Goal: Task Accomplishment & Management: Manage account settings

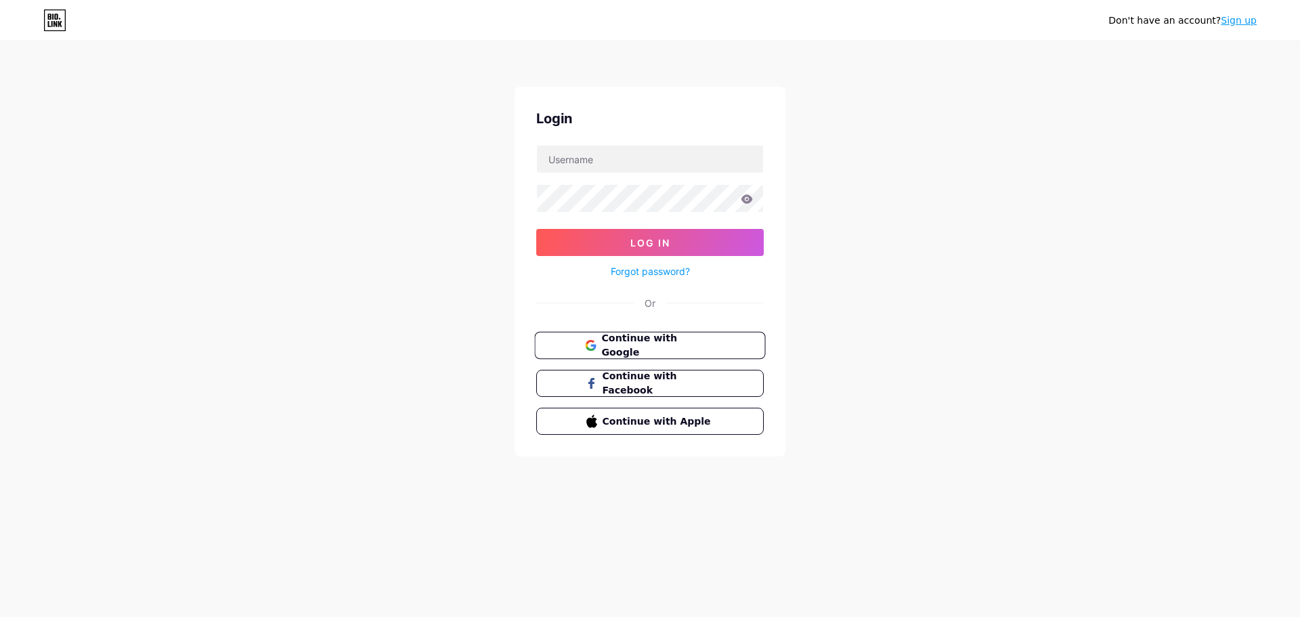
click at [653, 340] on span "Continue with Google" at bounding box center [657, 345] width 113 height 29
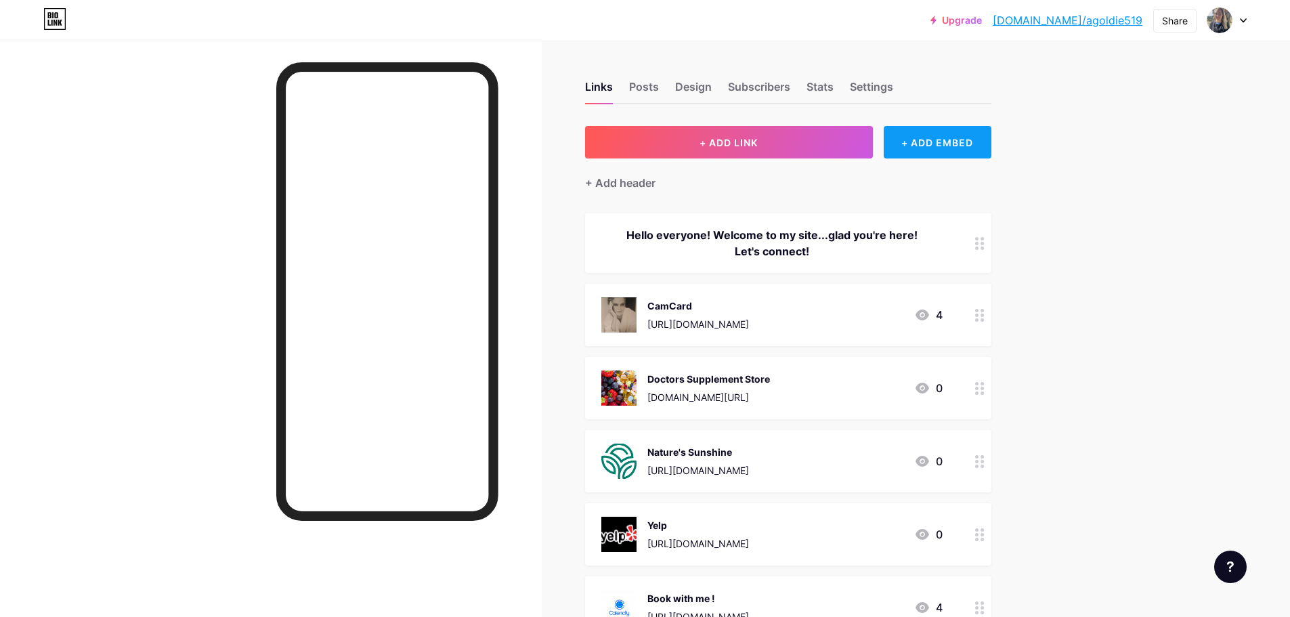
click at [924, 144] on div "+ ADD EMBED" at bounding box center [938, 142] width 108 height 33
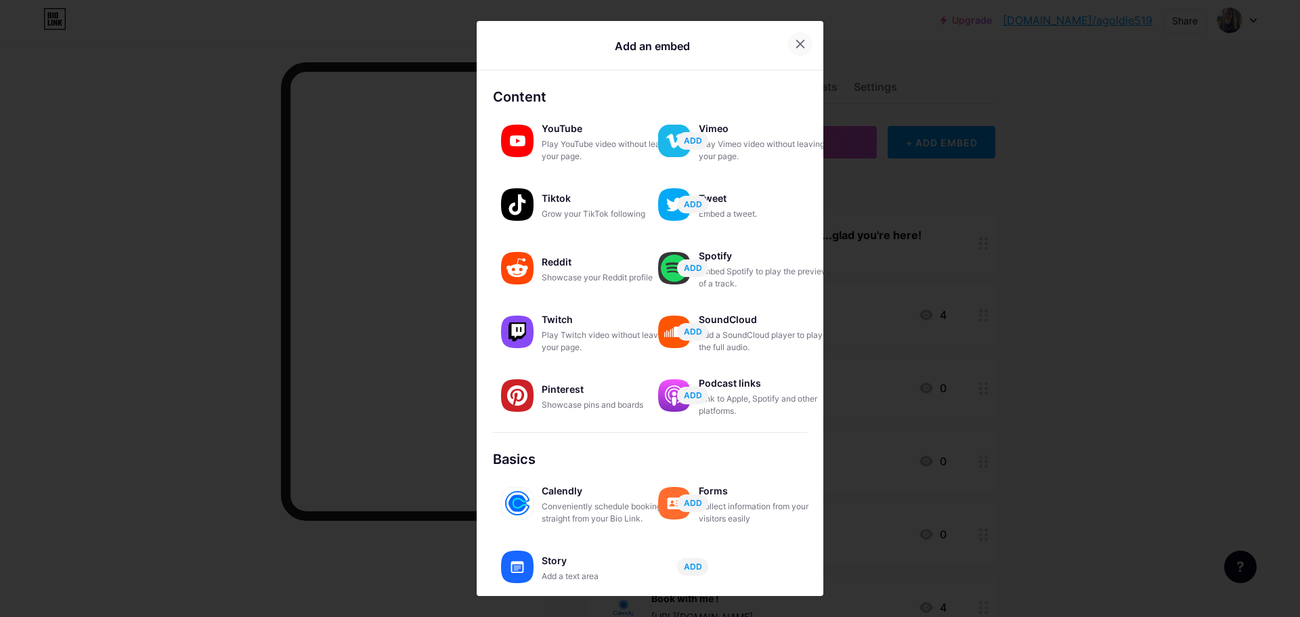
click at [798, 56] on div at bounding box center [800, 44] width 24 height 24
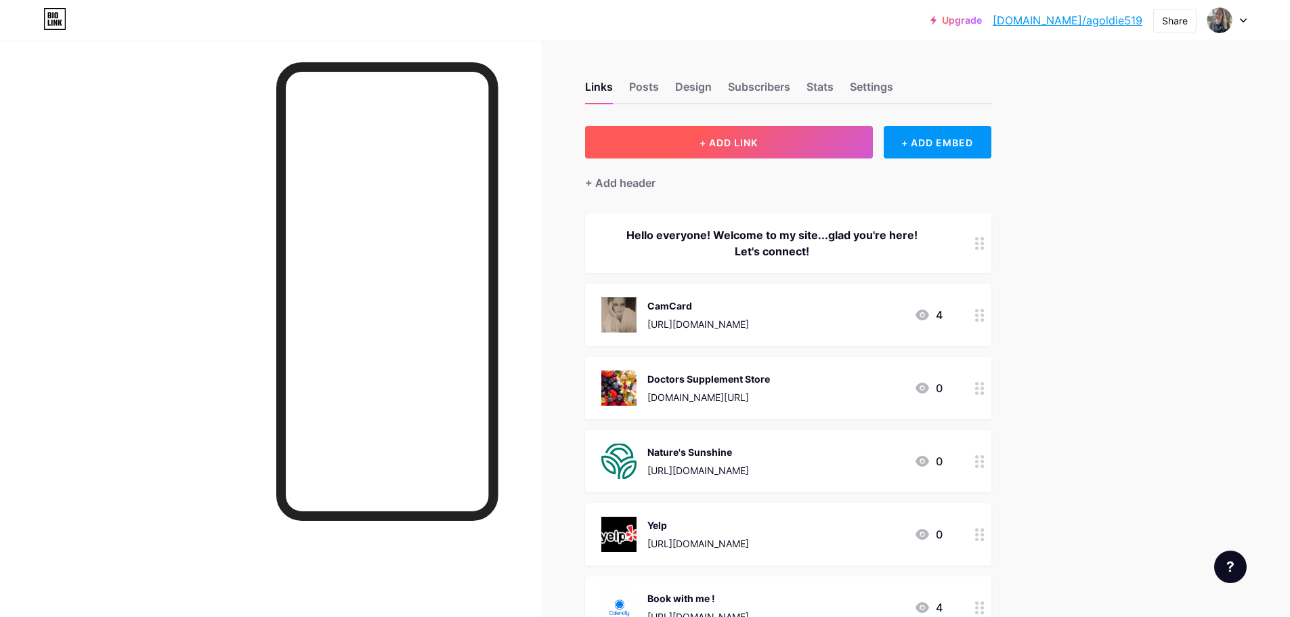
click at [806, 152] on button "+ ADD LINK" at bounding box center [729, 142] width 288 height 33
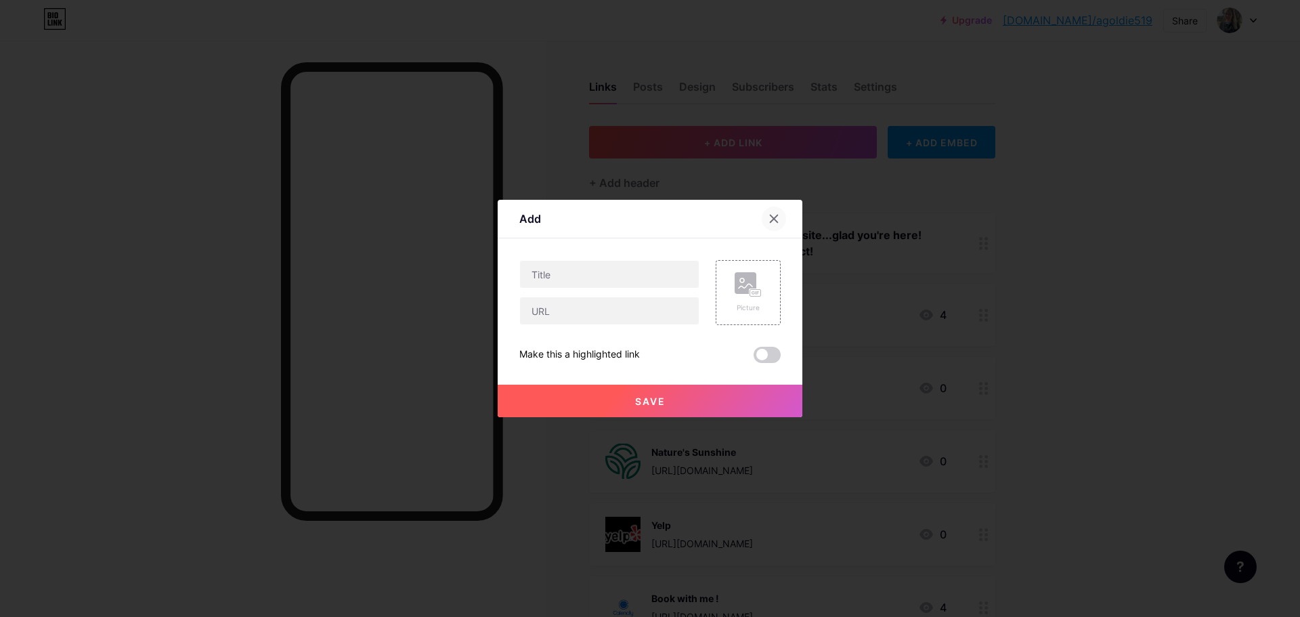
click at [768, 226] on div at bounding box center [774, 219] width 24 height 24
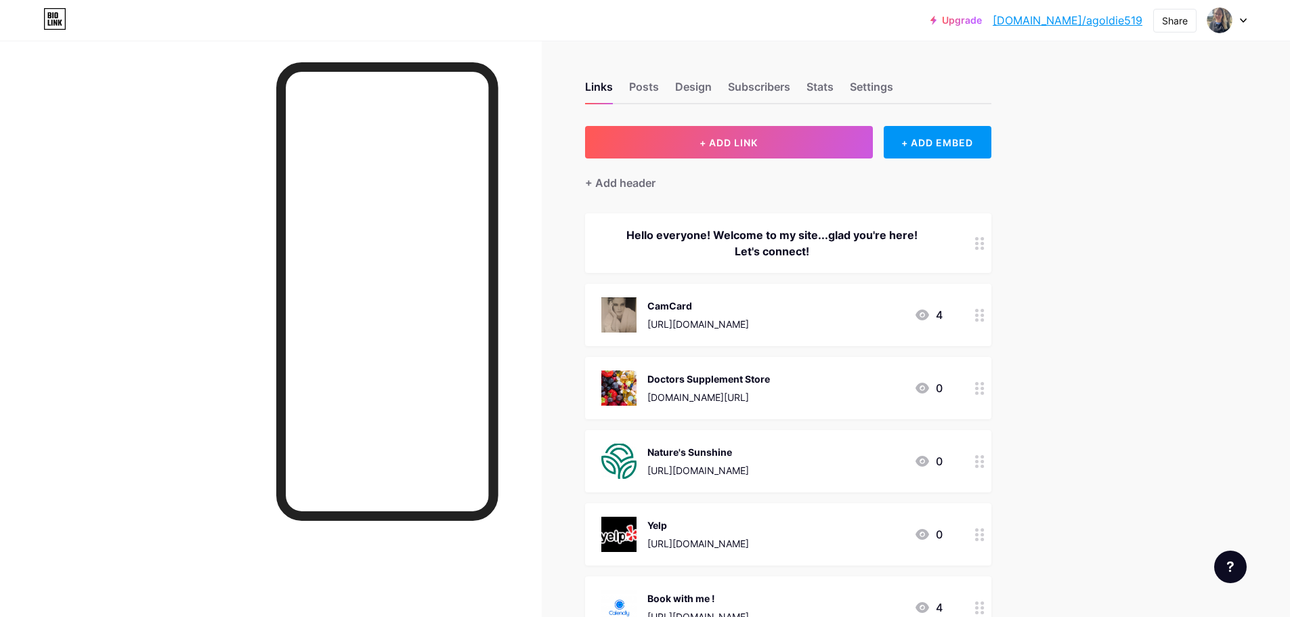
click at [1087, 295] on div "Upgrade [DOMAIN_NAME]/agoldi... [DOMAIN_NAME]/agoldie519 Share Switch accounts …" at bounding box center [645, 601] width 1290 height 1203
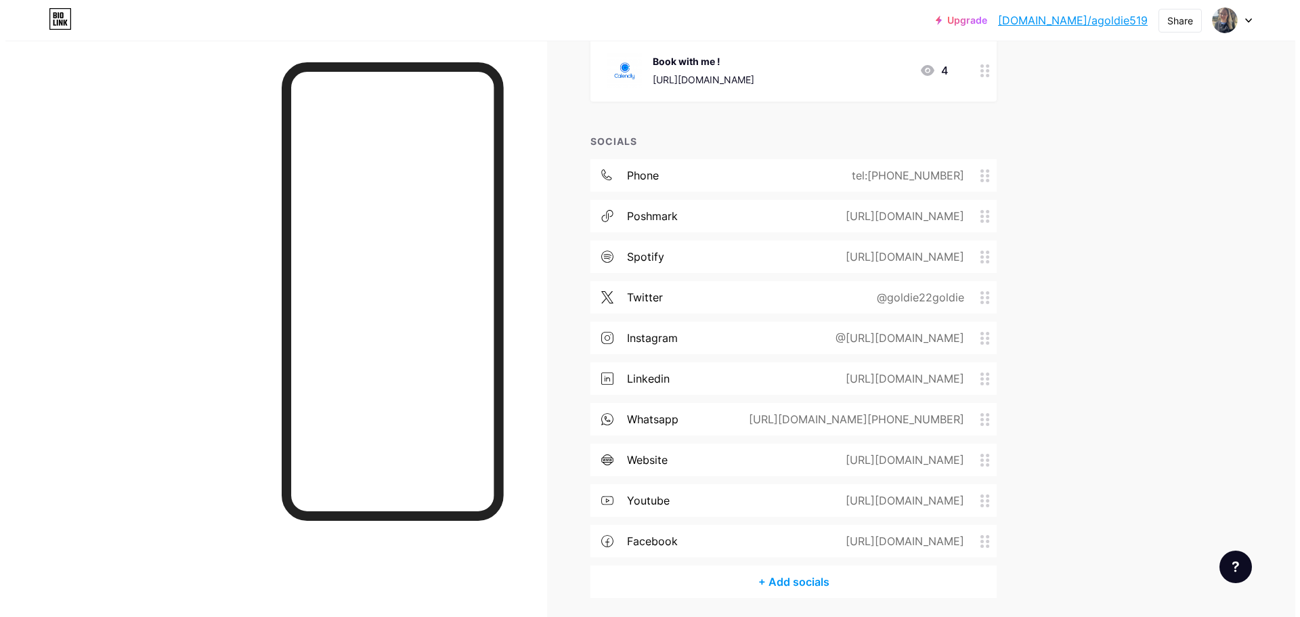
scroll to position [585, 0]
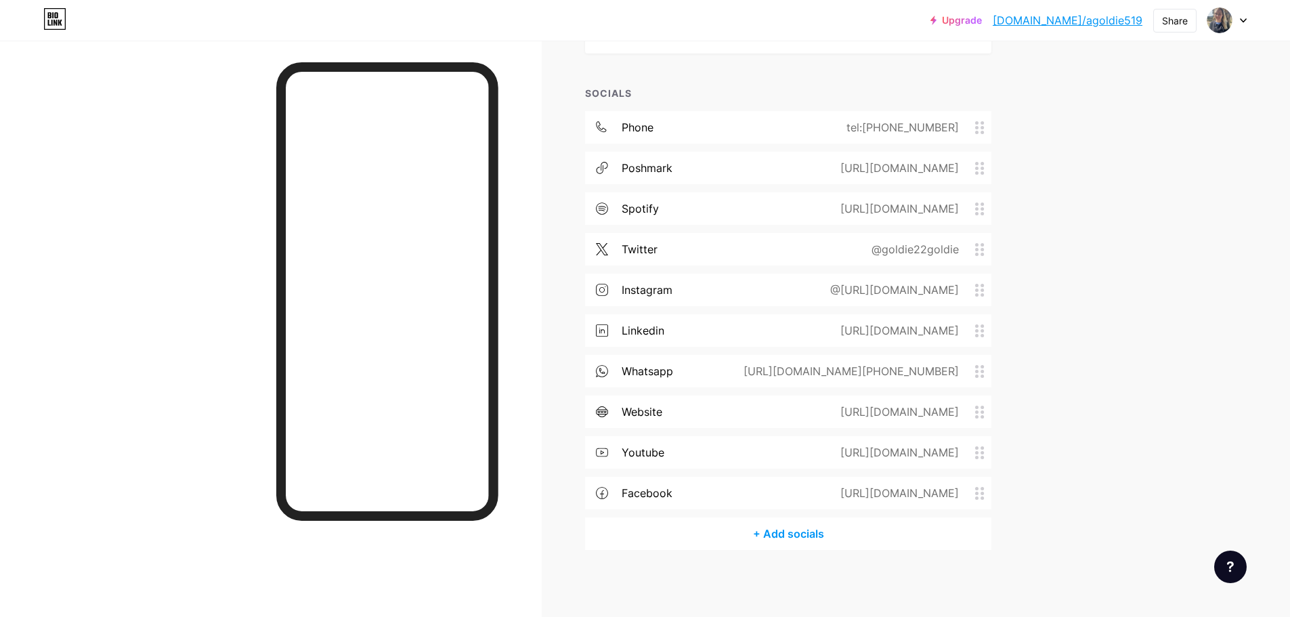
click at [790, 532] on div "+ Add socials" at bounding box center [788, 533] width 406 height 33
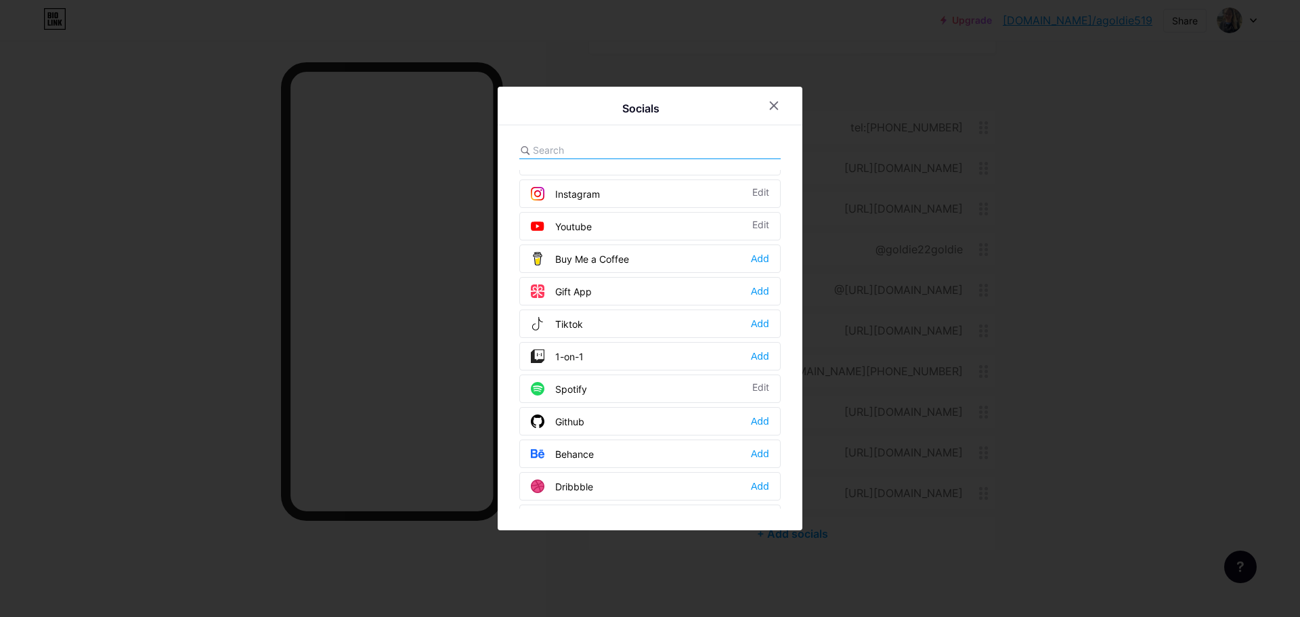
scroll to position [0, 0]
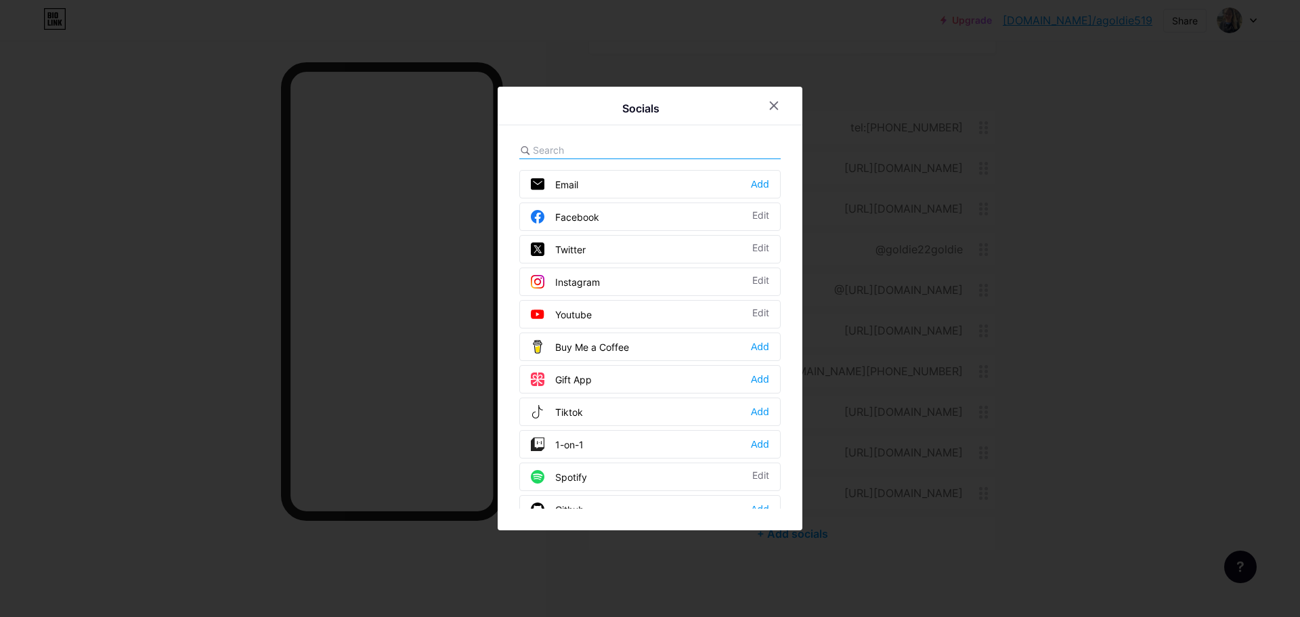
click at [603, 148] on input "text" at bounding box center [608, 150] width 150 height 14
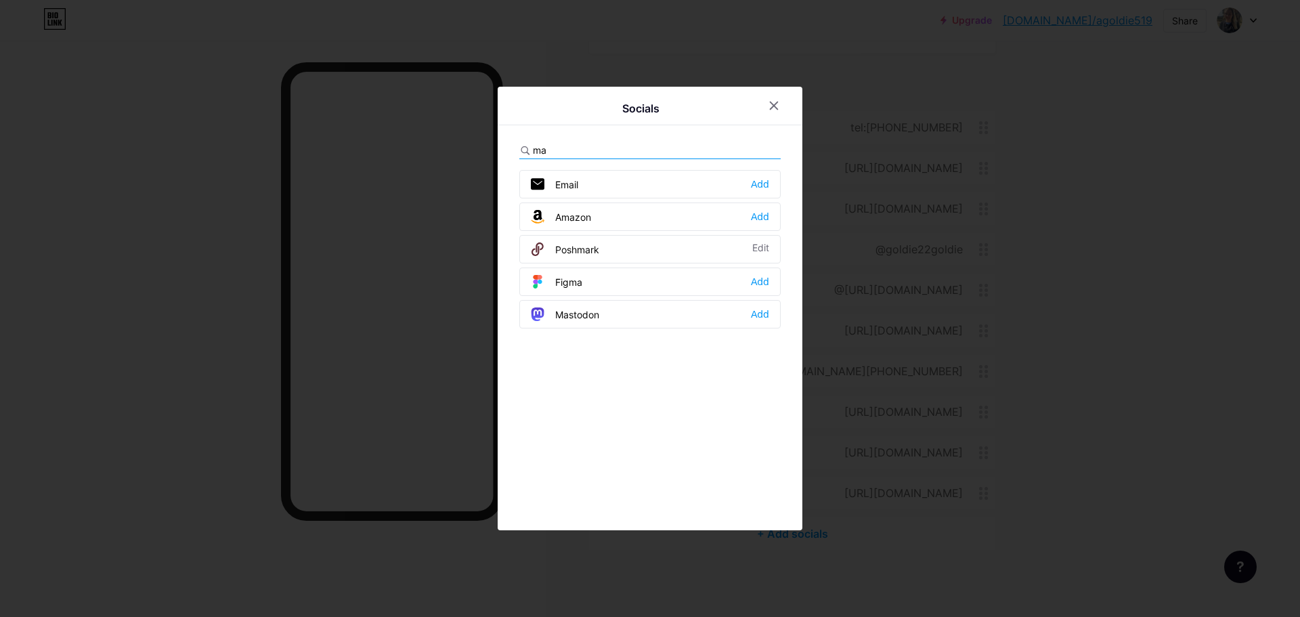
type input "m"
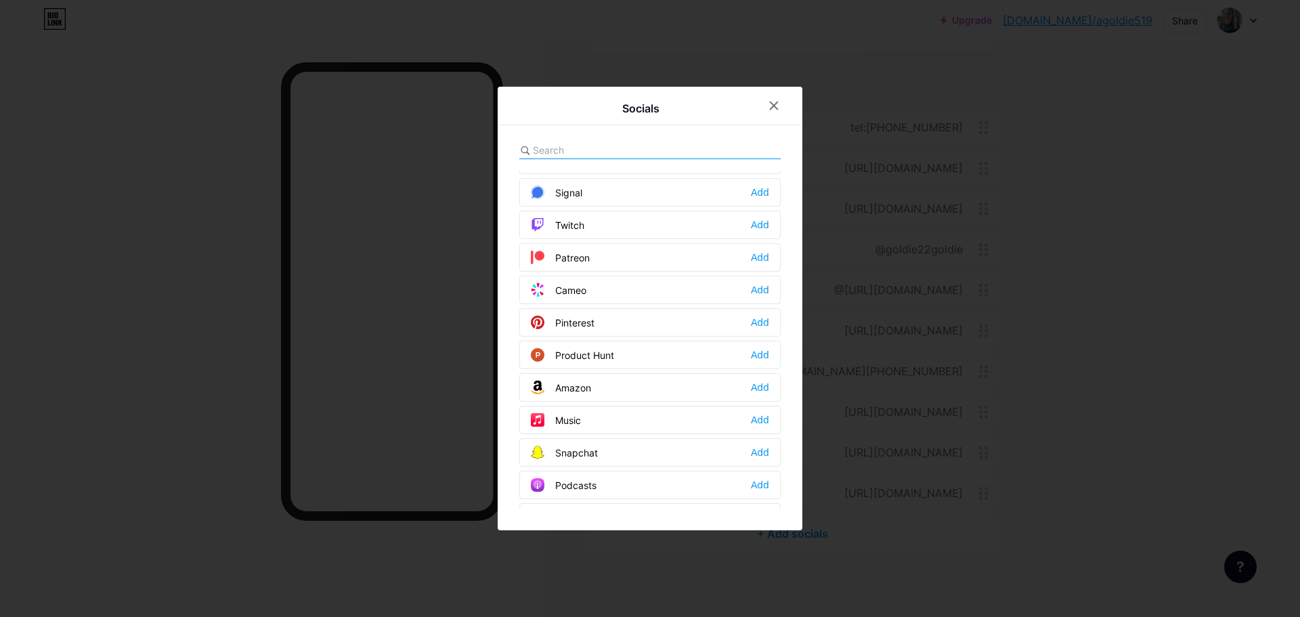
scroll to position [813, 0]
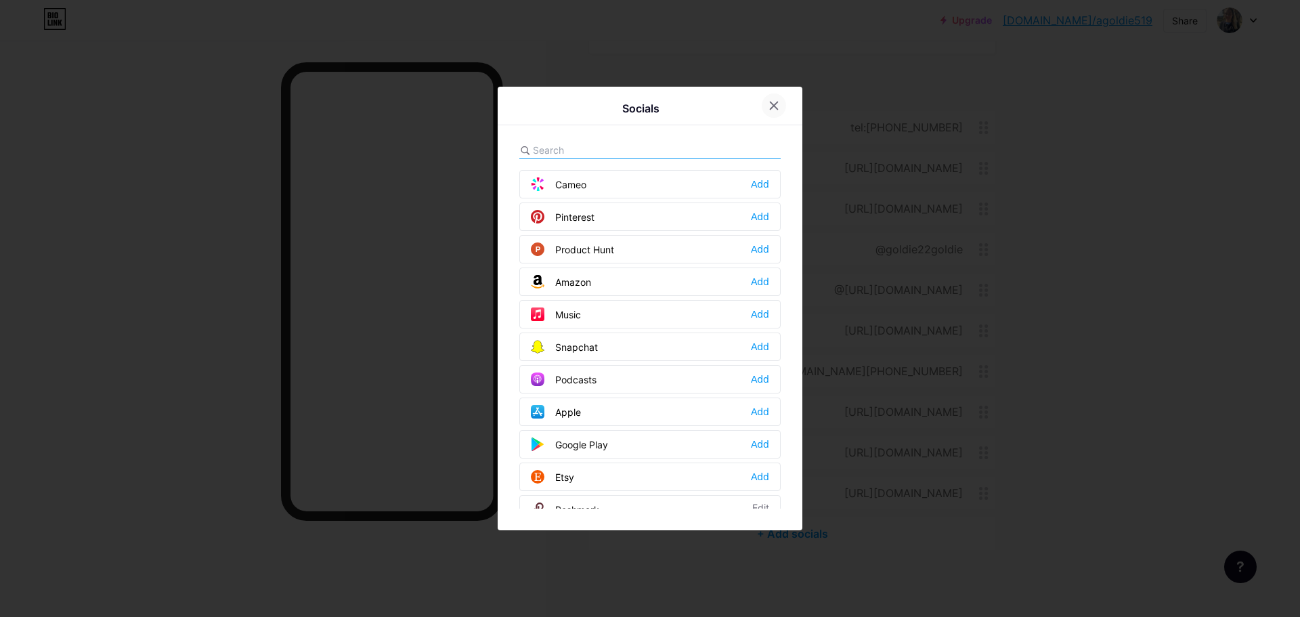
click at [771, 111] on div at bounding box center [774, 105] width 24 height 24
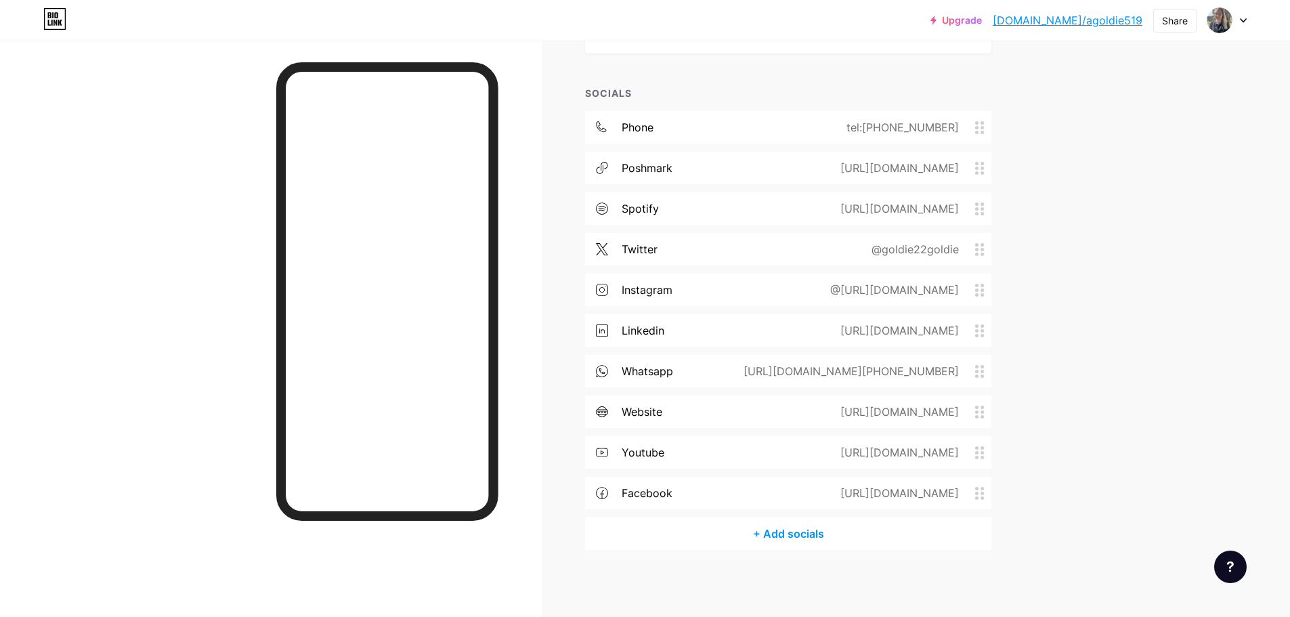
click at [792, 541] on div "+ Add socials" at bounding box center [788, 533] width 406 height 33
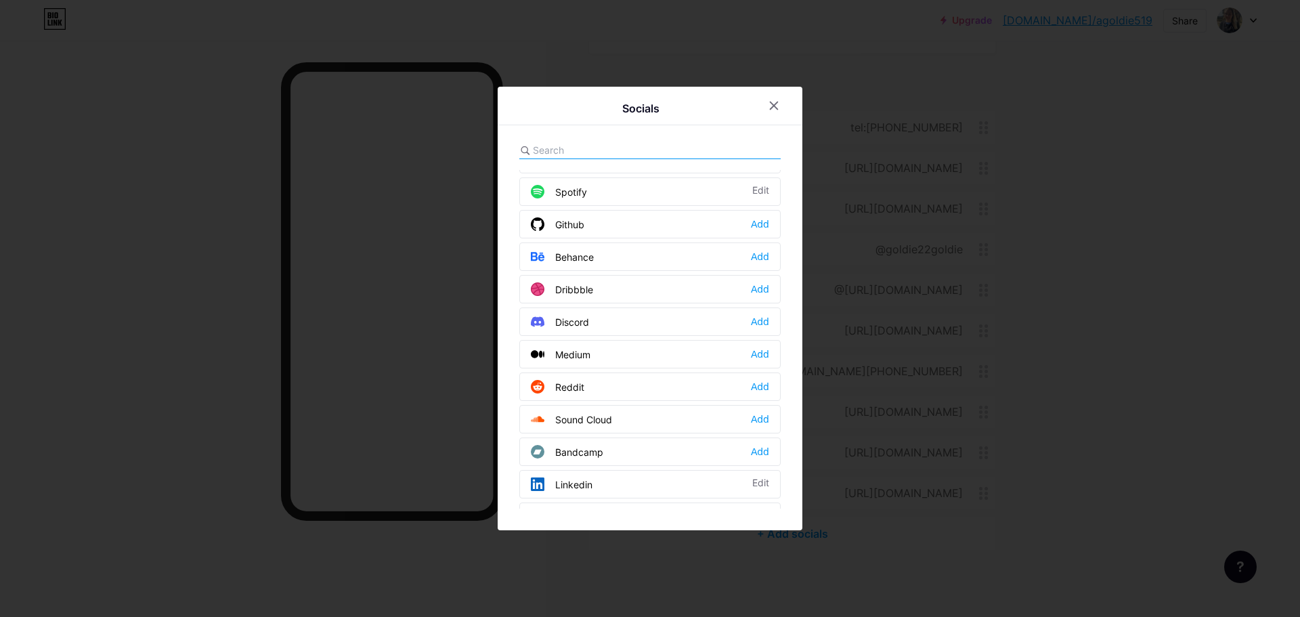
scroll to position [406, 0]
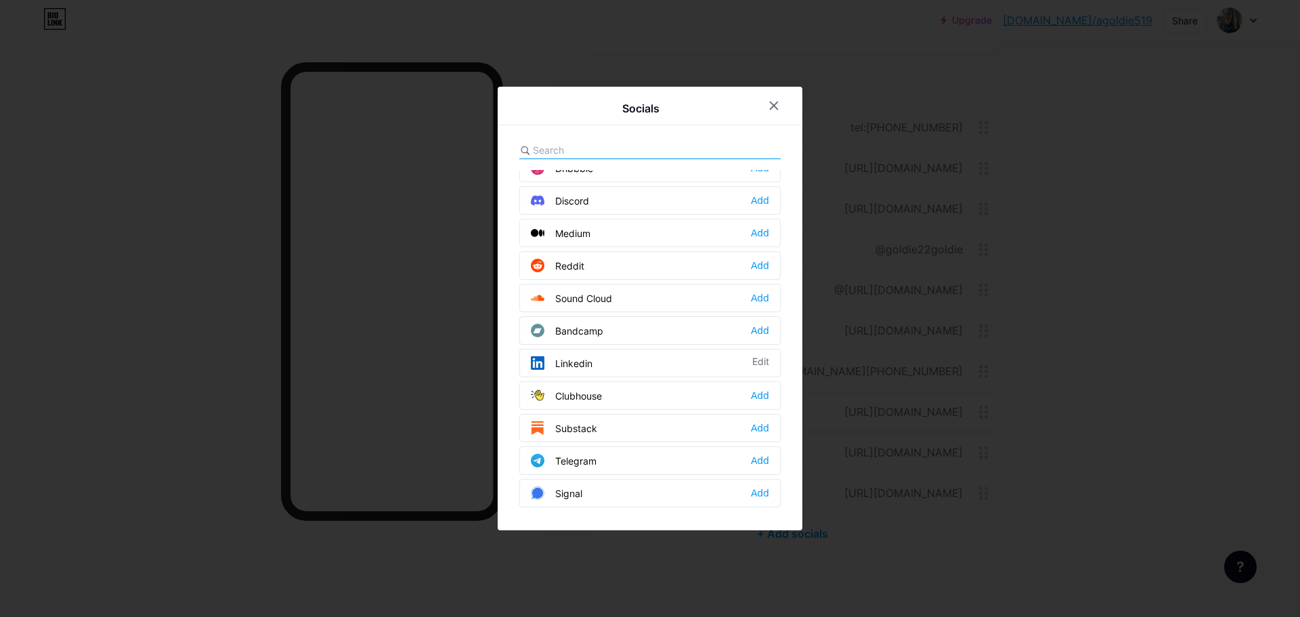
click at [597, 469] on div "Telegram Add" at bounding box center [649, 460] width 261 height 28
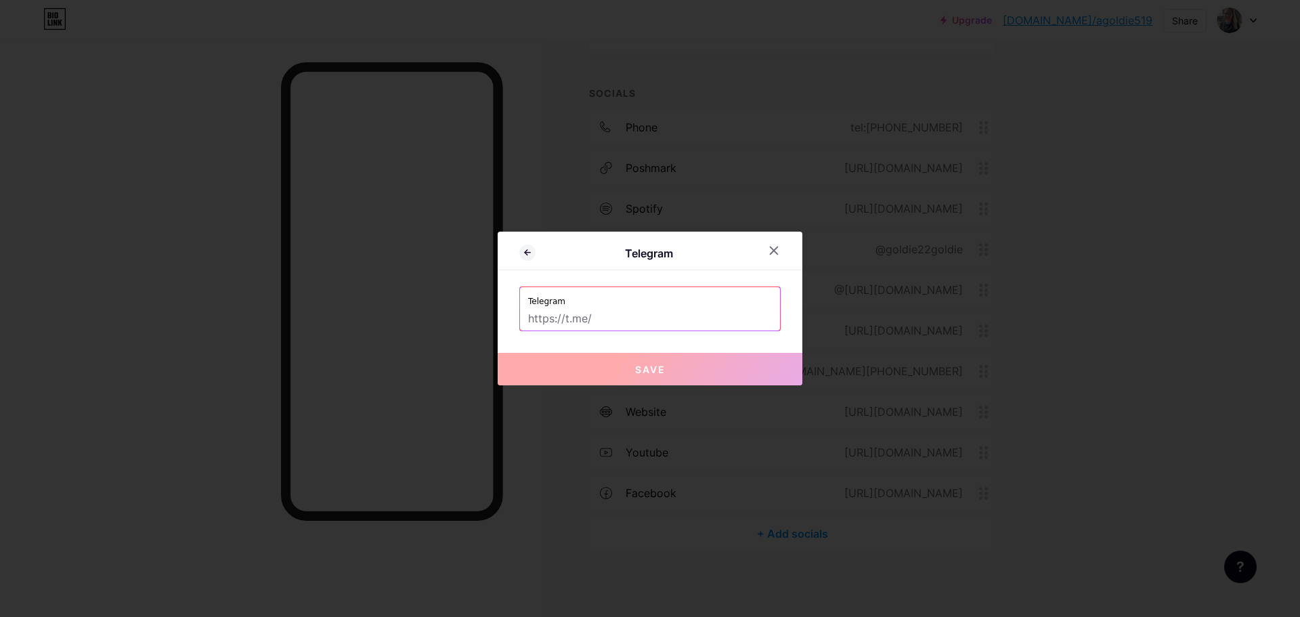
click at [647, 318] on input "text" at bounding box center [650, 318] width 244 height 23
click at [651, 320] on input "text" at bounding box center [650, 318] width 244 height 23
type input "h"
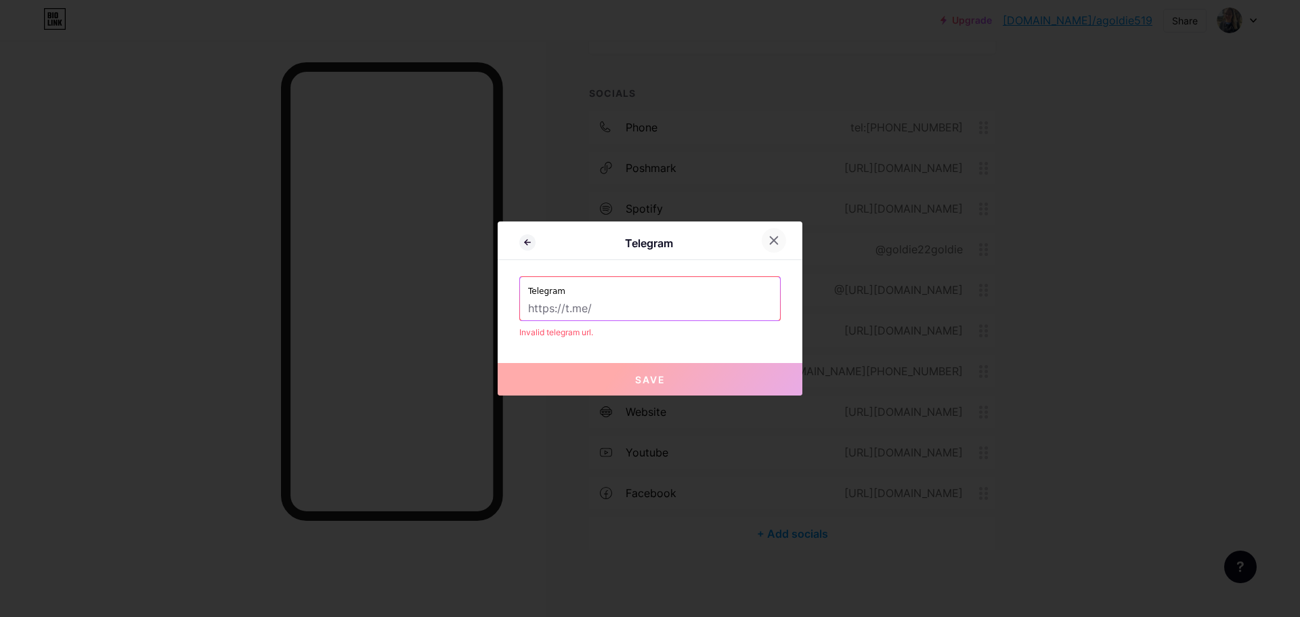
click at [779, 240] on icon at bounding box center [774, 240] width 11 height 11
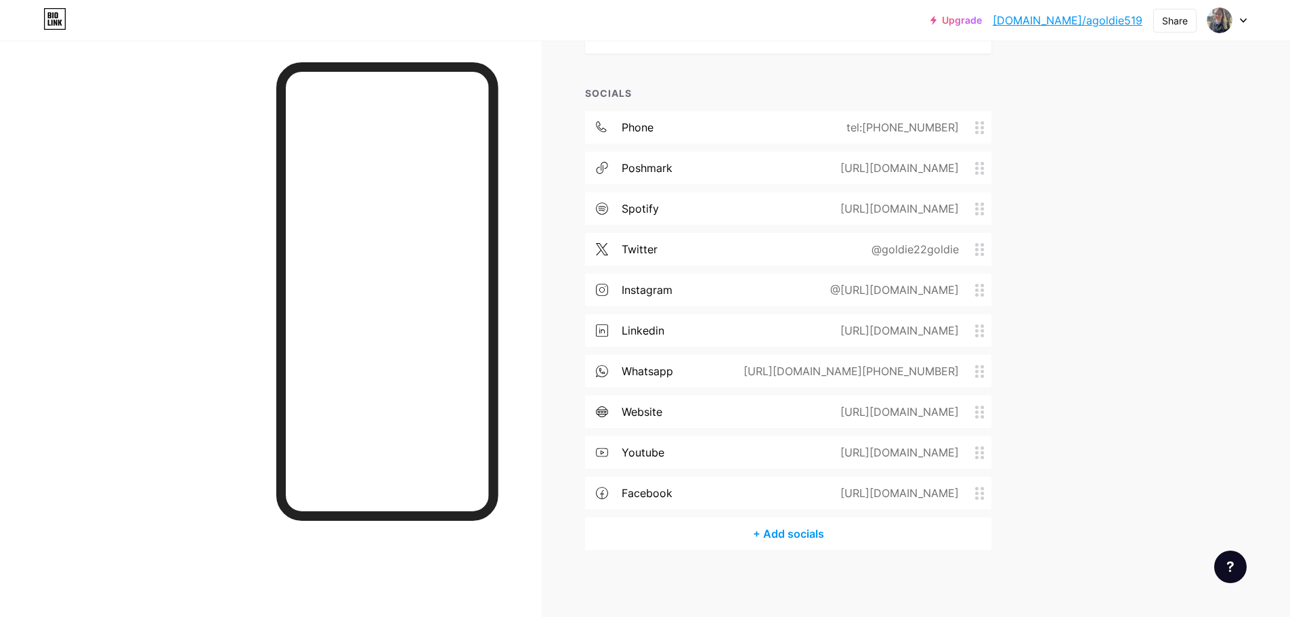
click at [810, 536] on div "+ Add socials" at bounding box center [788, 533] width 406 height 33
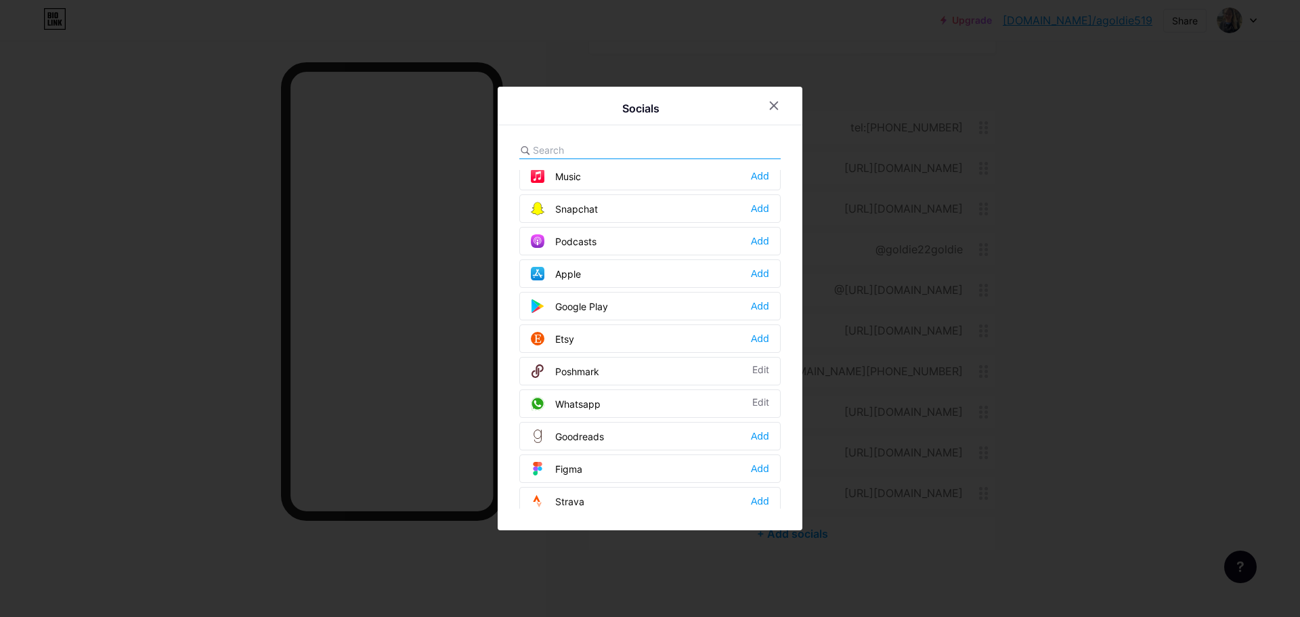
scroll to position [883, 0]
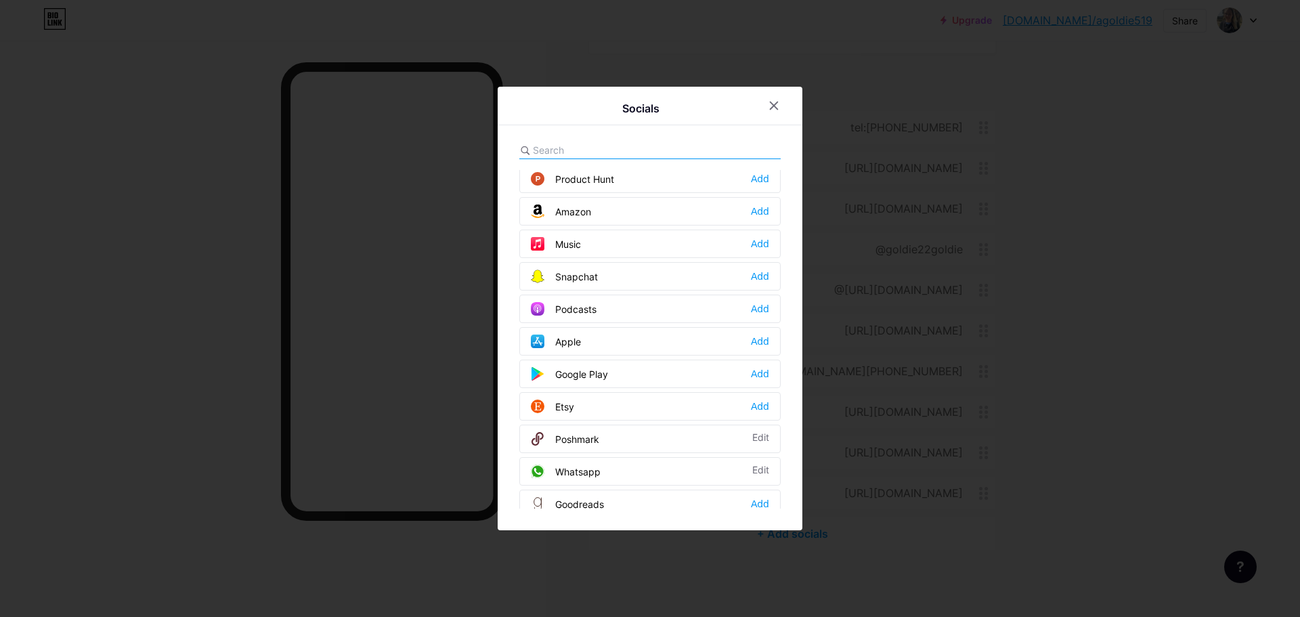
drag, startPoint x: 761, startPoint y: 274, endPoint x: 771, endPoint y: 276, distance: 10.4
click at [762, 274] on div "Add" at bounding box center [760, 277] width 18 height 14
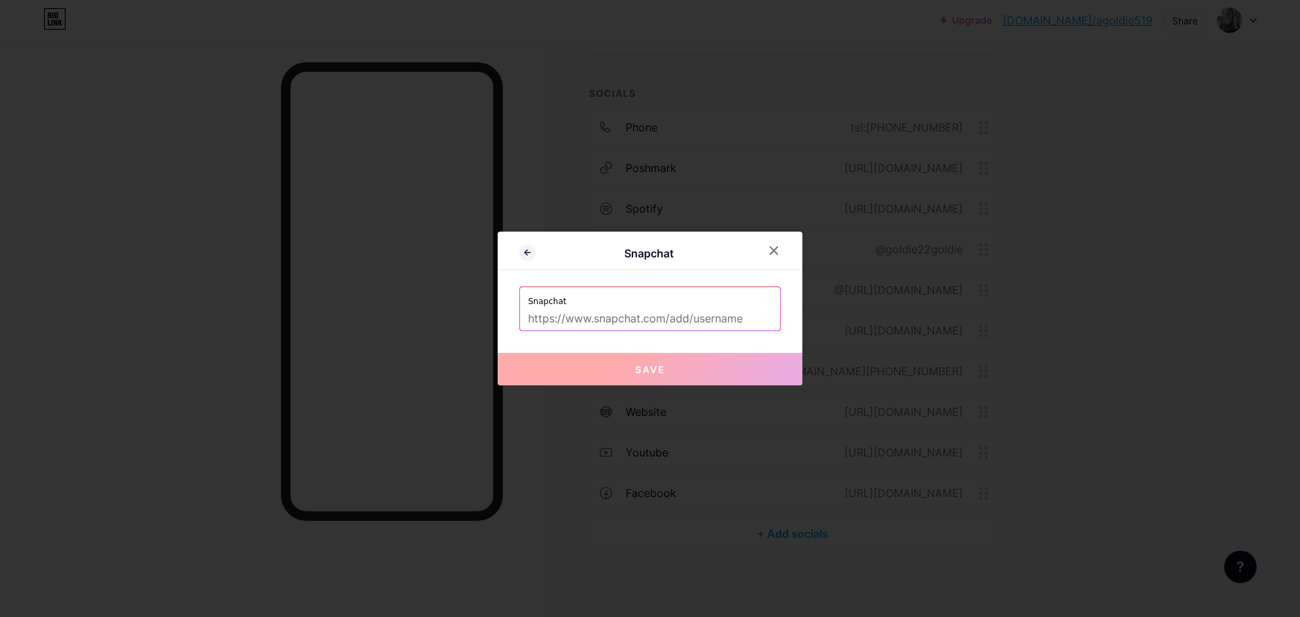
click at [776, 250] on icon at bounding box center [774, 250] width 11 height 11
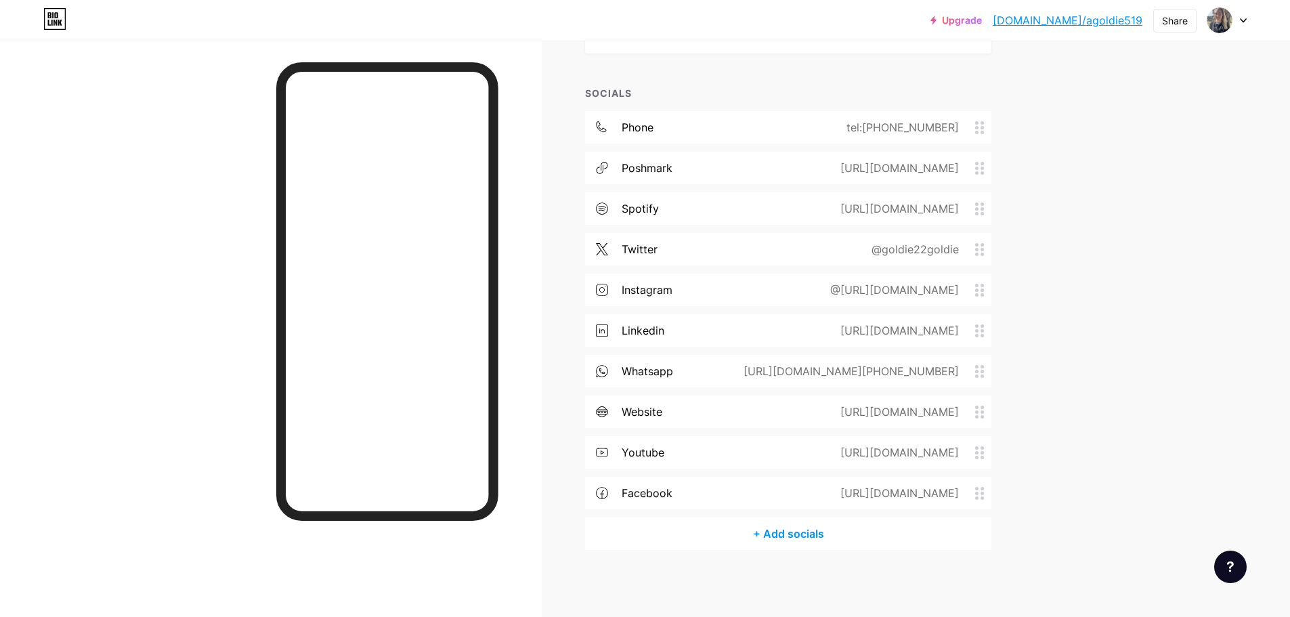
click at [811, 536] on div "+ Add socials" at bounding box center [788, 533] width 406 height 33
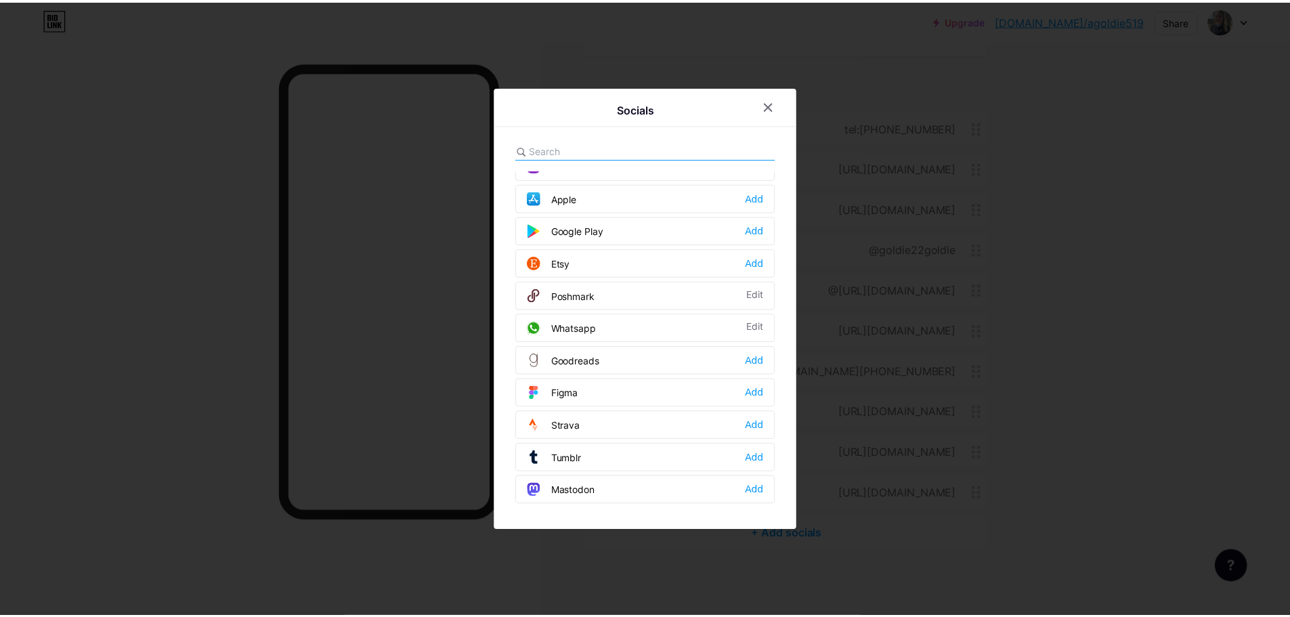
scroll to position [815, 0]
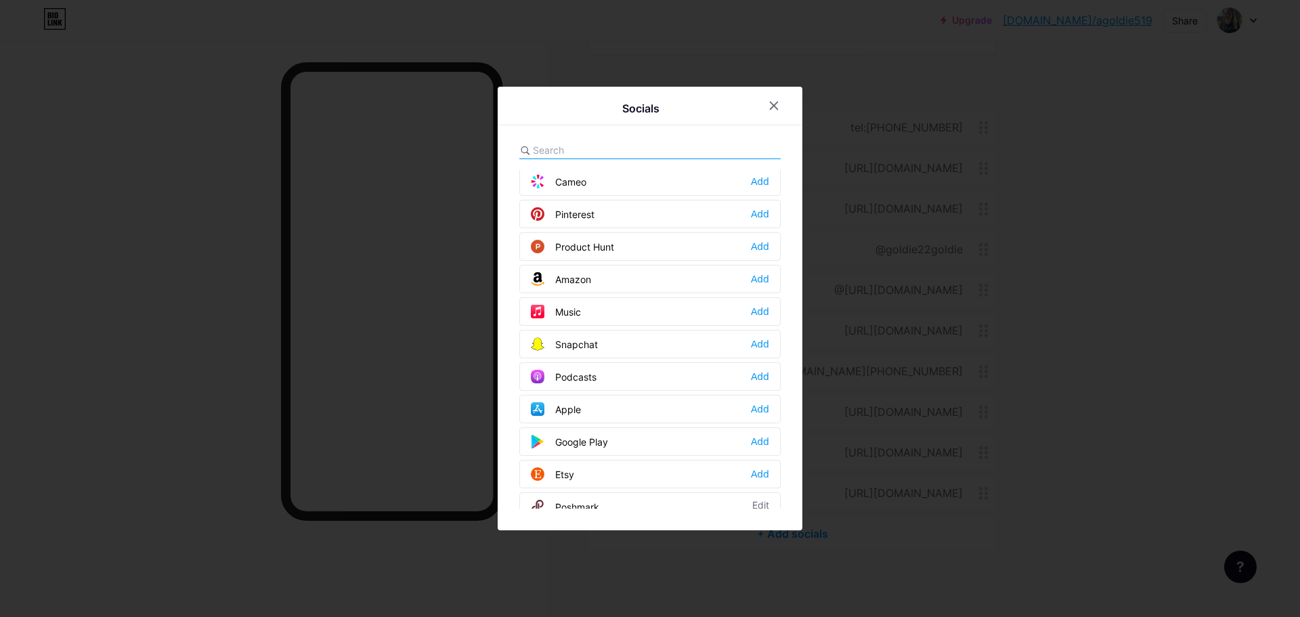
click at [609, 346] on div "Snapchat Add" at bounding box center [649, 344] width 261 height 28
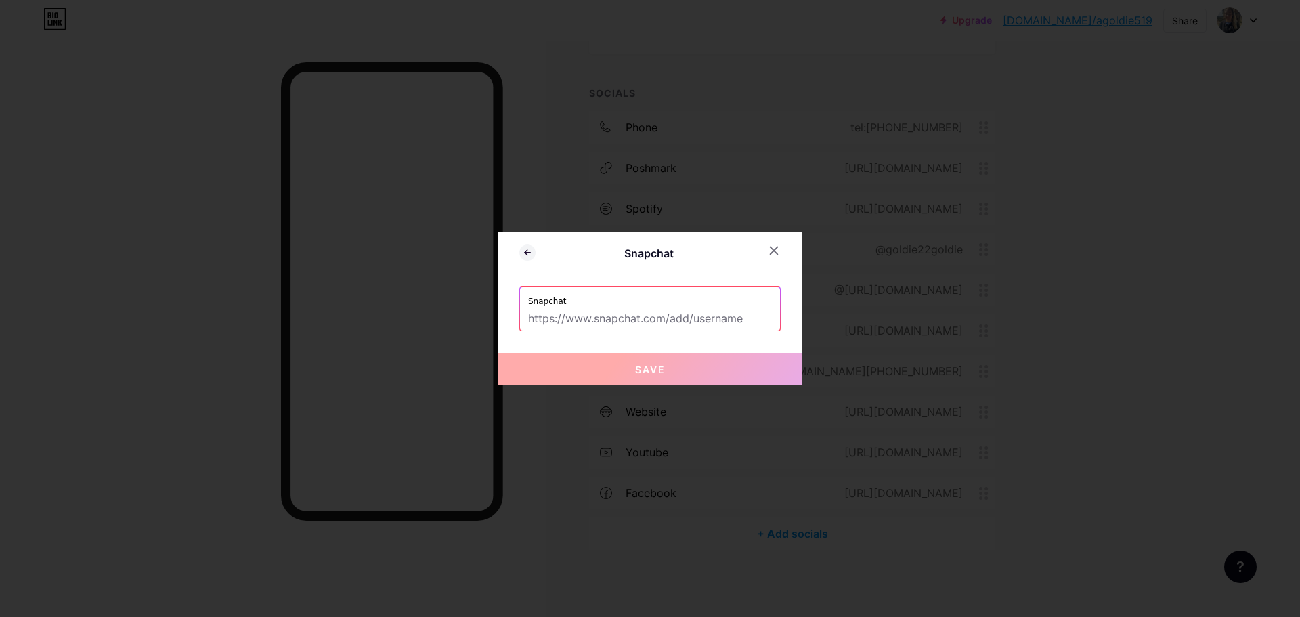
click at [655, 322] on input "text" at bounding box center [650, 318] width 244 height 23
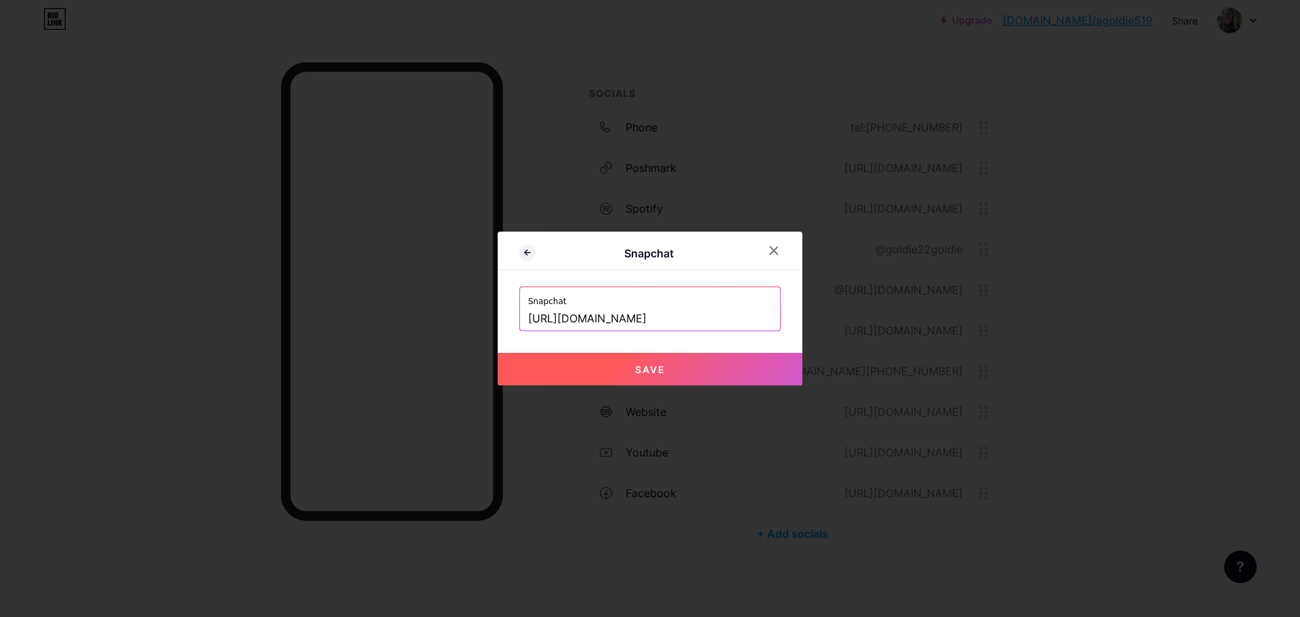
type input "[URL][DOMAIN_NAME]"
click at [742, 375] on button "Save" at bounding box center [650, 369] width 305 height 33
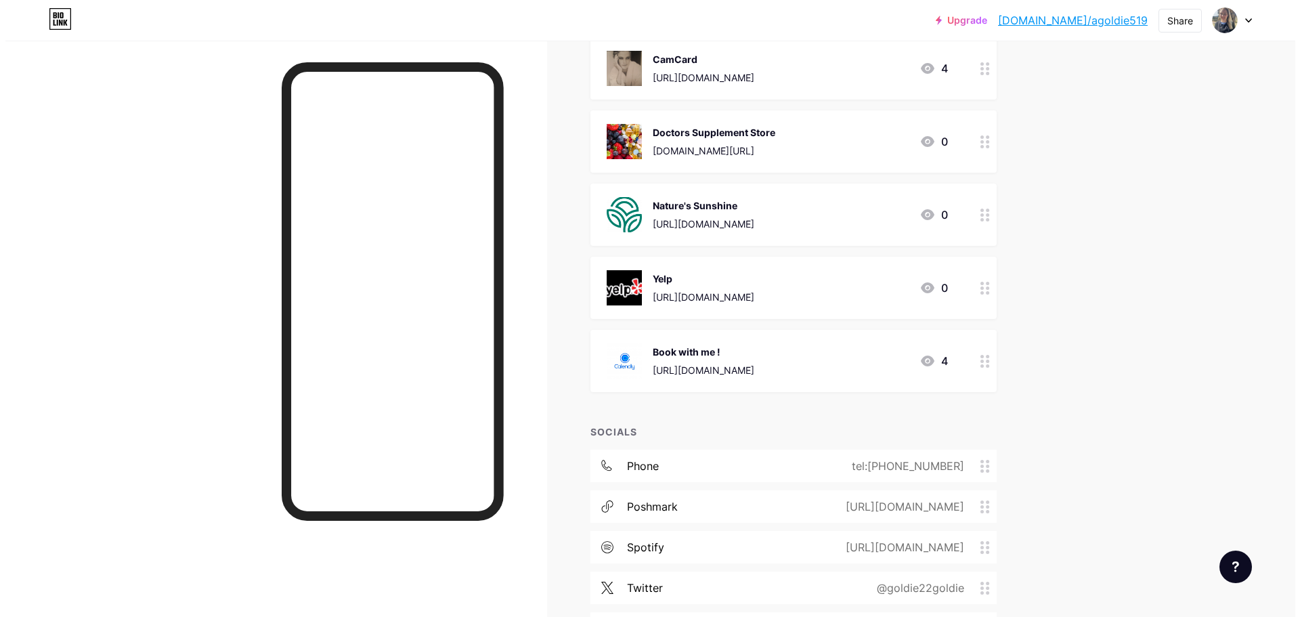
scroll to position [0, 0]
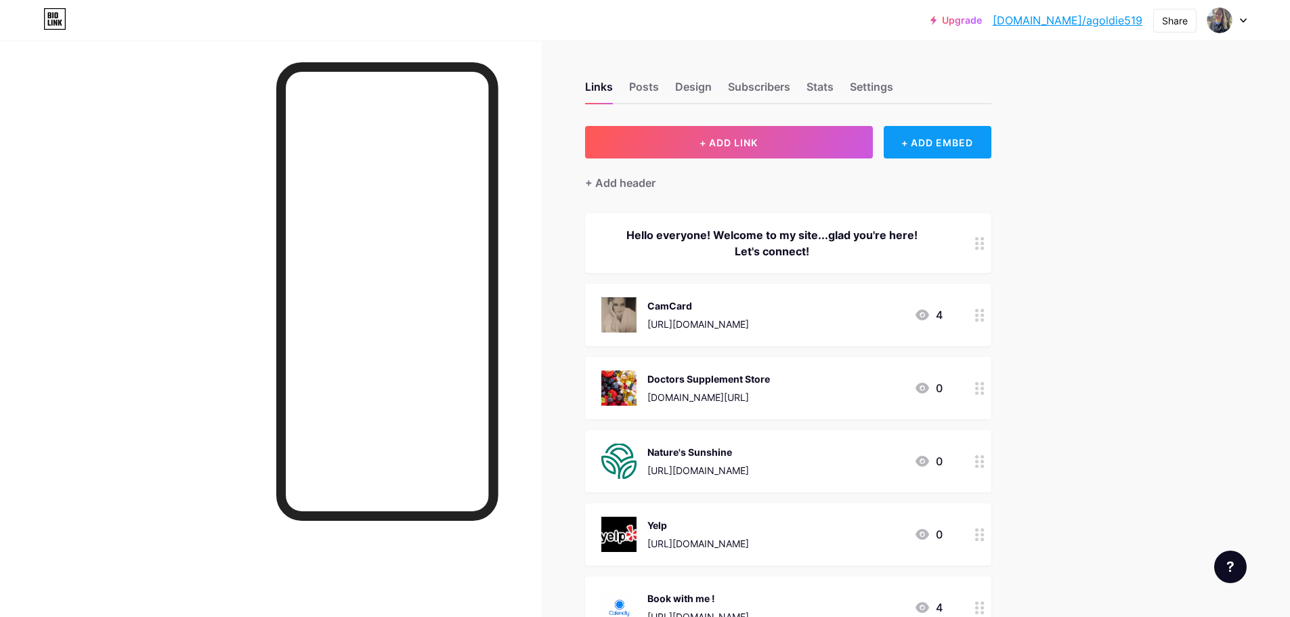
click at [935, 146] on div "+ ADD EMBED" at bounding box center [938, 142] width 108 height 33
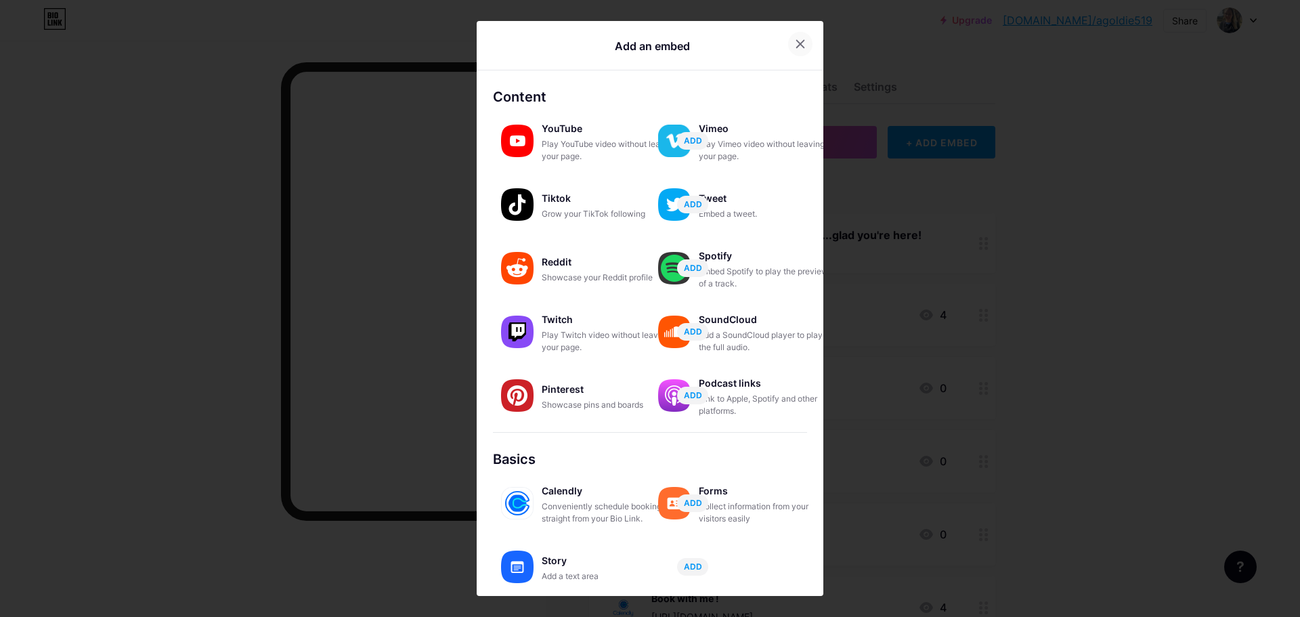
click at [798, 47] on icon at bounding box center [800, 43] width 7 height 7
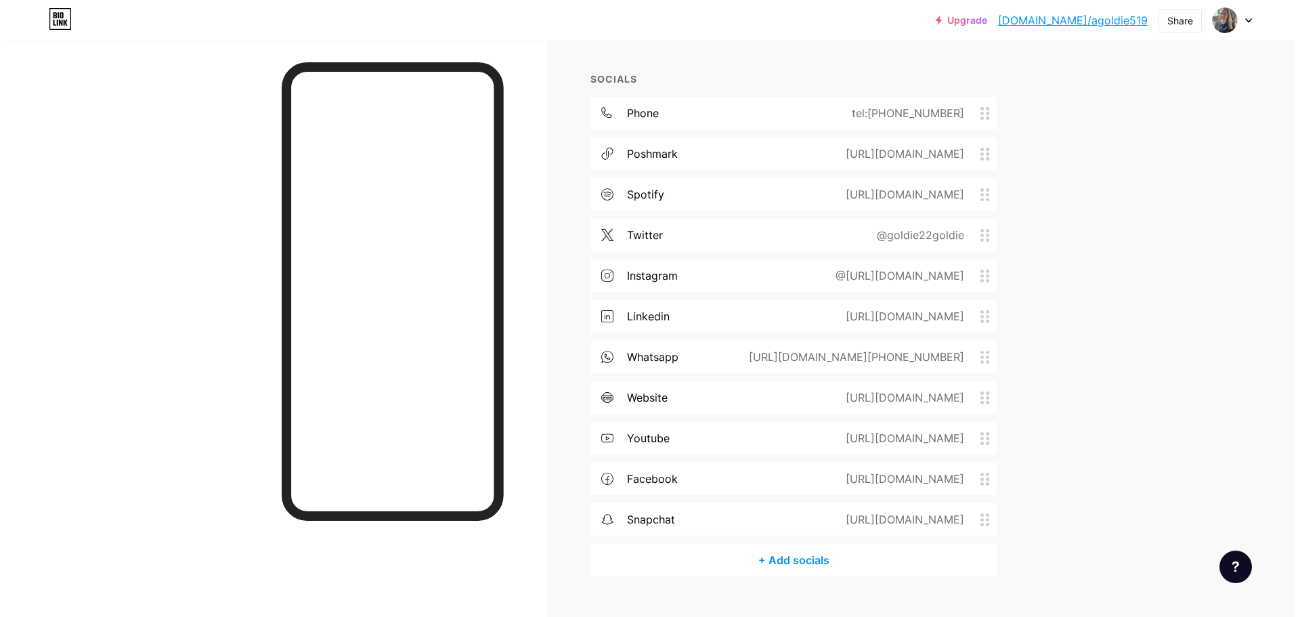
scroll to position [626, 0]
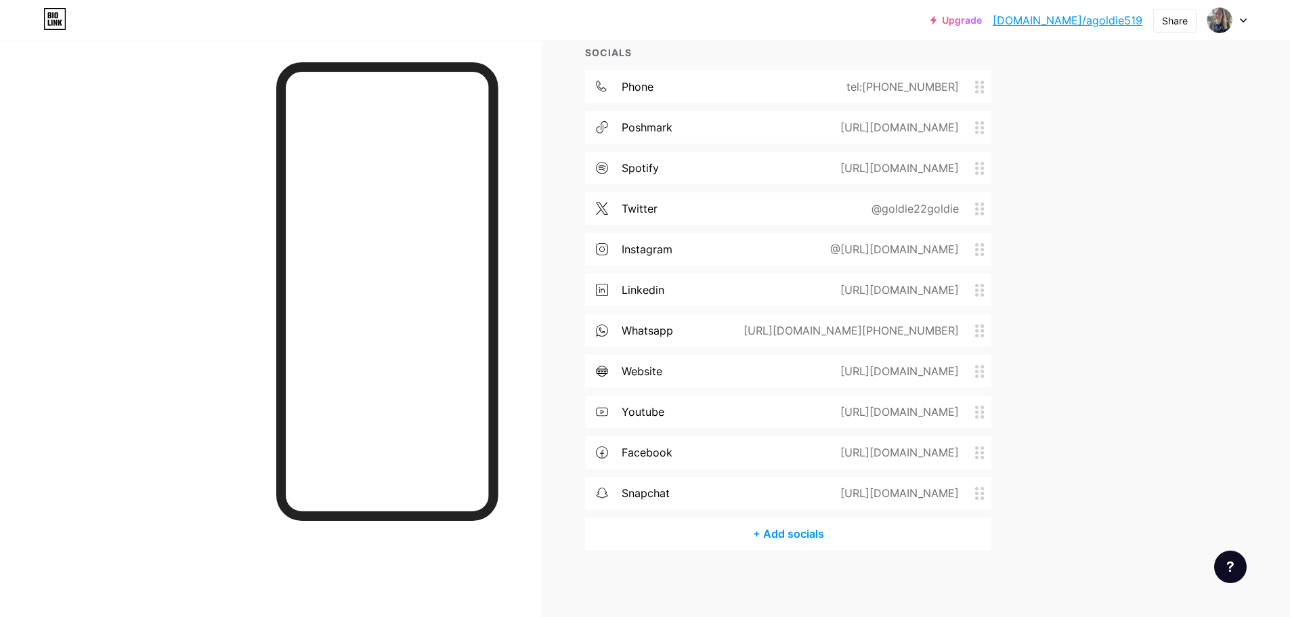
click at [780, 528] on div "+ Add socials" at bounding box center [788, 533] width 406 height 33
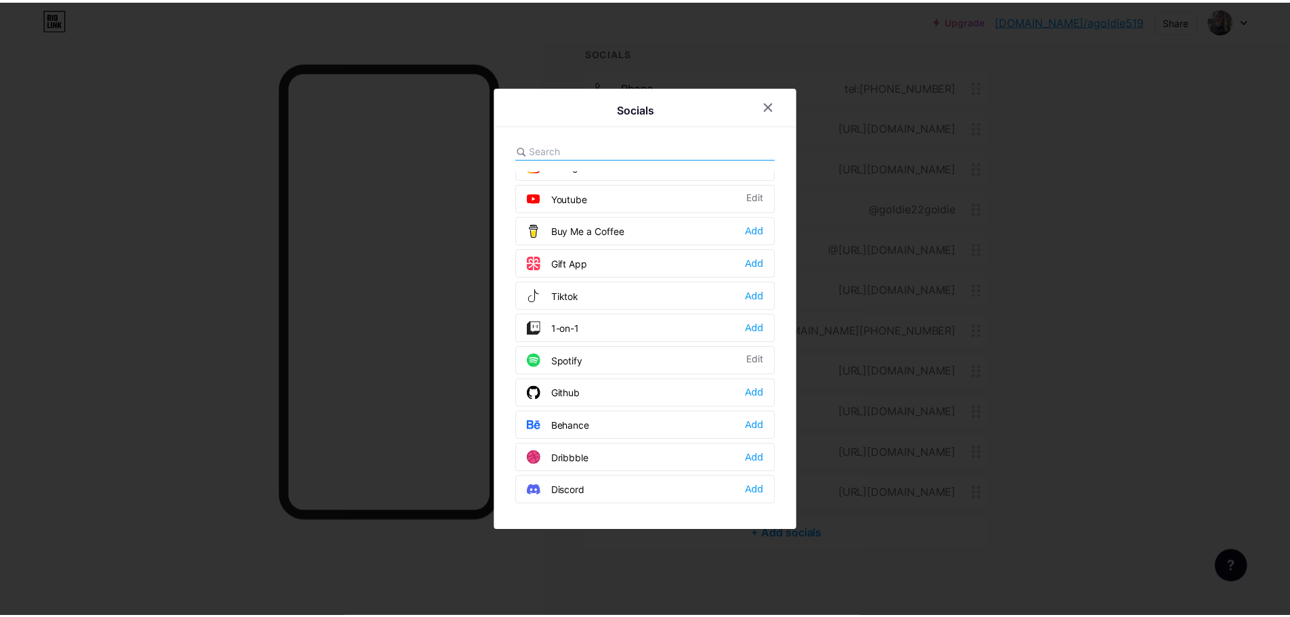
scroll to position [0, 0]
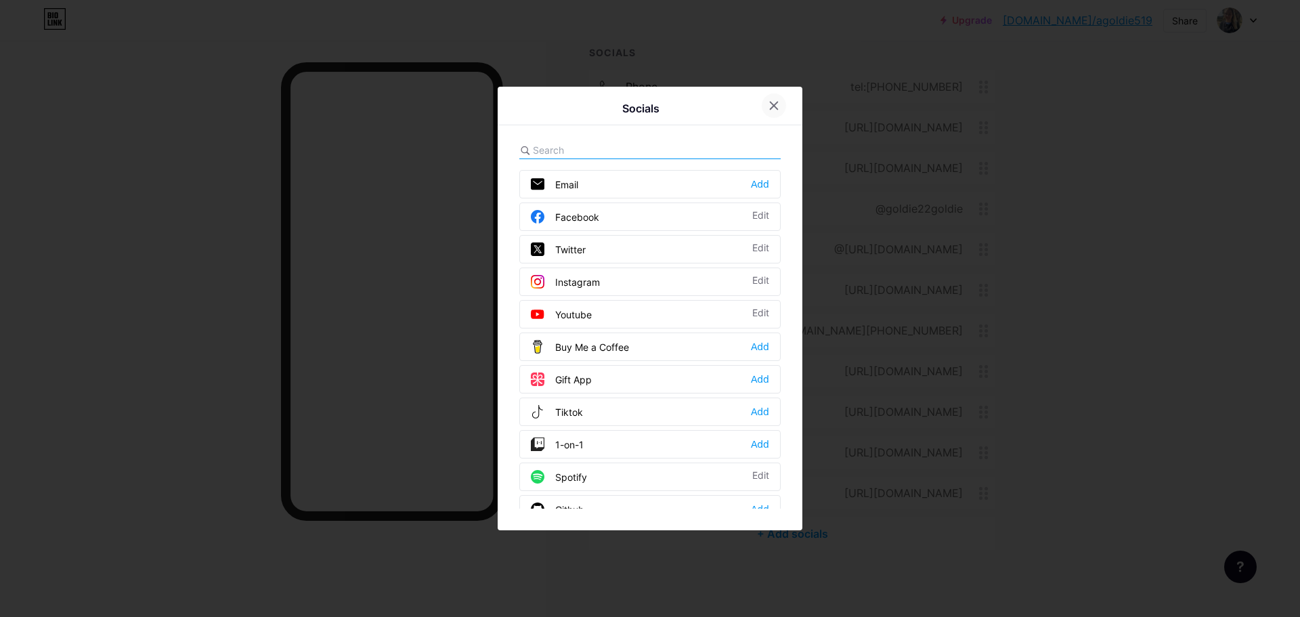
click at [768, 102] on div at bounding box center [774, 105] width 24 height 24
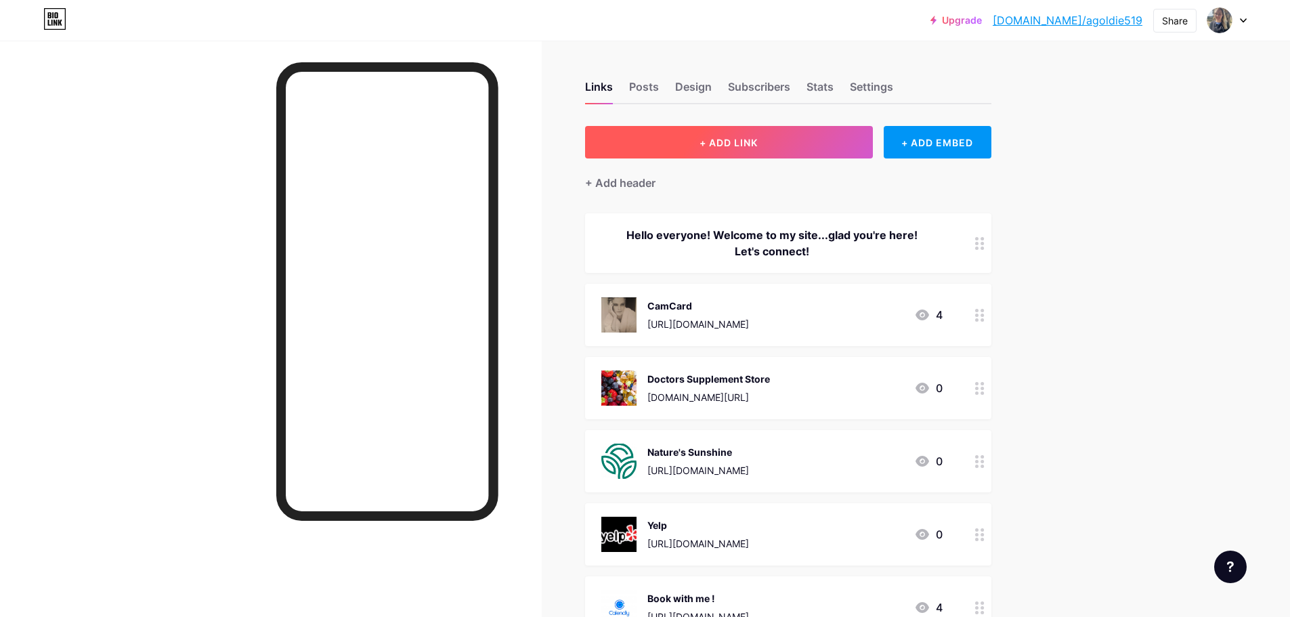
click at [777, 146] on button "+ ADD LINK" at bounding box center [729, 142] width 288 height 33
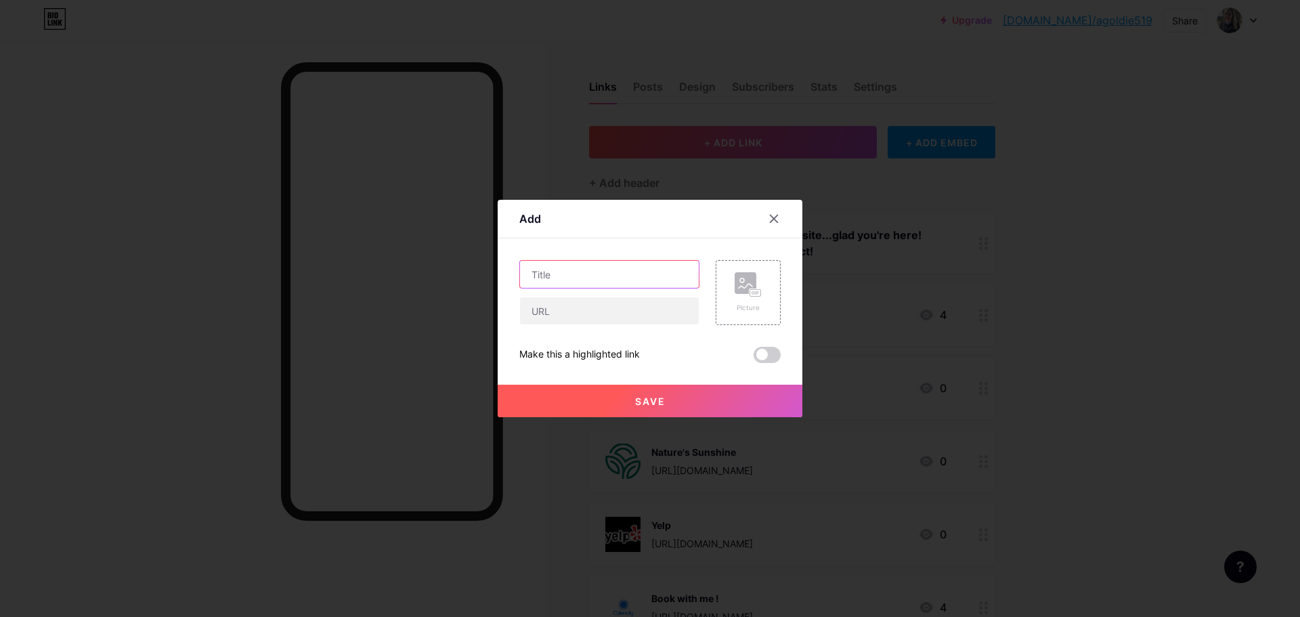
click at [603, 273] on input "text" at bounding box center [609, 274] width 179 height 27
type input "[PERSON_NAME]"
click at [588, 317] on input "text" at bounding box center [609, 310] width 179 height 27
type input "[URL][DOMAIN_NAME]"
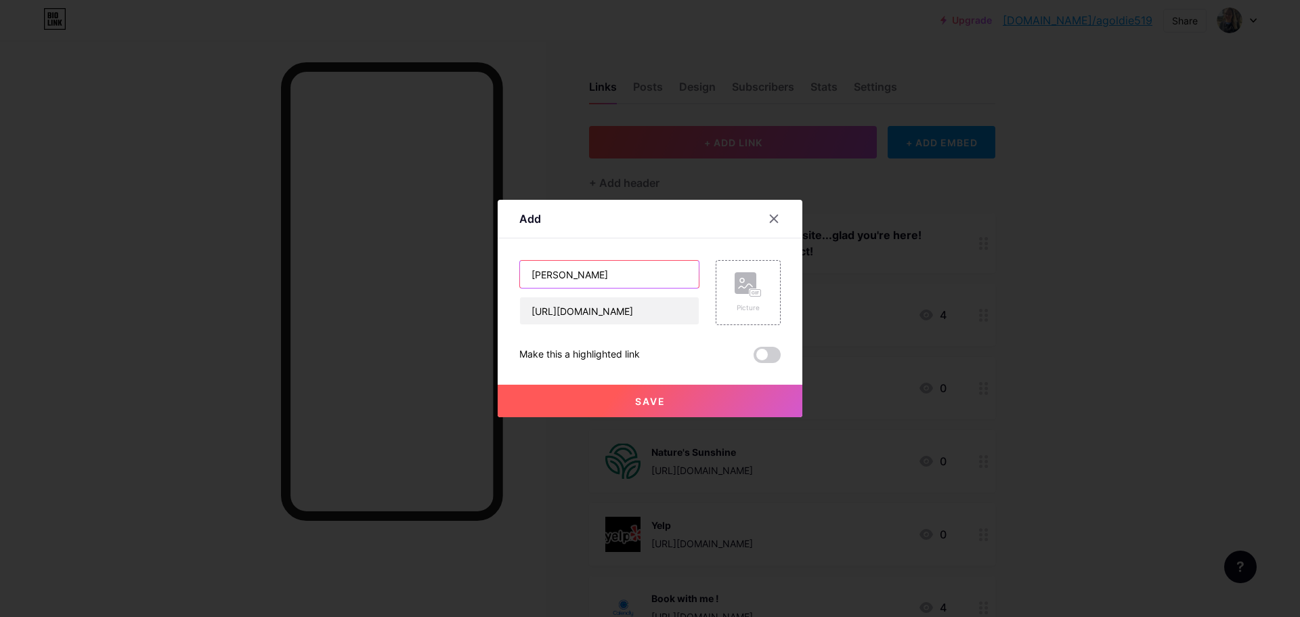
click at [642, 287] on input "[PERSON_NAME]" at bounding box center [609, 274] width 179 height 27
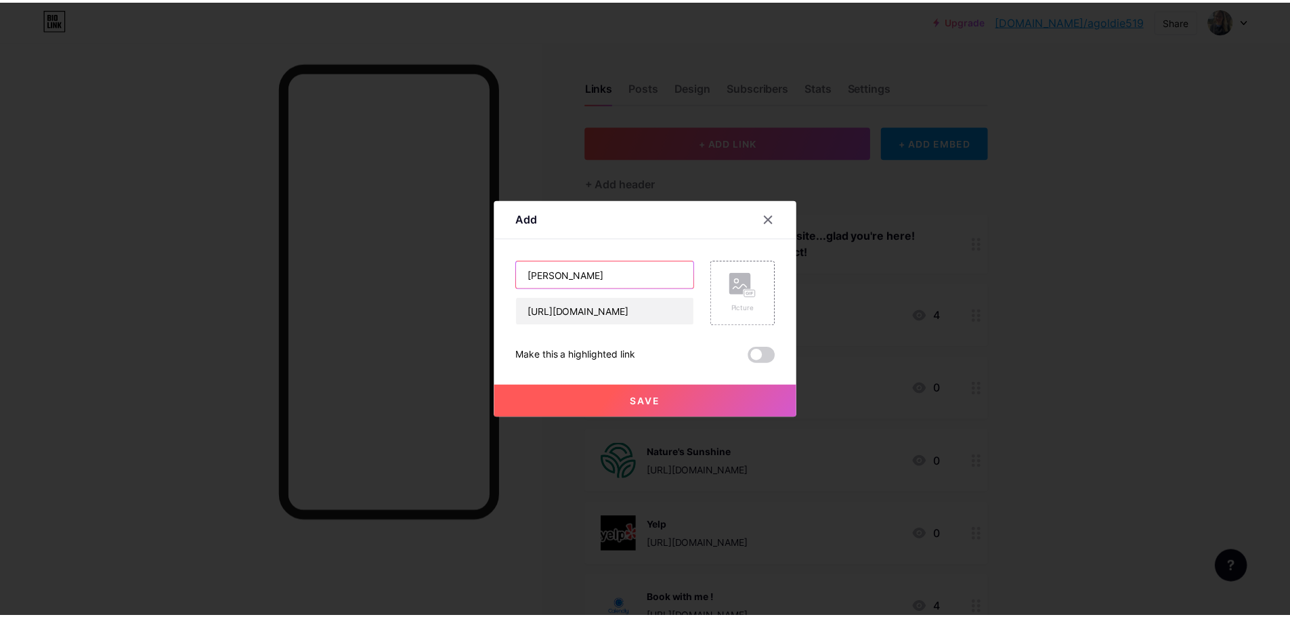
scroll to position [0, 0]
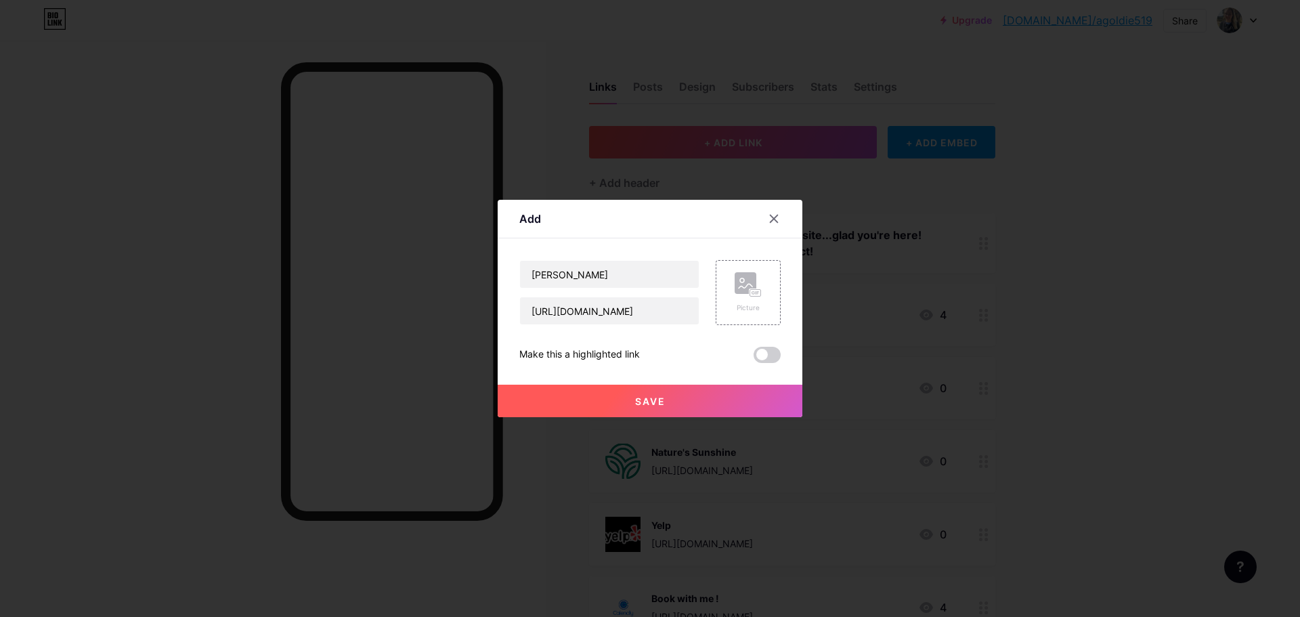
click at [726, 404] on button "Save" at bounding box center [650, 401] width 305 height 33
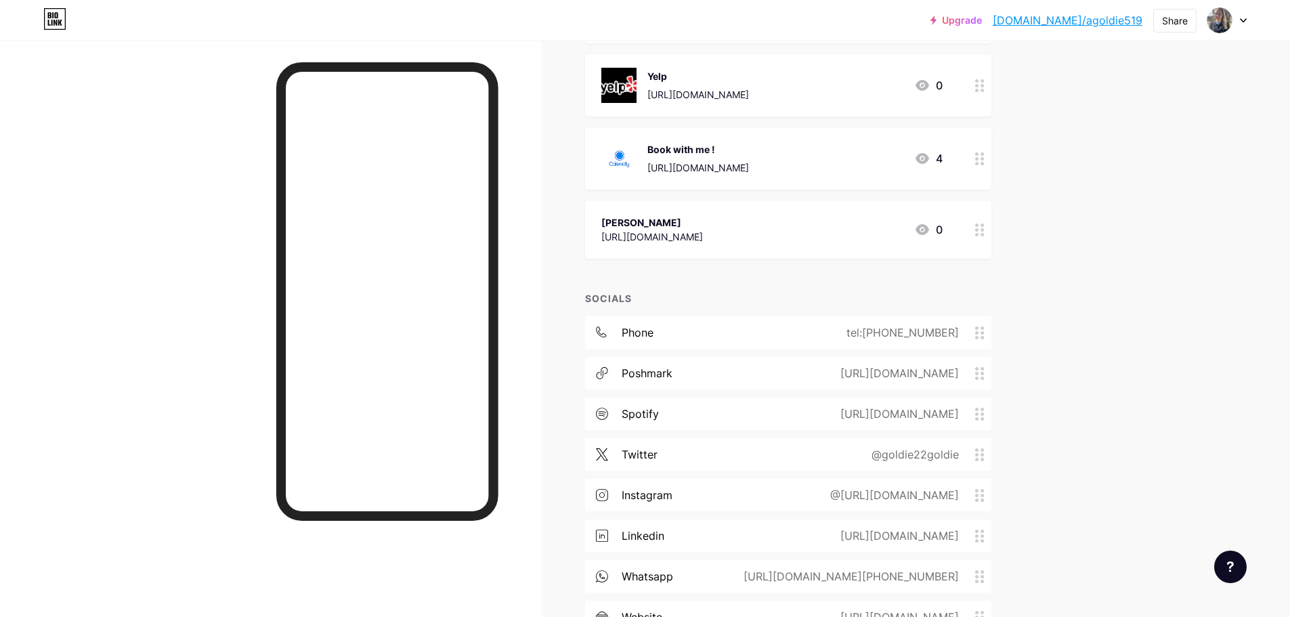
scroll to position [356, 0]
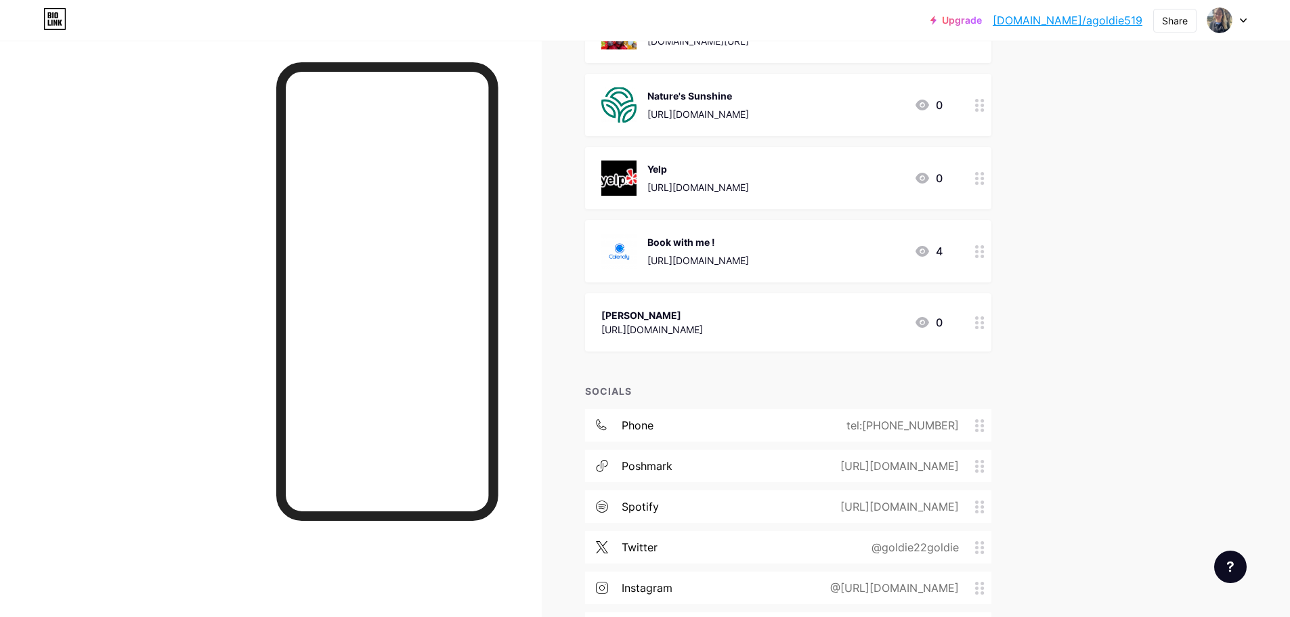
click at [978, 320] on div at bounding box center [979, 322] width 23 height 58
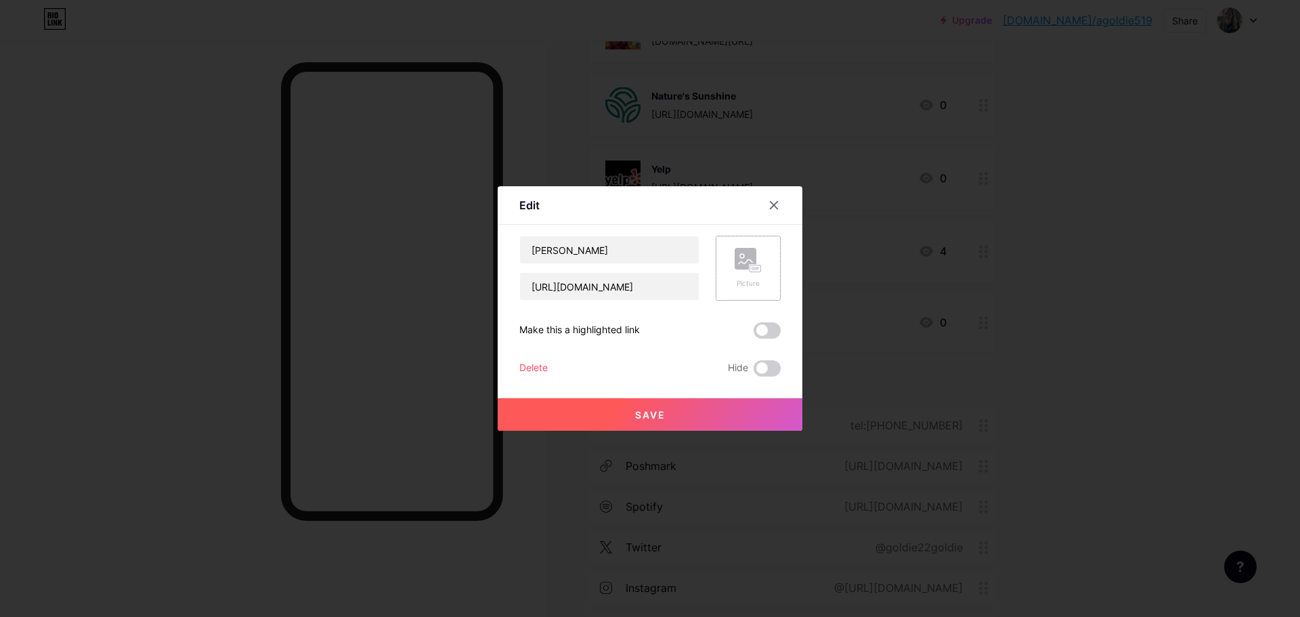
click at [736, 268] on rect at bounding box center [746, 259] width 22 height 22
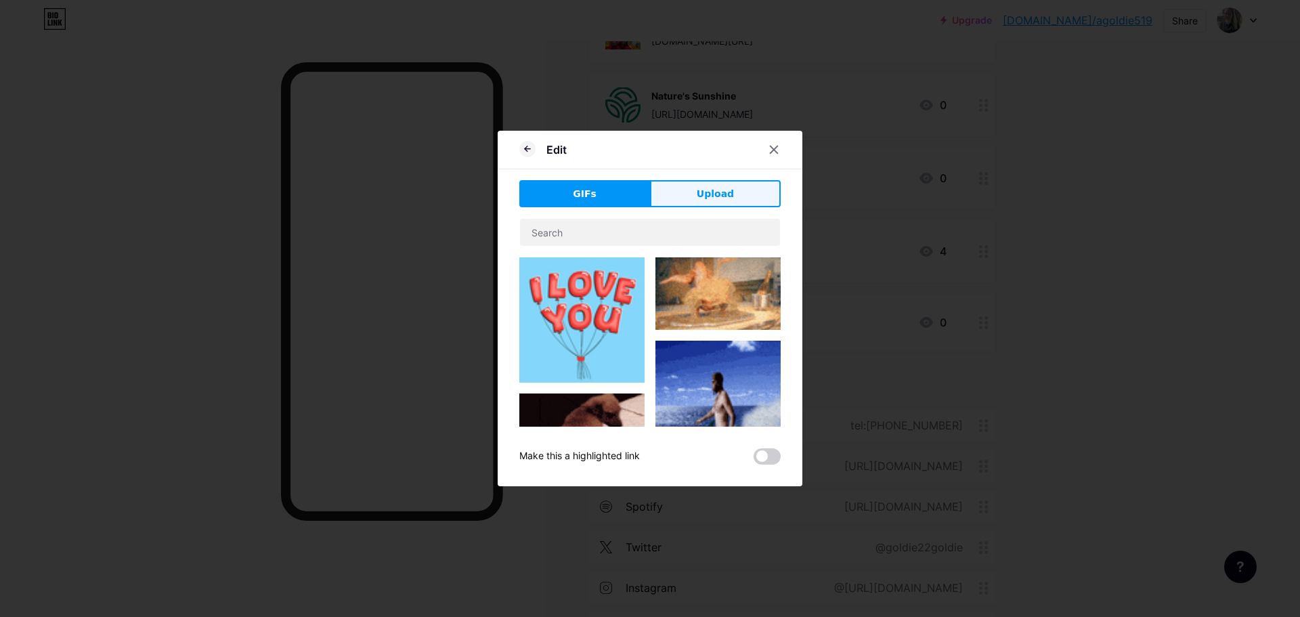
click at [720, 200] on span "Upload" at bounding box center [715, 194] width 37 height 14
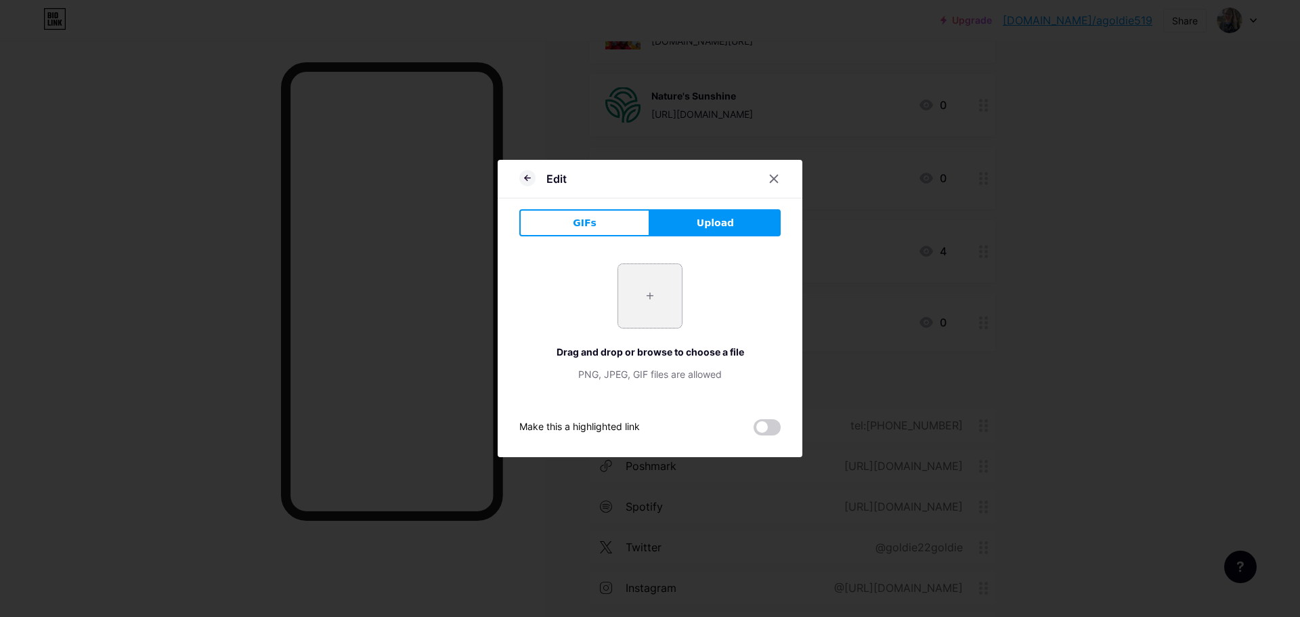
click at [657, 307] on input "file" at bounding box center [650, 296] width 64 height 64
type input "C:\fakepath\marco-polo-wordmark.png"
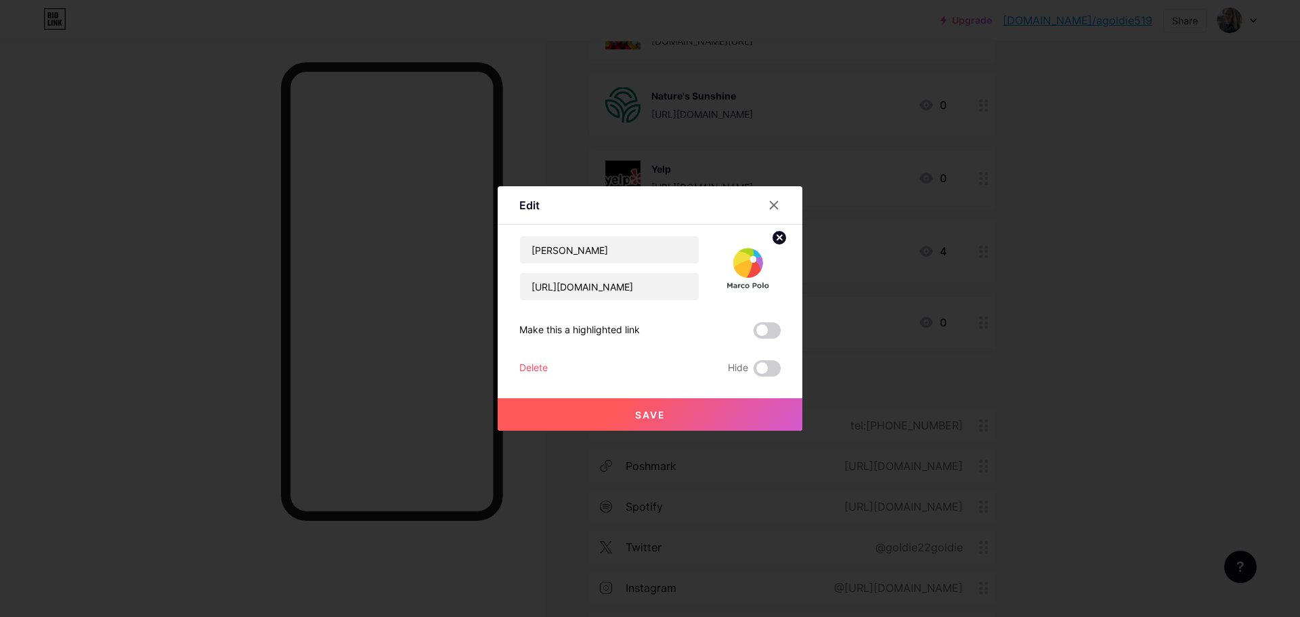
click at [630, 414] on button "Save" at bounding box center [650, 414] width 305 height 33
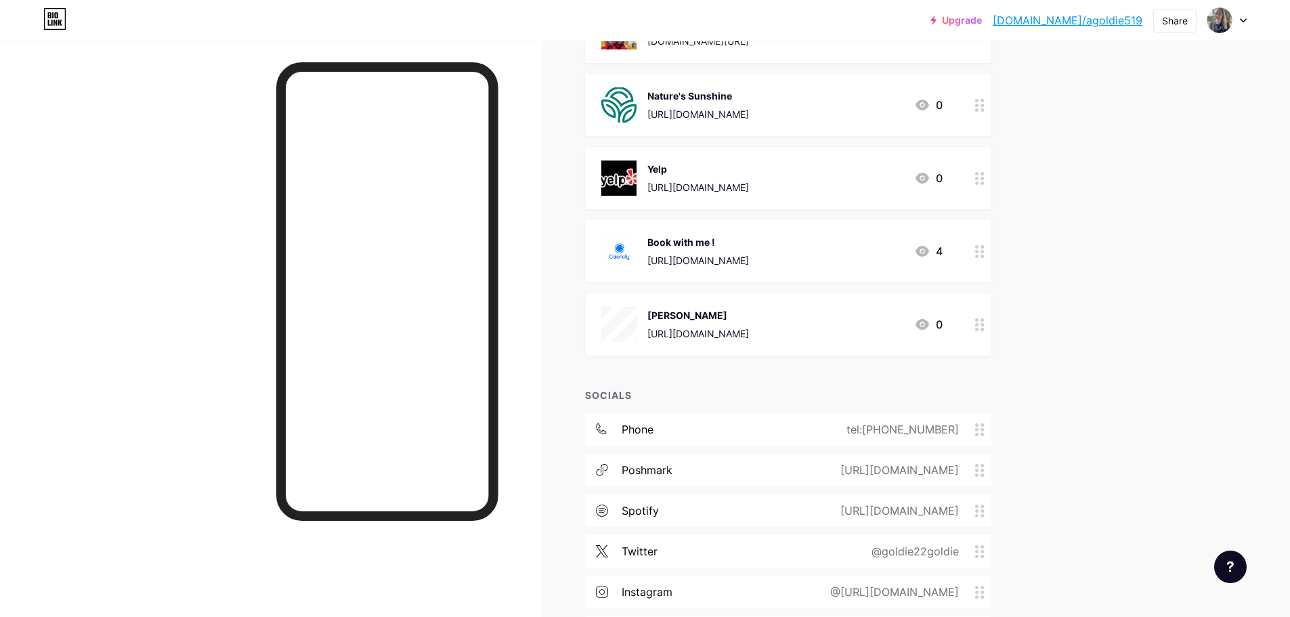
click at [1165, 331] on div "Upgrade [DOMAIN_NAME]/agoldi... [DOMAIN_NAME]/agoldie519 Share Switch accounts …" at bounding box center [645, 302] width 1290 height 1317
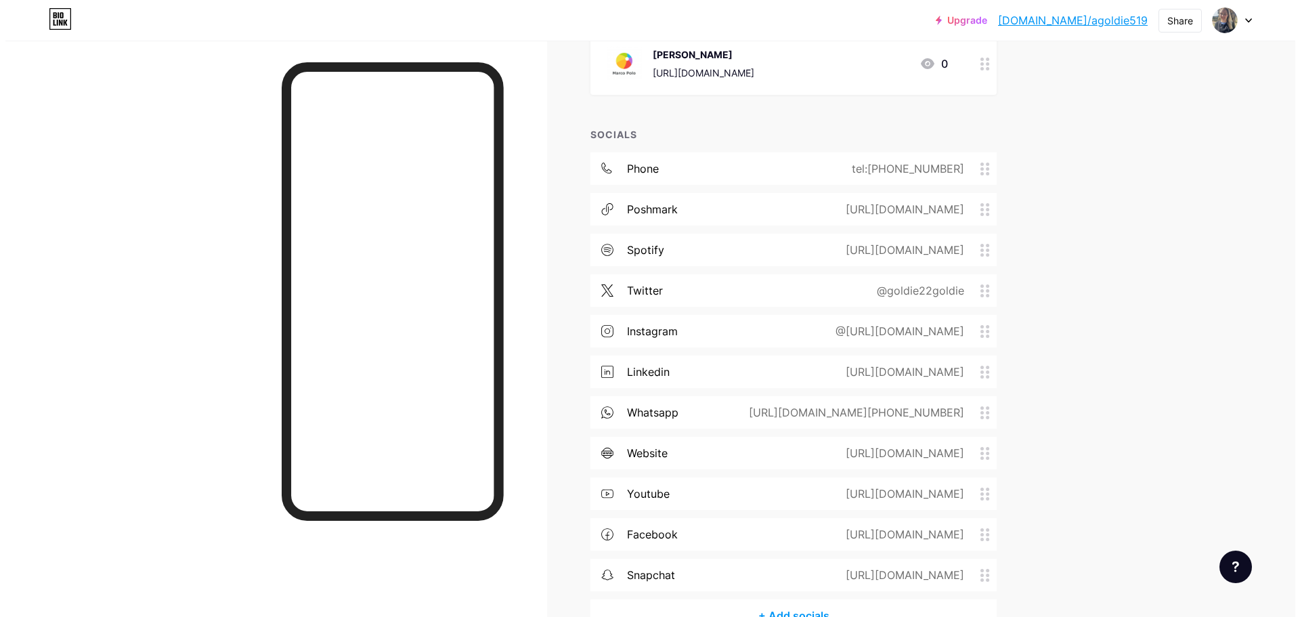
scroll to position [699, 0]
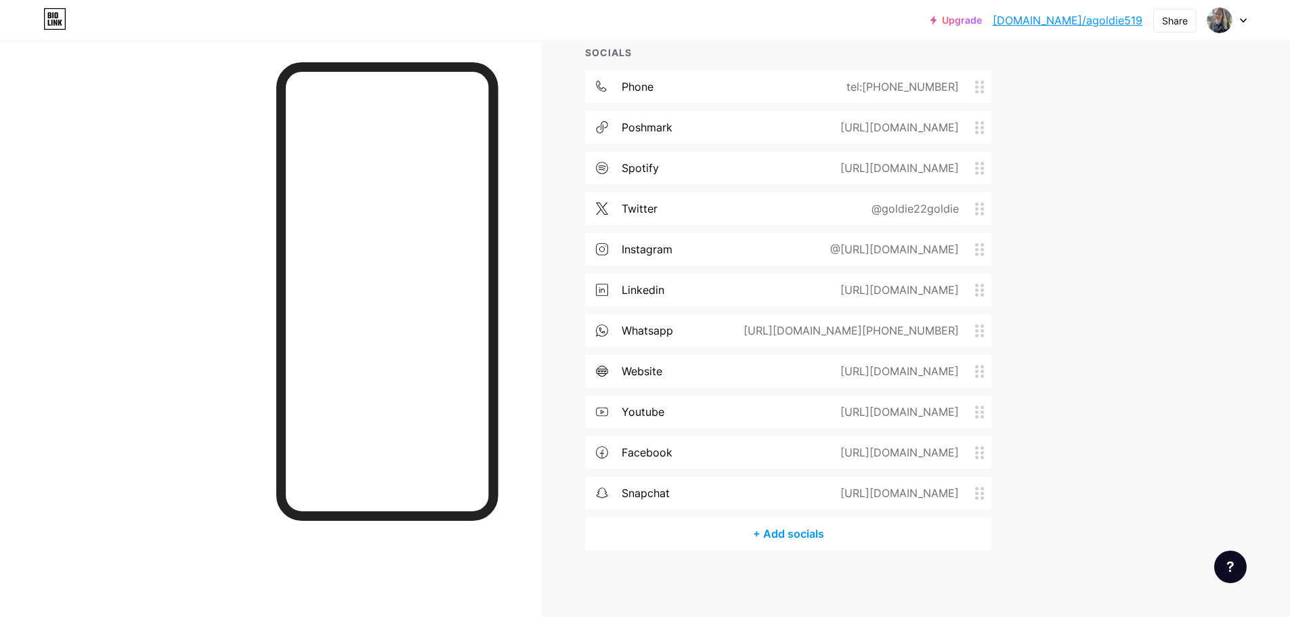
click at [799, 532] on div "+ Add socials" at bounding box center [788, 533] width 406 height 33
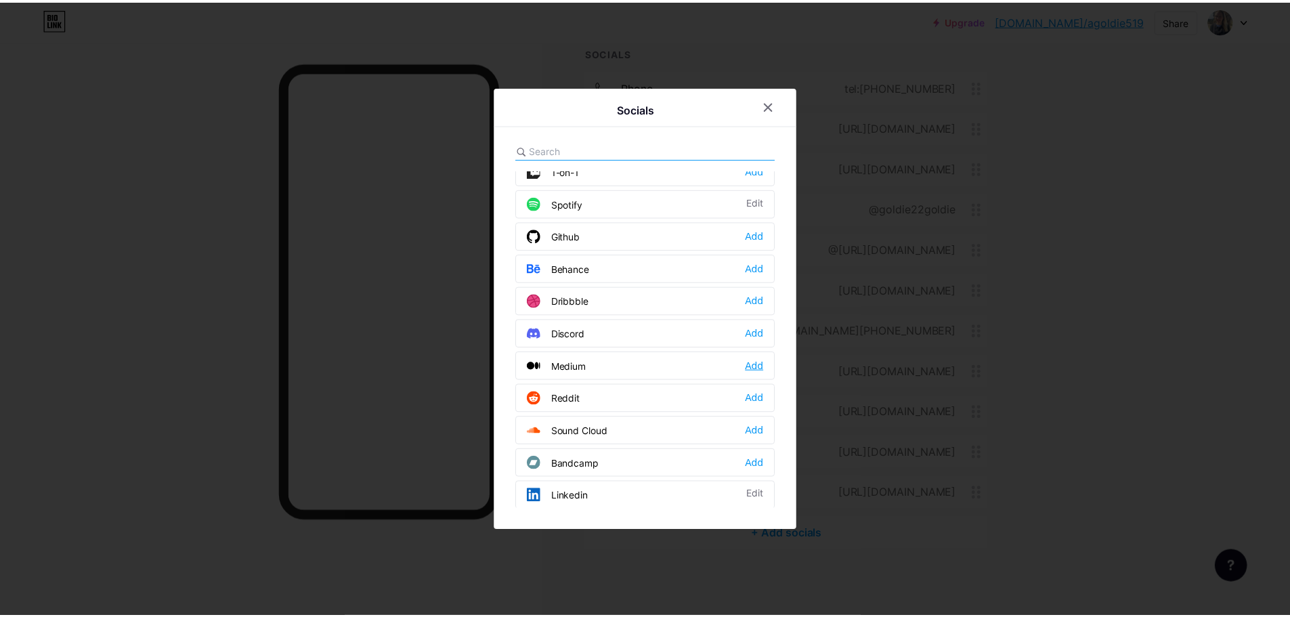
scroll to position [0, 0]
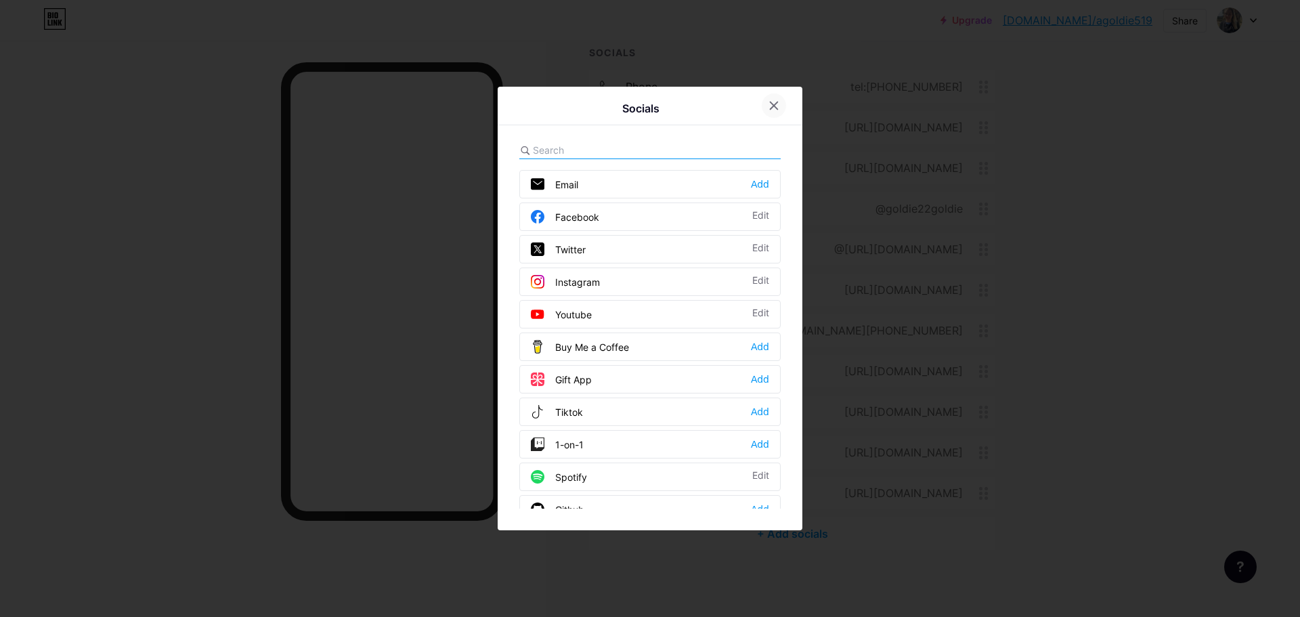
click at [778, 104] on icon at bounding box center [774, 105] width 11 height 11
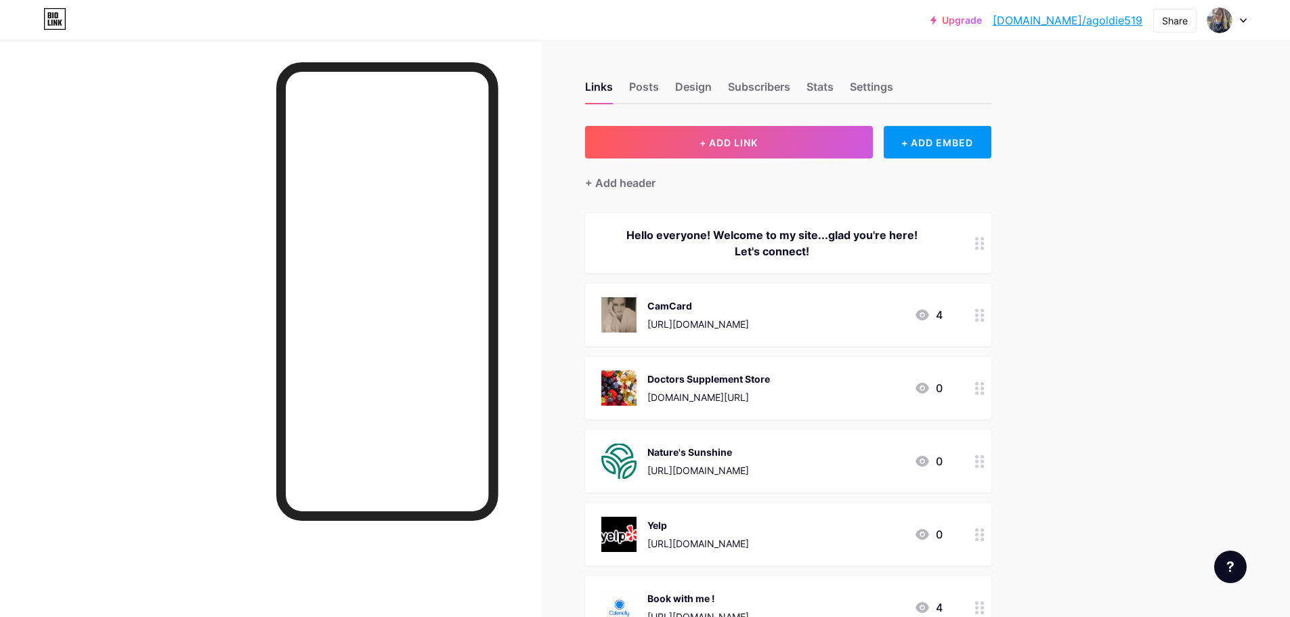
click at [837, 140] on button "+ ADD LINK" at bounding box center [729, 142] width 288 height 33
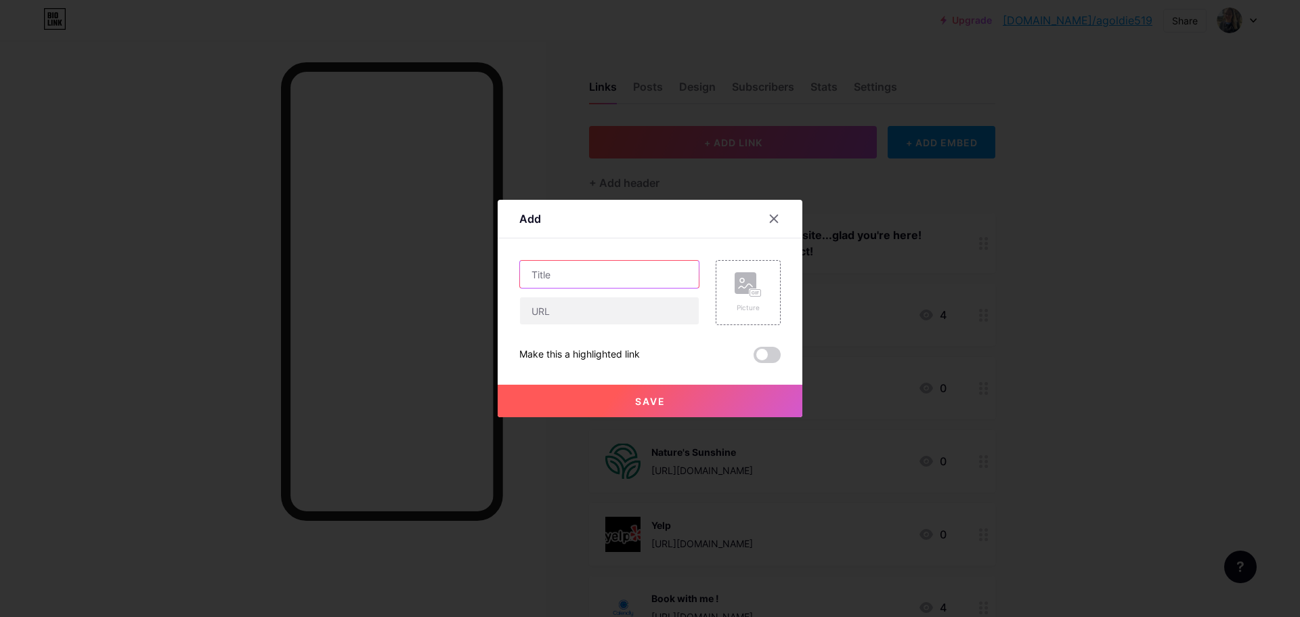
click at [591, 274] on input "text" at bounding box center [609, 274] width 179 height 27
click at [753, 286] on rect at bounding box center [746, 283] width 22 height 22
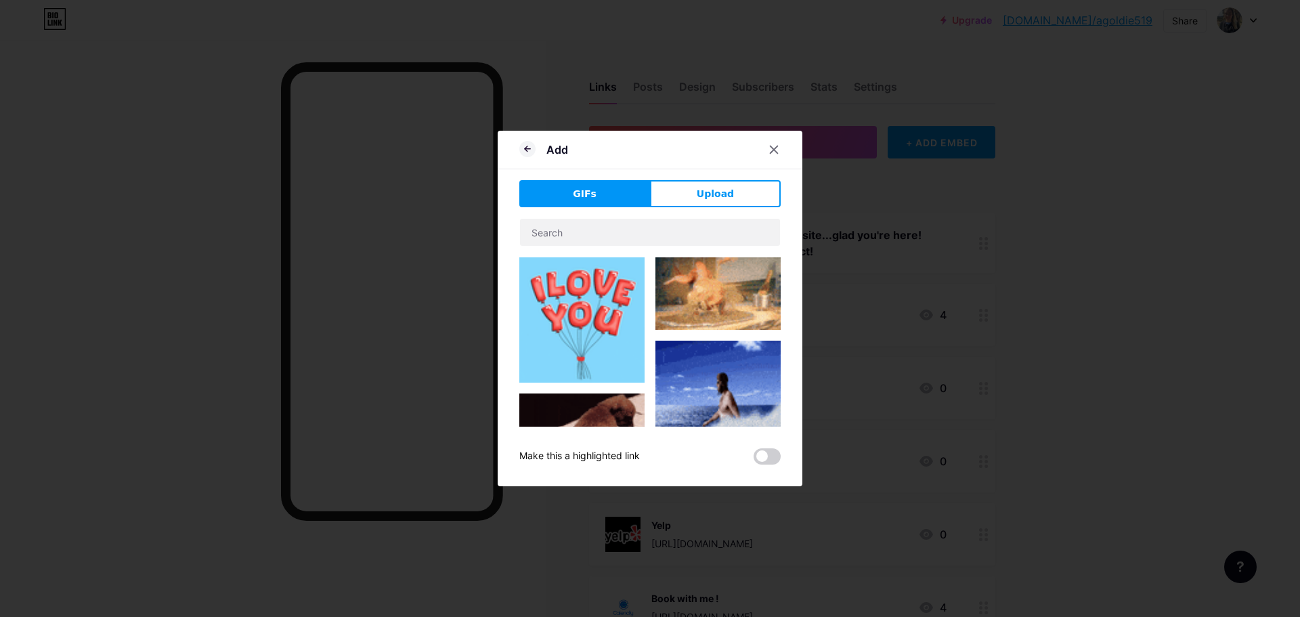
click at [714, 203] on button "Upload" at bounding box center [715, 193] width 131 height 27
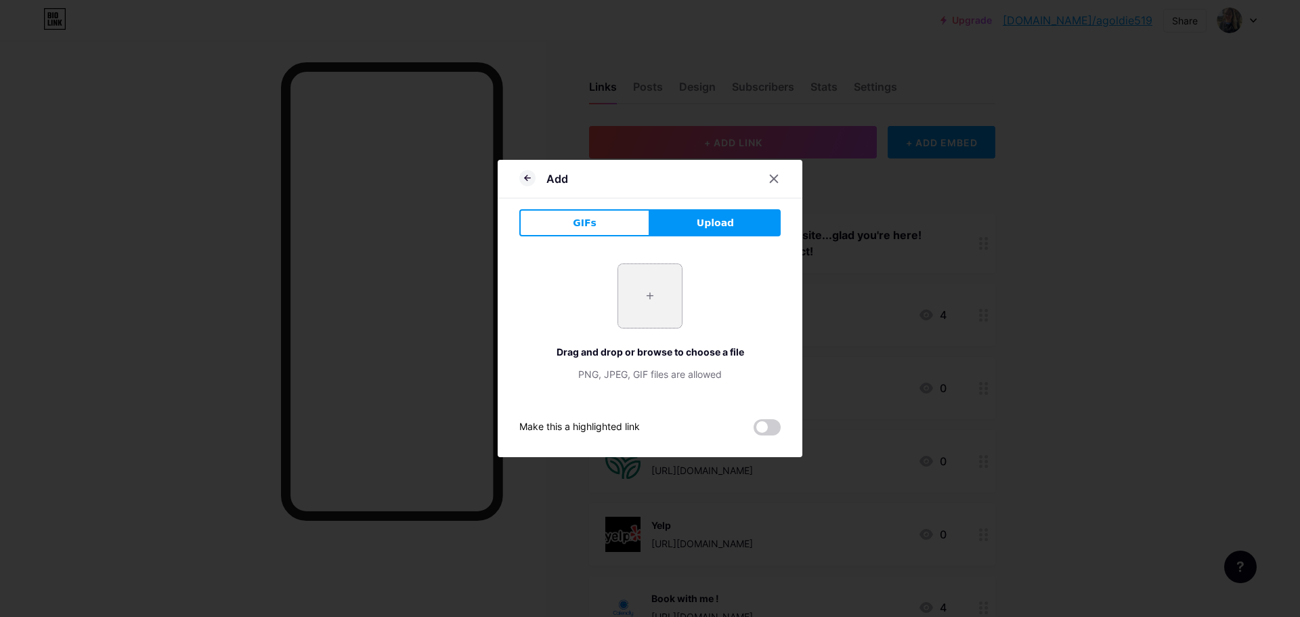
click at [650, 301] on input "file" at bounding box center [650, 296] width 64 height 64
type input "C:\fakepath\Copy of Doghousesitting.jpg"
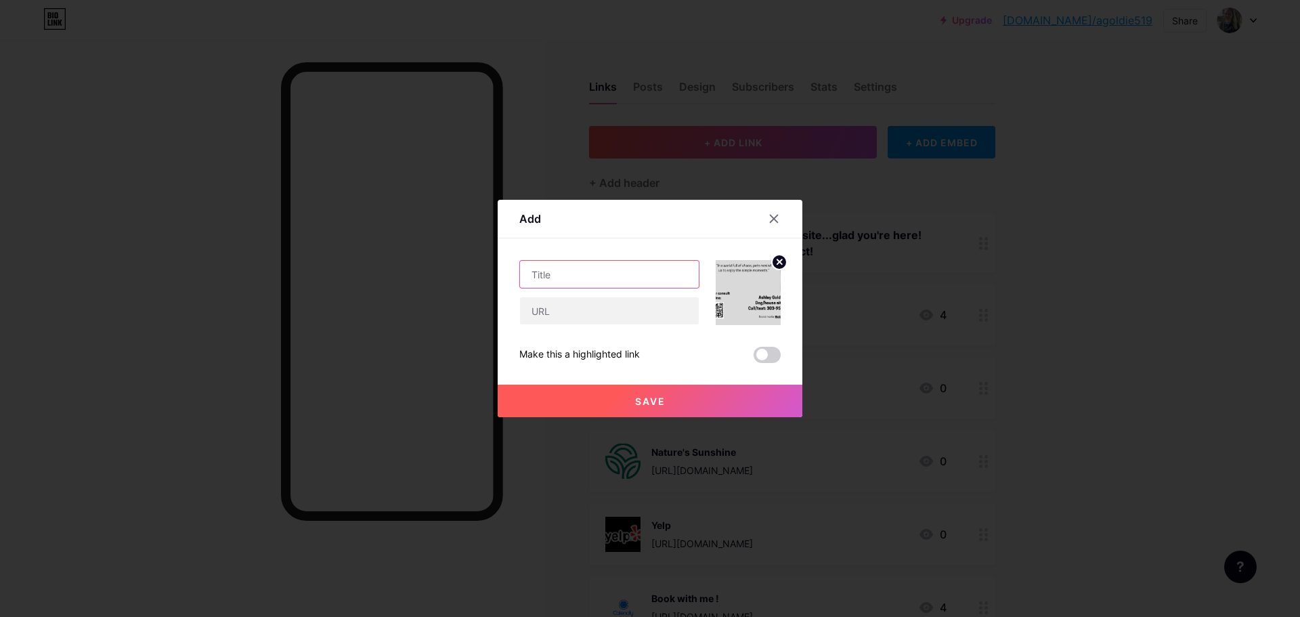
click at [578, 274] on input "text" at bounding box center [609, 274] width 179 height 27
type input "Dog sitting"
click at [613, 318] on input "text" at bounding box center [609, 310] width 179 height 27
click at [712, 402] on button "Save" at bounding box center [650, 401] width 305 height 33
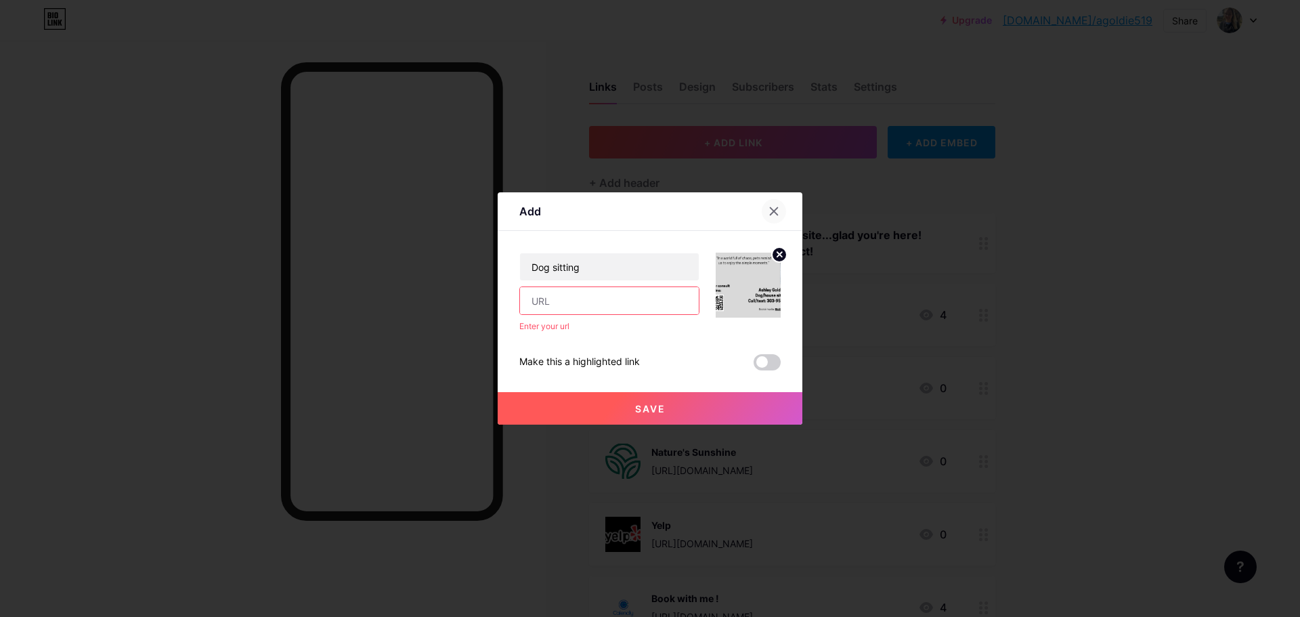
click at [777, 215] on icon at bounding box center [774, 211] width 7 height 7
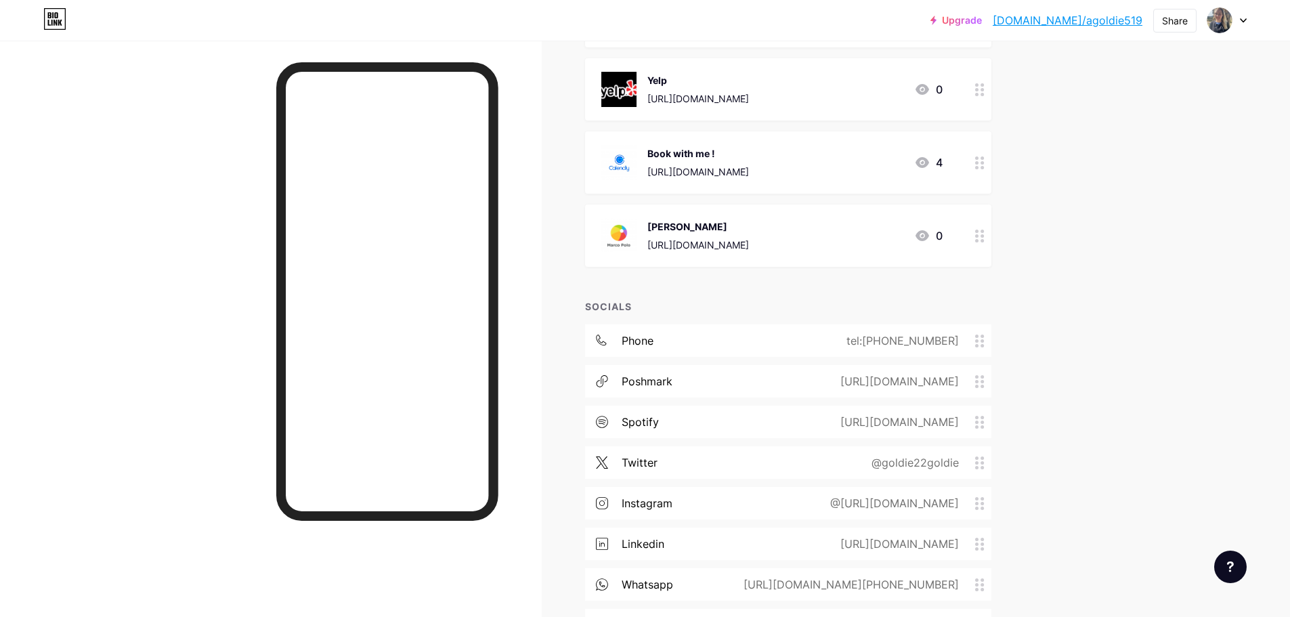
scroll to position [271, 0]
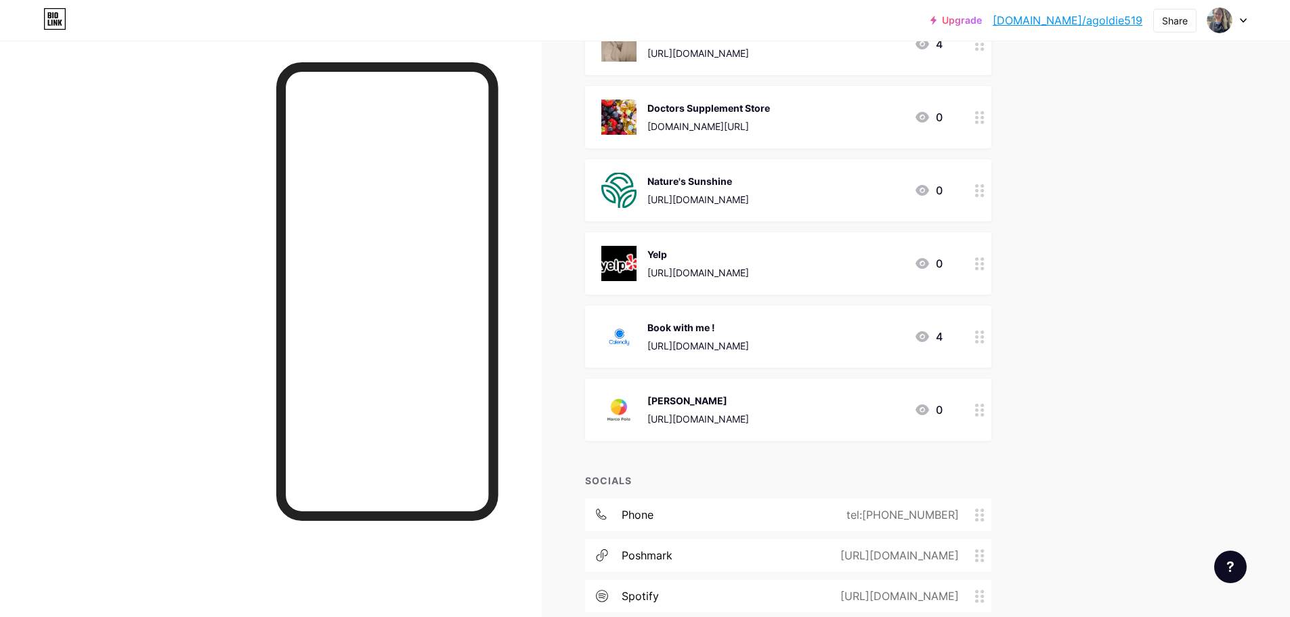
click at [710, 330] on div "Book with me !" at bounding box center [698, 327] width 102 height 14
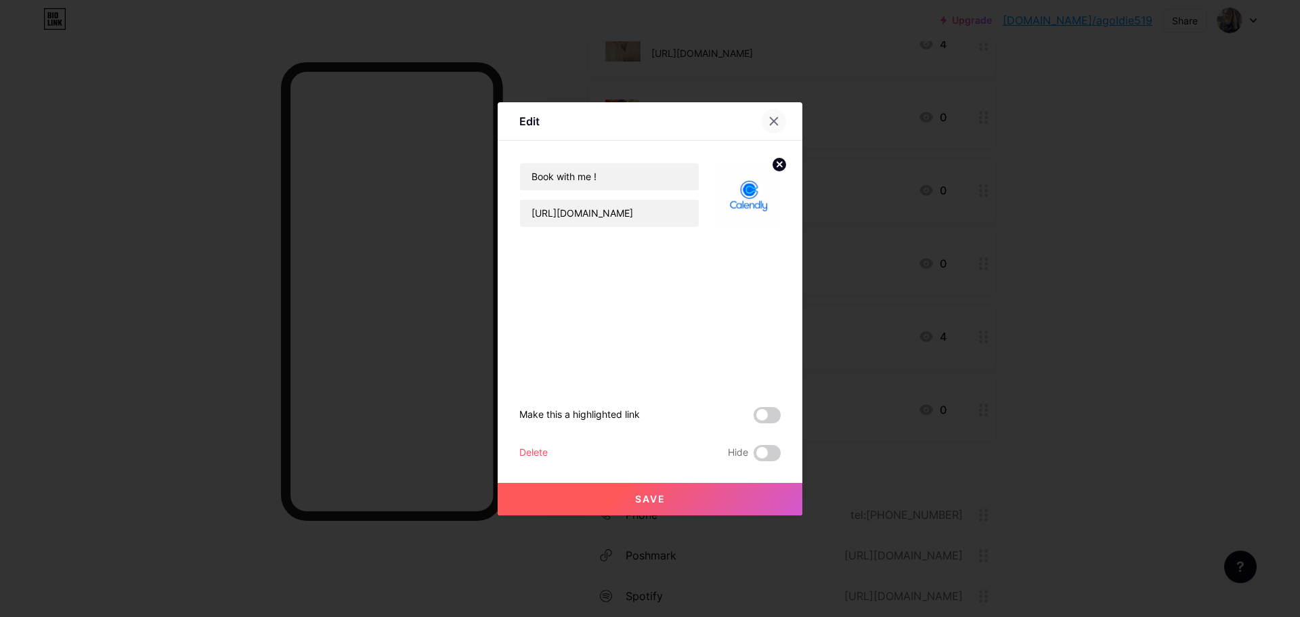
click at [778, 124] on icon at bounding box center [774, 121] width 11 height 11
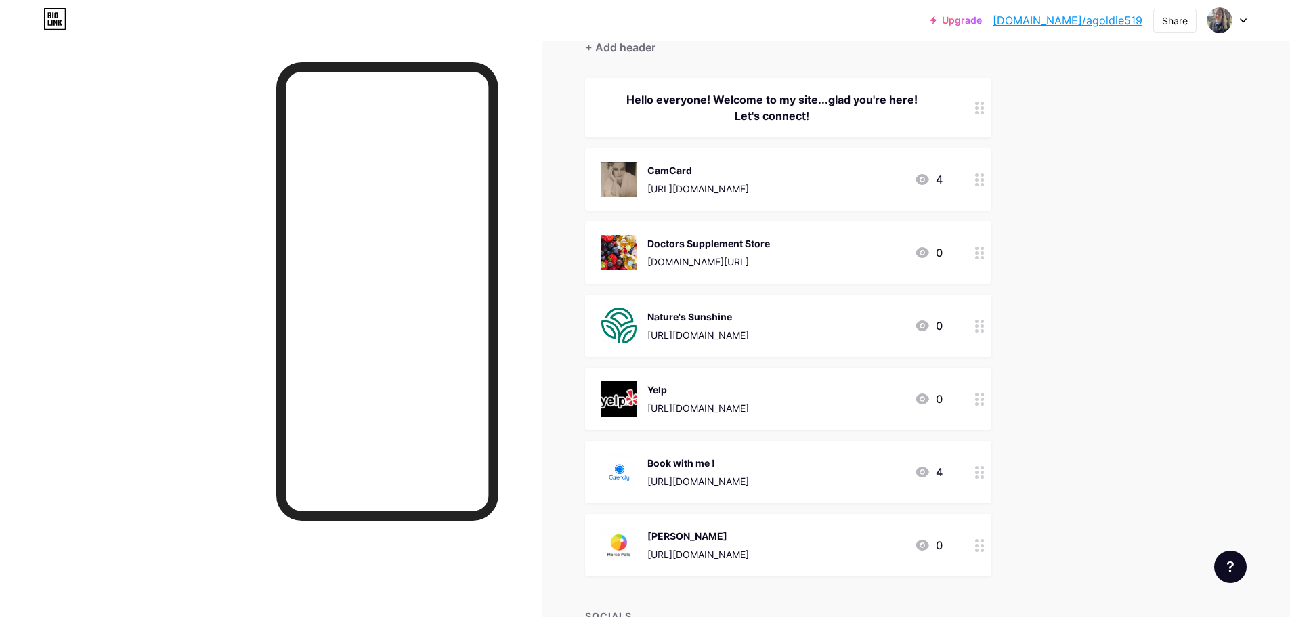
scroll to position [0, 0]
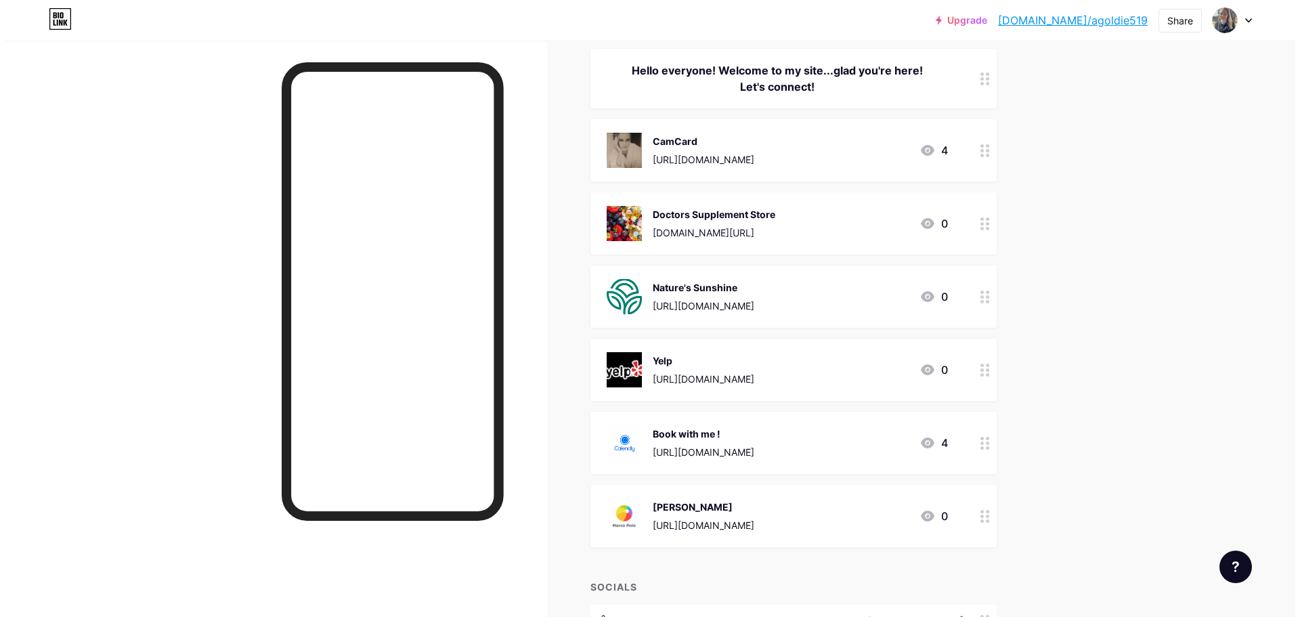
scroll to position [22, 0]
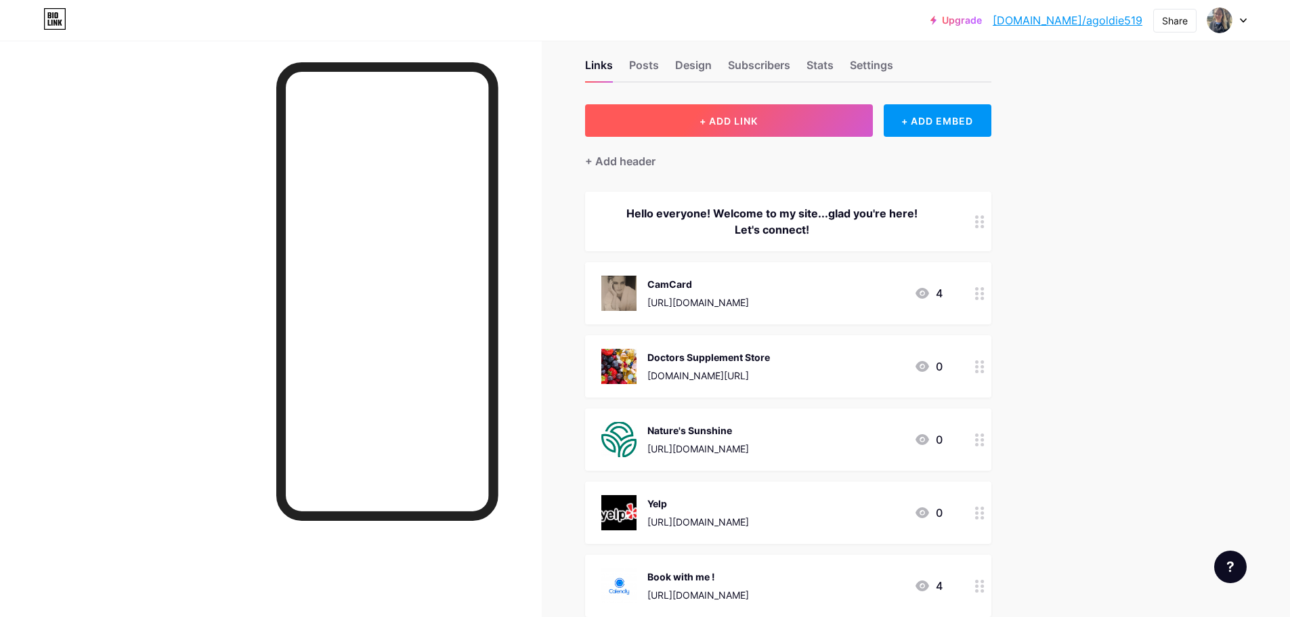
click at [788, 122] on button "+ ADD LINK" at bounding box center [729, 120] width 288 height 33
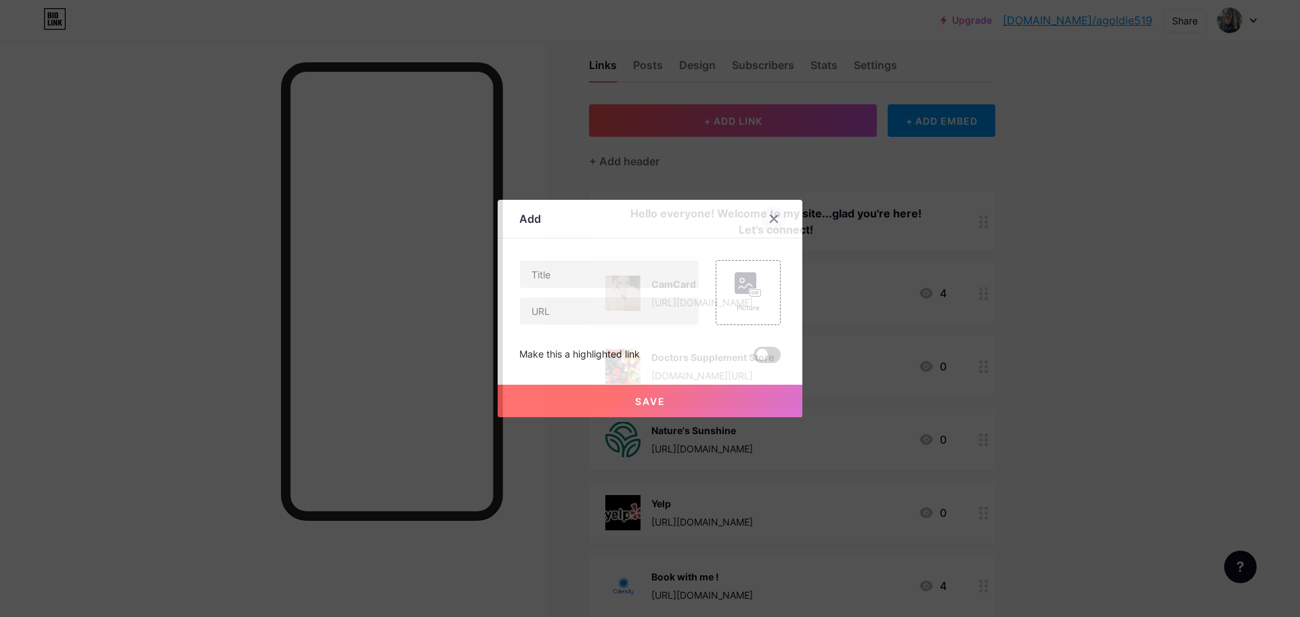
click at [779, 221] on icon at bounding box center [774, 218] width 11 height 11
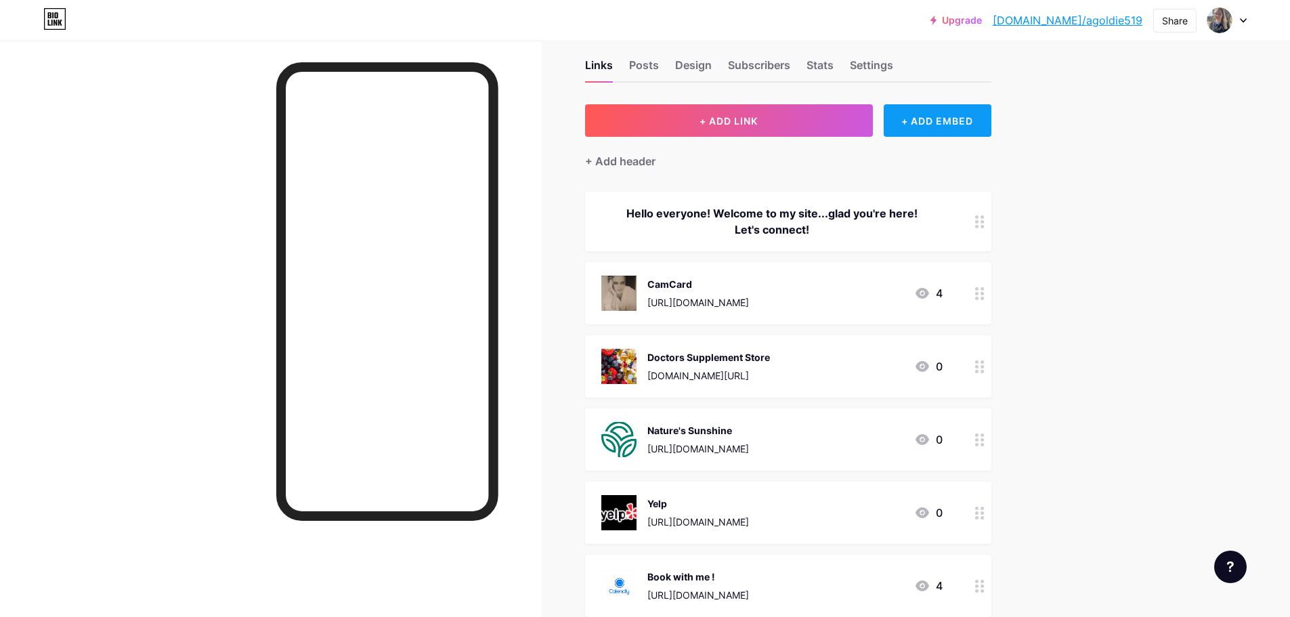
click at [952, 112] on div "+ ADD EMBED" at bounding box center [938, 120] width 108 height 33
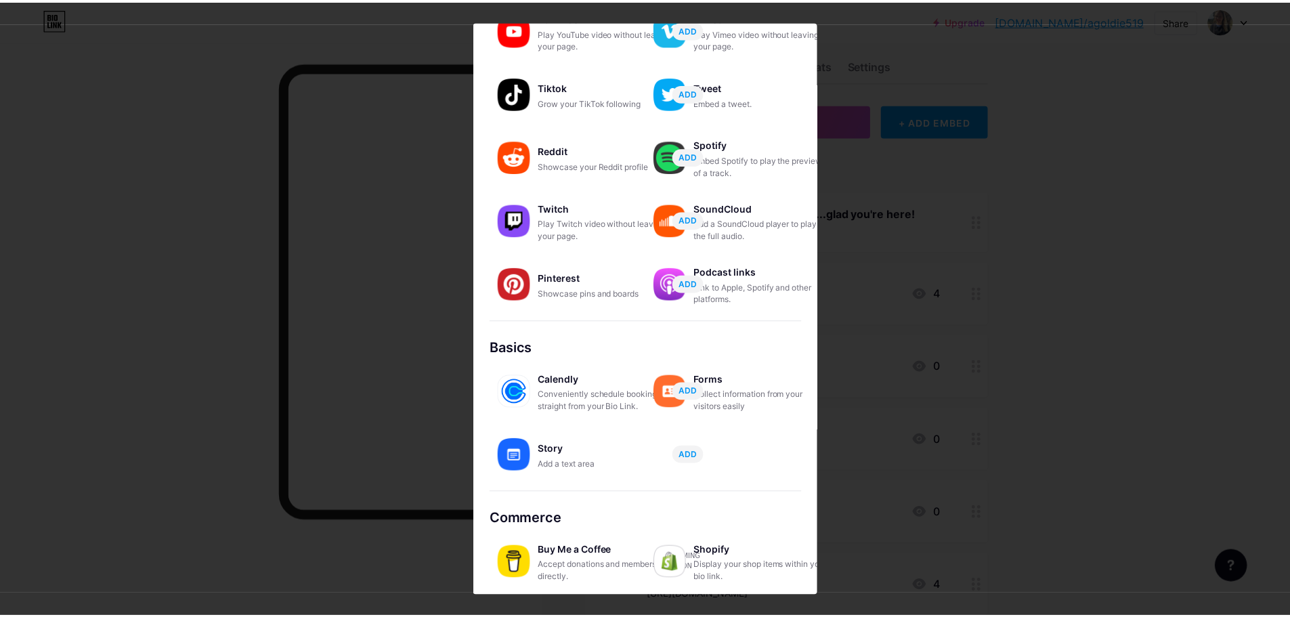
scroll to position [0, 0]
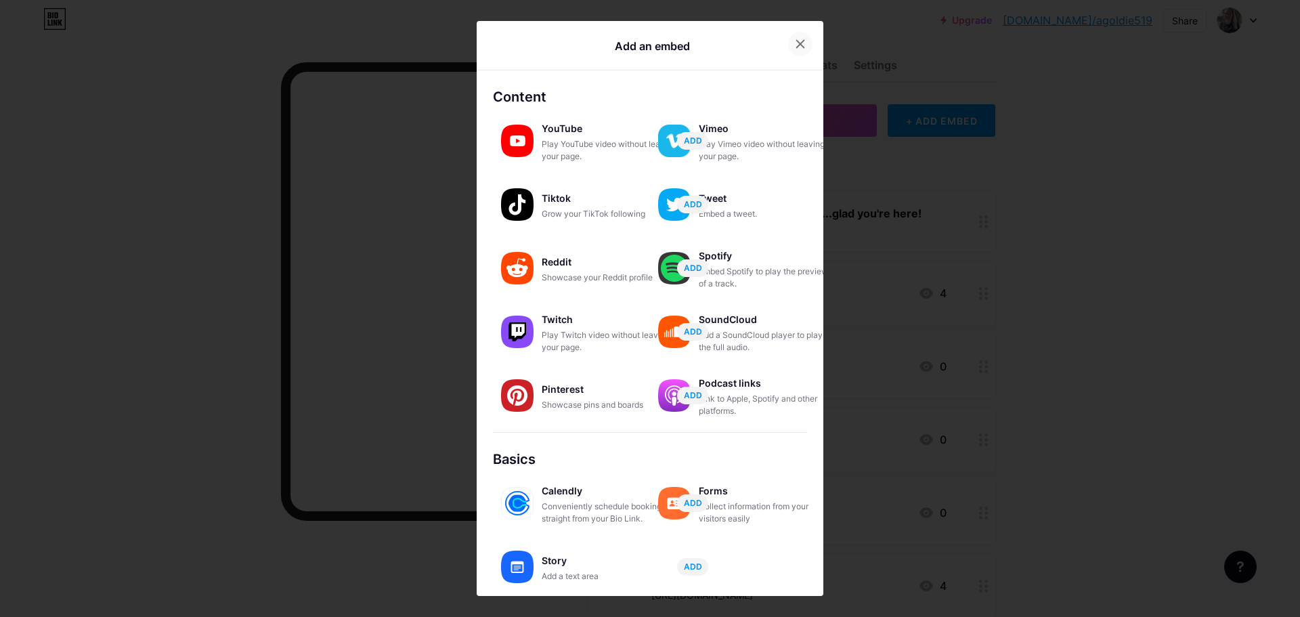
click at [799, 43] on icon at bounding box center [800, 44] width 11 height 11
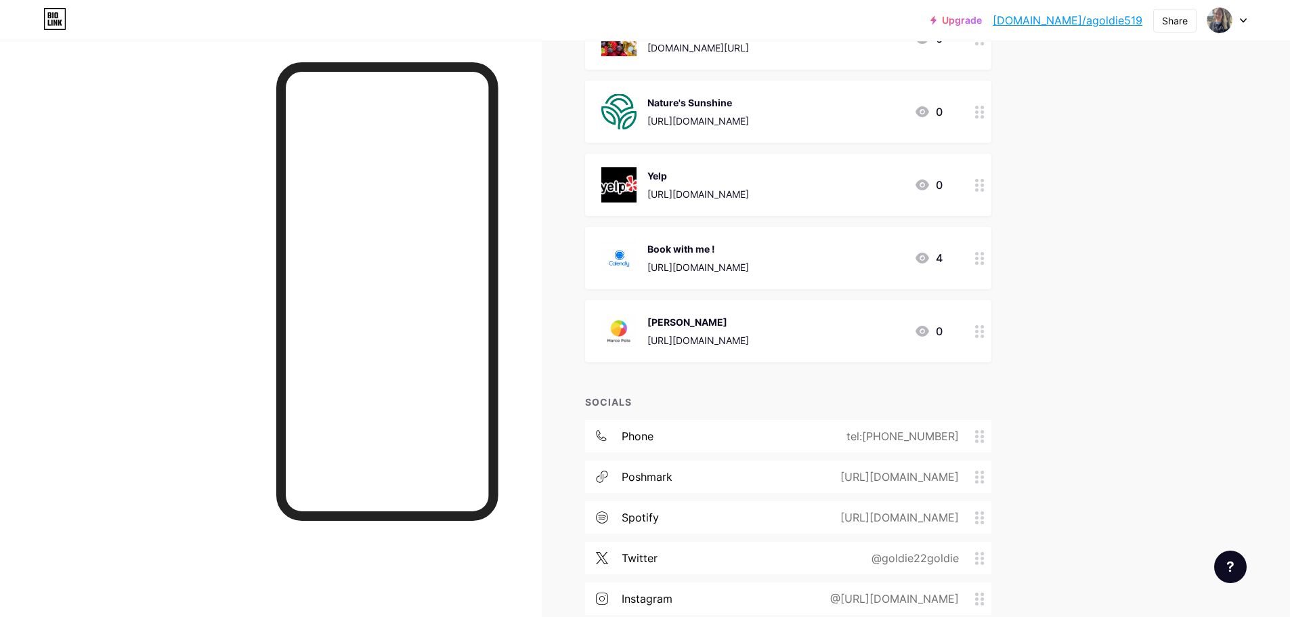
scroll to position [293, 0]
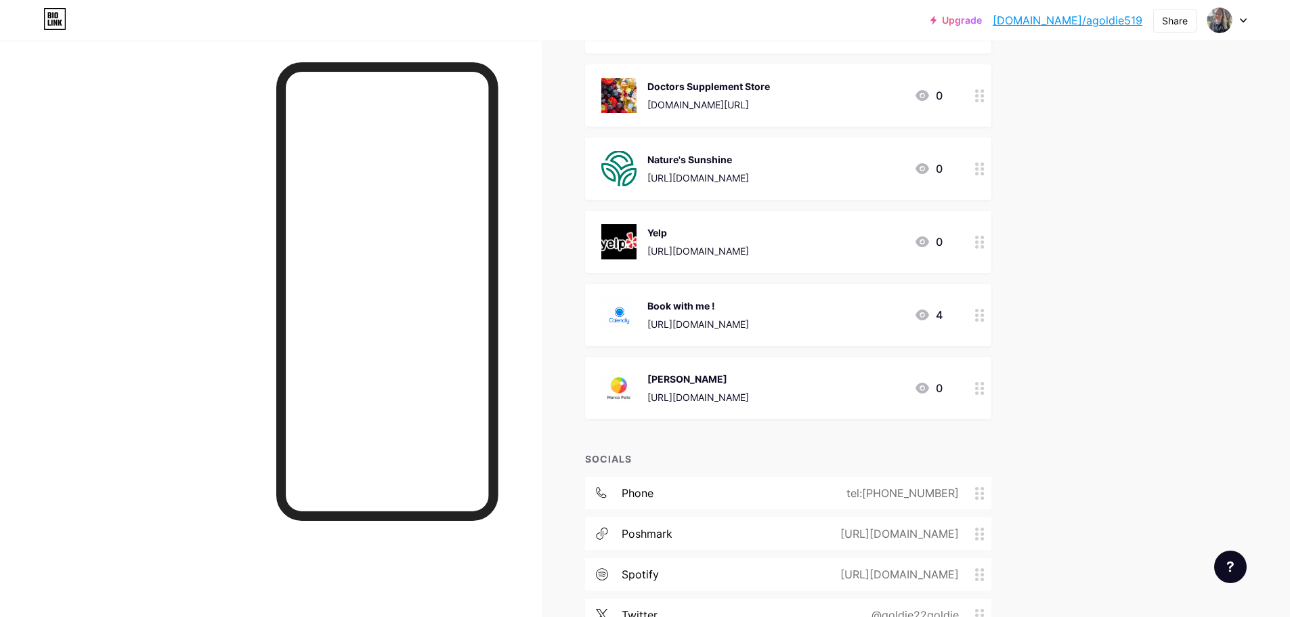
click at [735, 307] on div "Book with me !" at bounding box center [698, 306] width 102 height 14
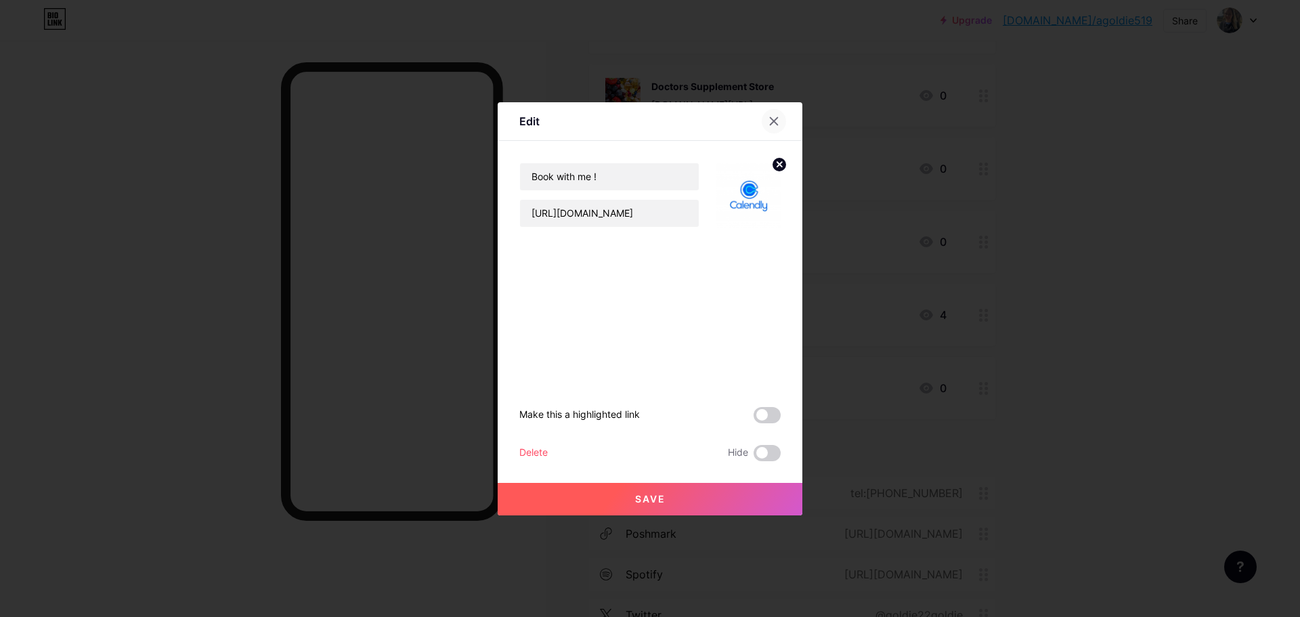
click at [779, 114] on div at bounding box center [774, 121] width 24 height 24
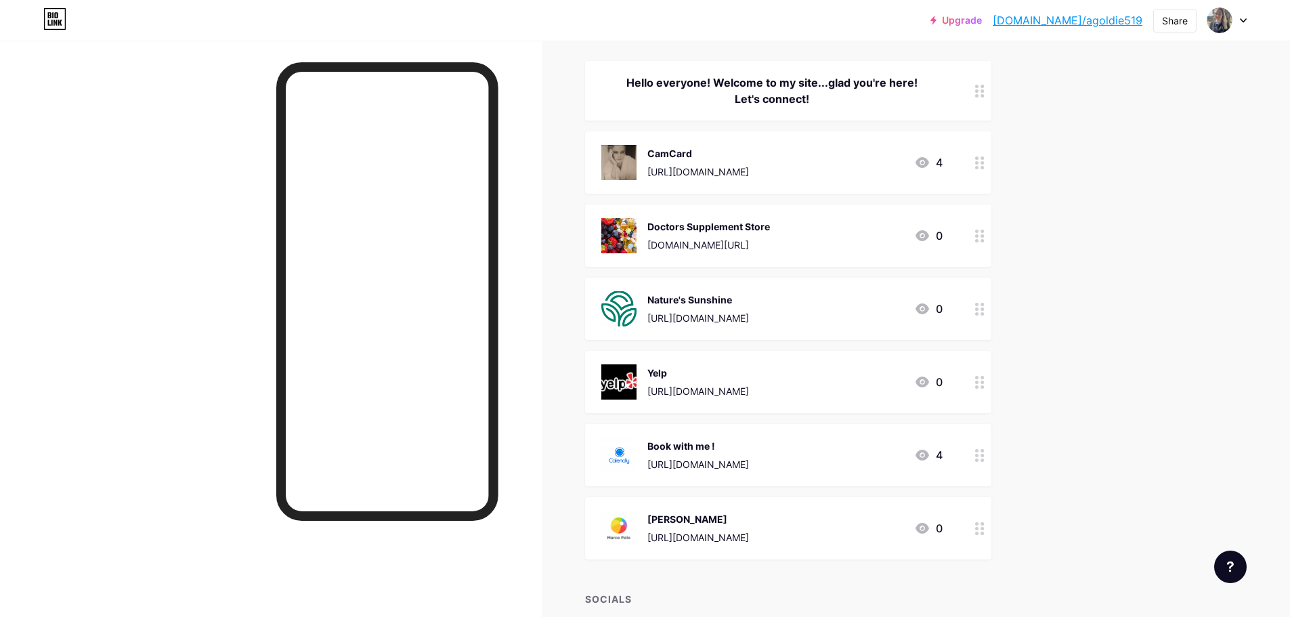
scroll to position [0, 0]
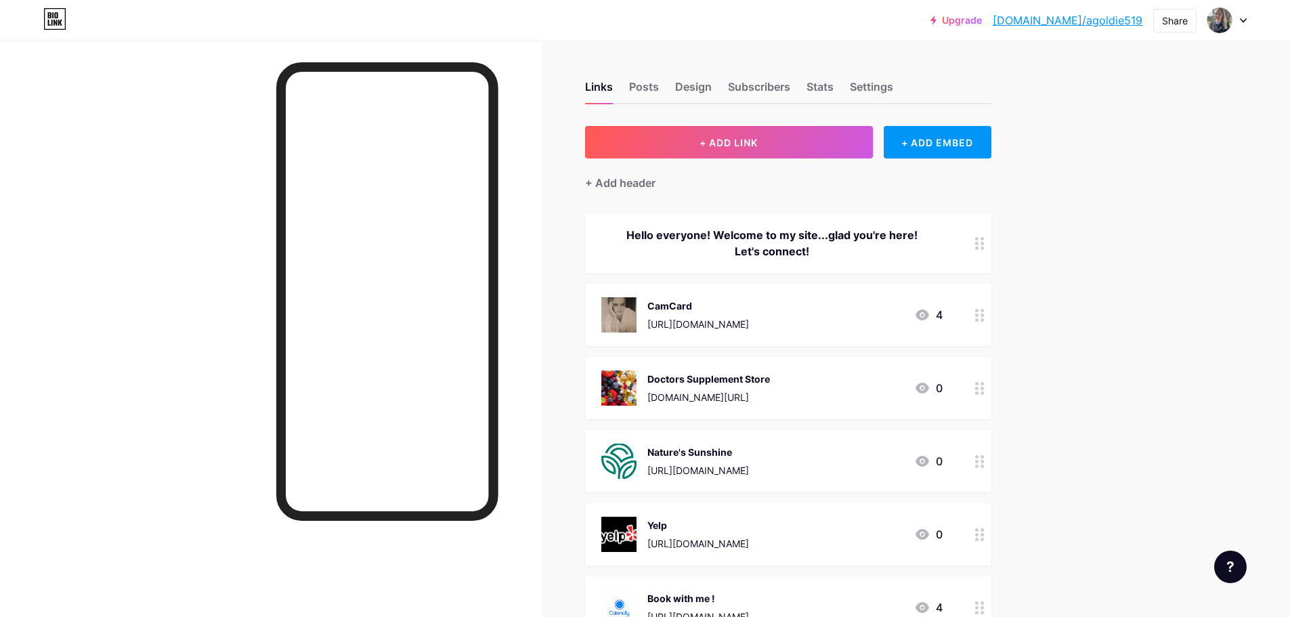
click at [625, 83] on div "Links Posts Design Subscribers Stats Settings" at bounding box center [788, 80] width 406 height 47
drag, startPoint x: 654, startPoint y: 91, endPoint x: 901, endPoint y: 159, distance: 256.5
click at [654, 90] on div "Posts" at bounding box center [644, 91] width 30 height 24
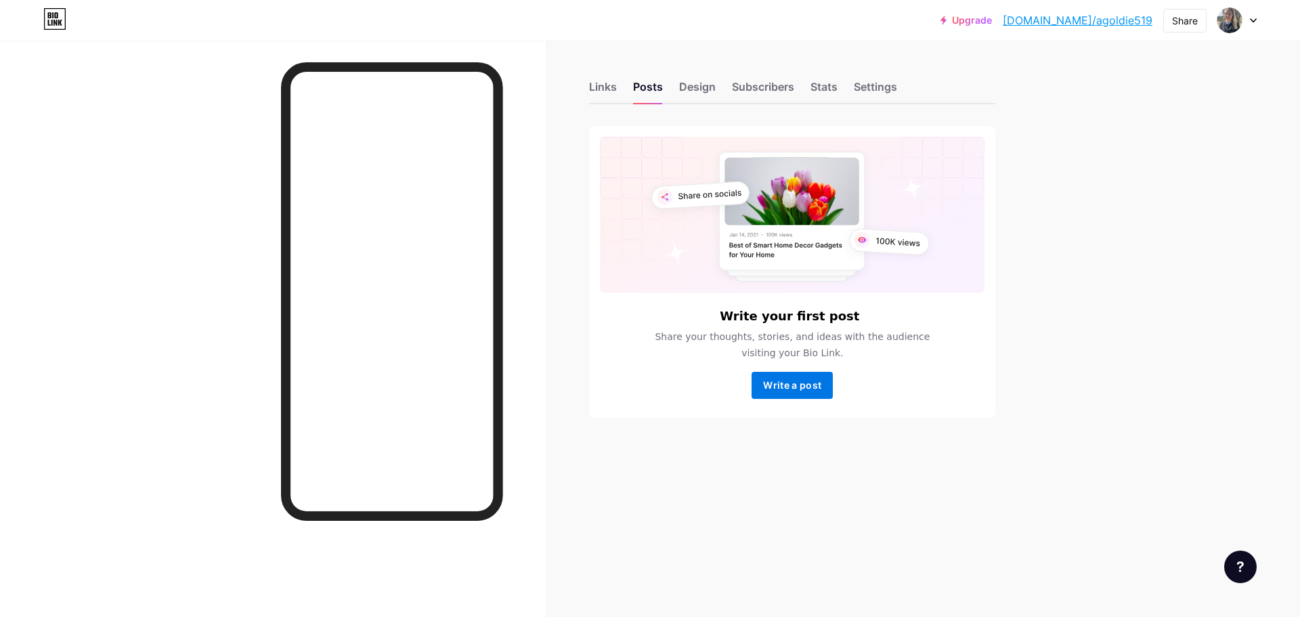
click at [795, 383] on span "Write a post" at bounding box center [792, 385] width 58 height 12
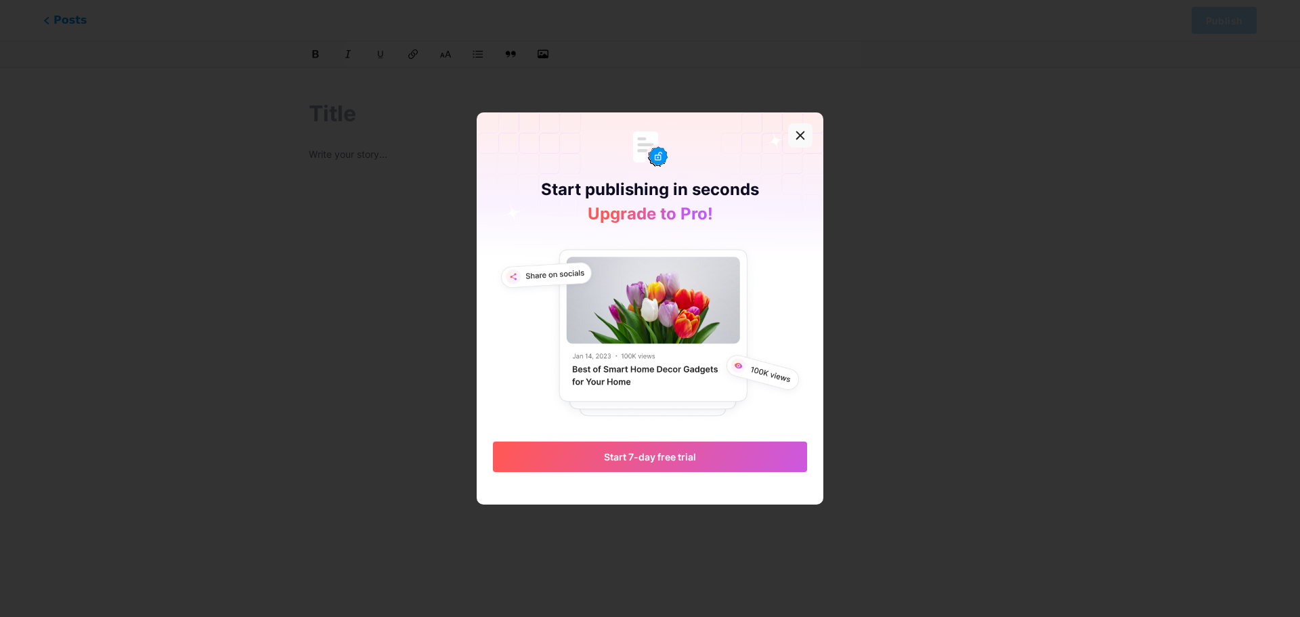
click at [798, 129] on div at bounding box center [800, 135] width 24 height 24
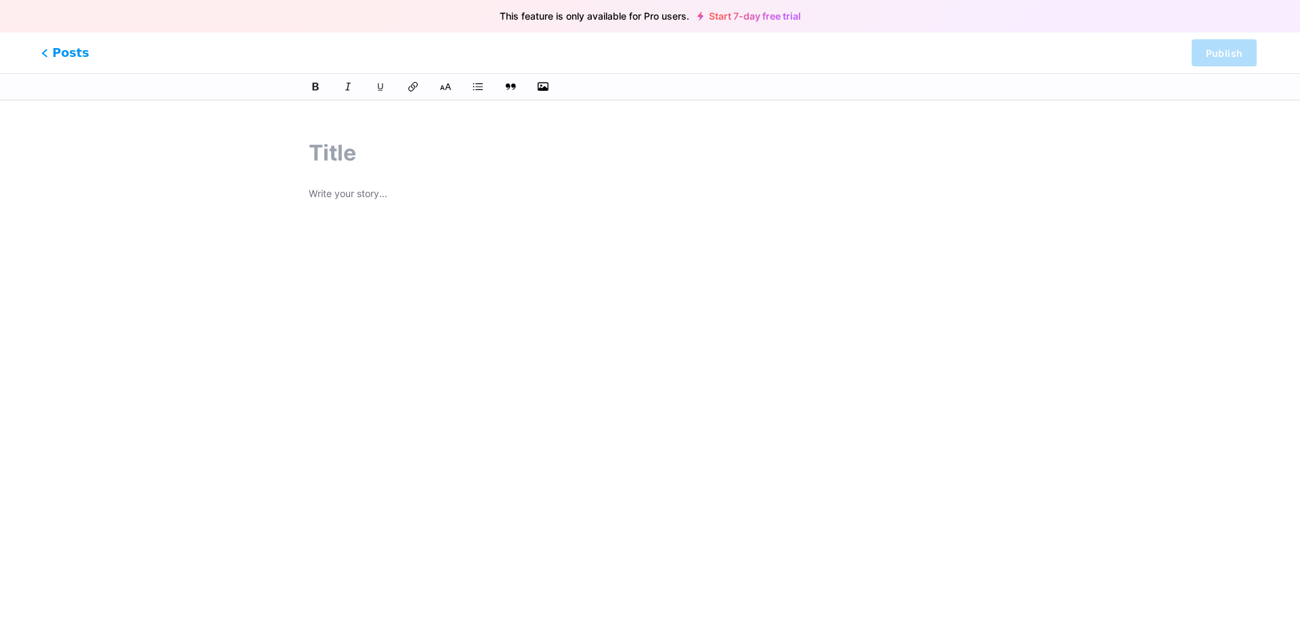
click at [68, 56] on span "Posts" at bounding box center [65, 53] width 48 height 18
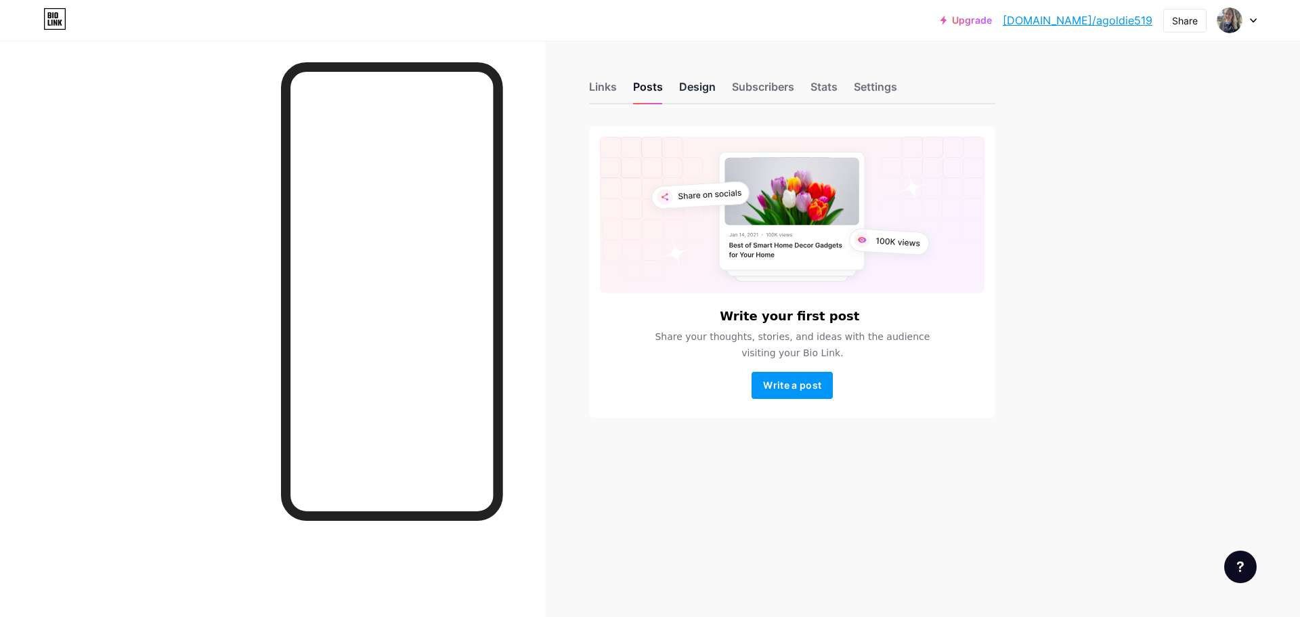
click at [700, 91] on div "Design" at bounding box center [697, 91] width 37 height 24
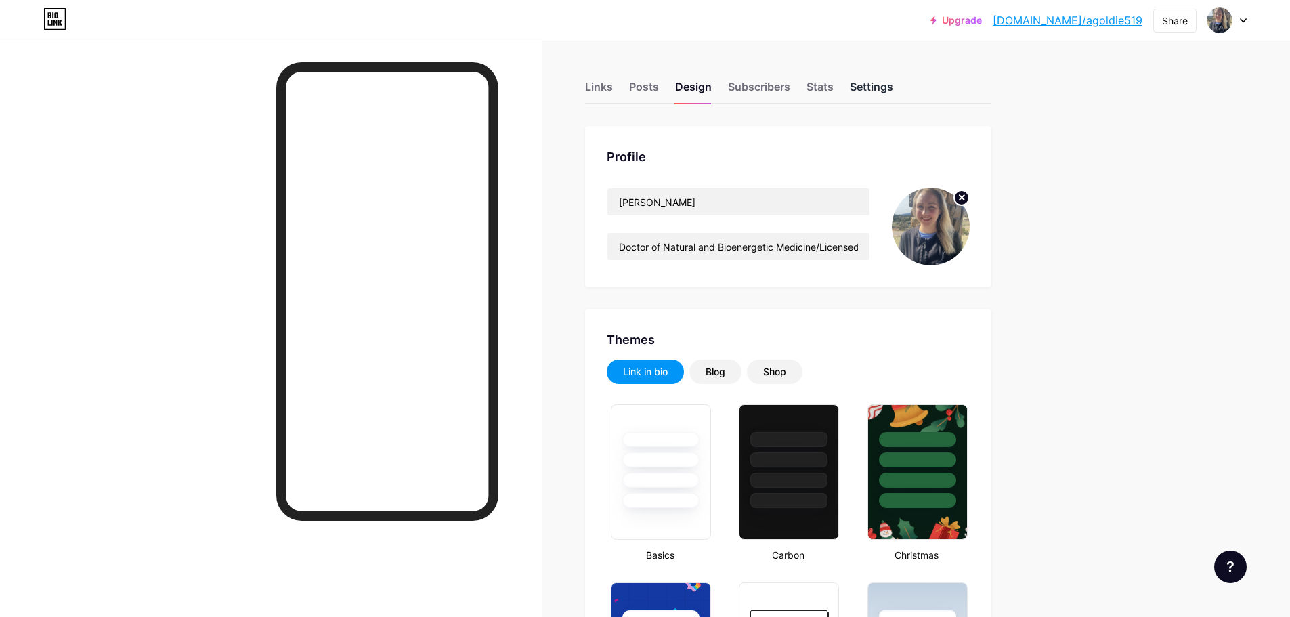
click at [880, 85] on div "Settings" at bounding box center [871, 91] width 43 height 24
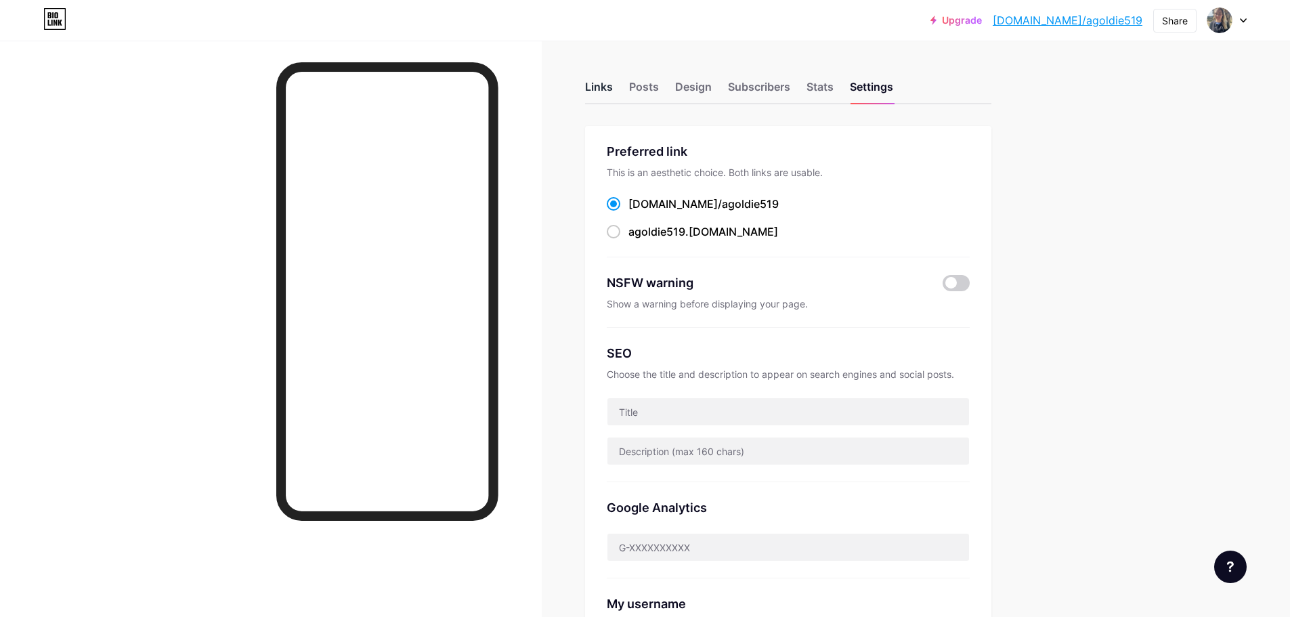
click at [593, 86] on div "Links" at bounding box center [599, 91] width 28 height 24
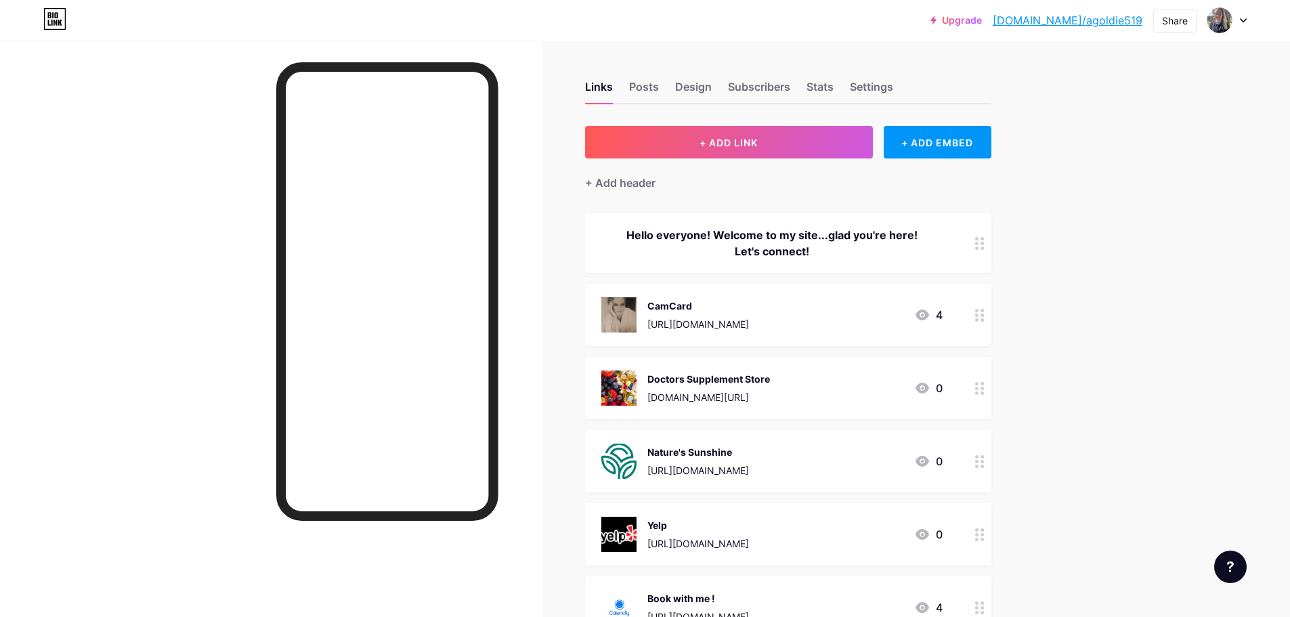
click at [749, 320] on div "[URL][DOMAIN_NAME]" at bounding box center [698, 324] width 102 height 14
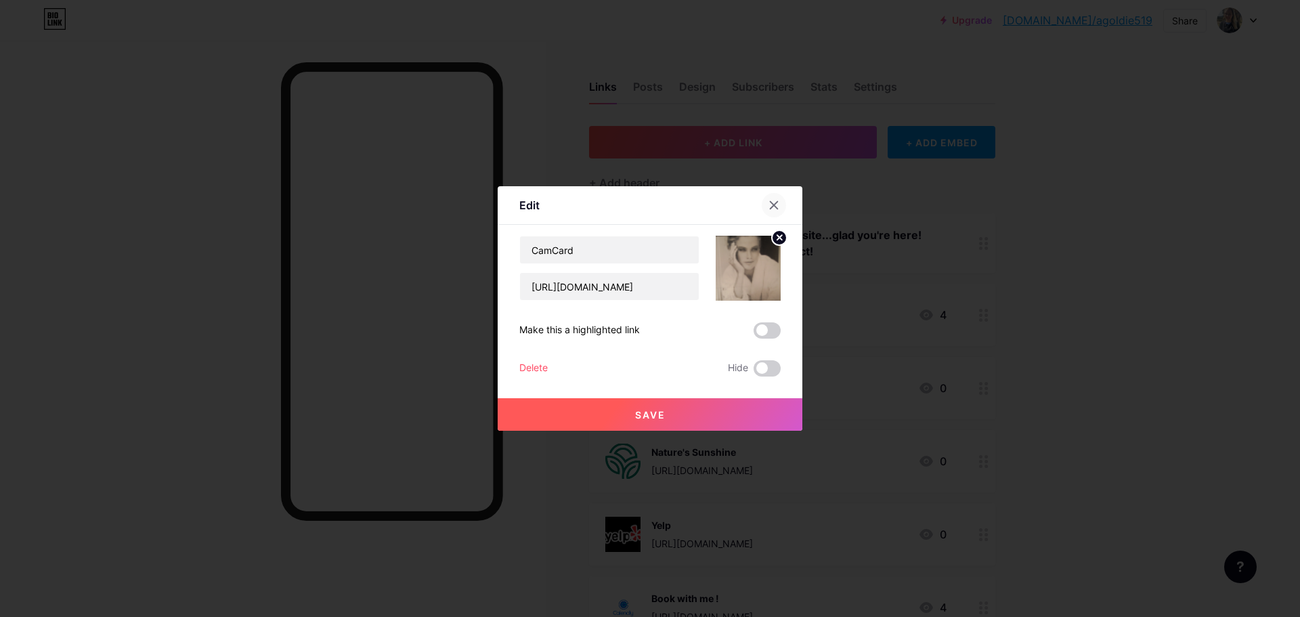
click at [772, 209] on icon at bounding box center [774, 205] width 11 height 11
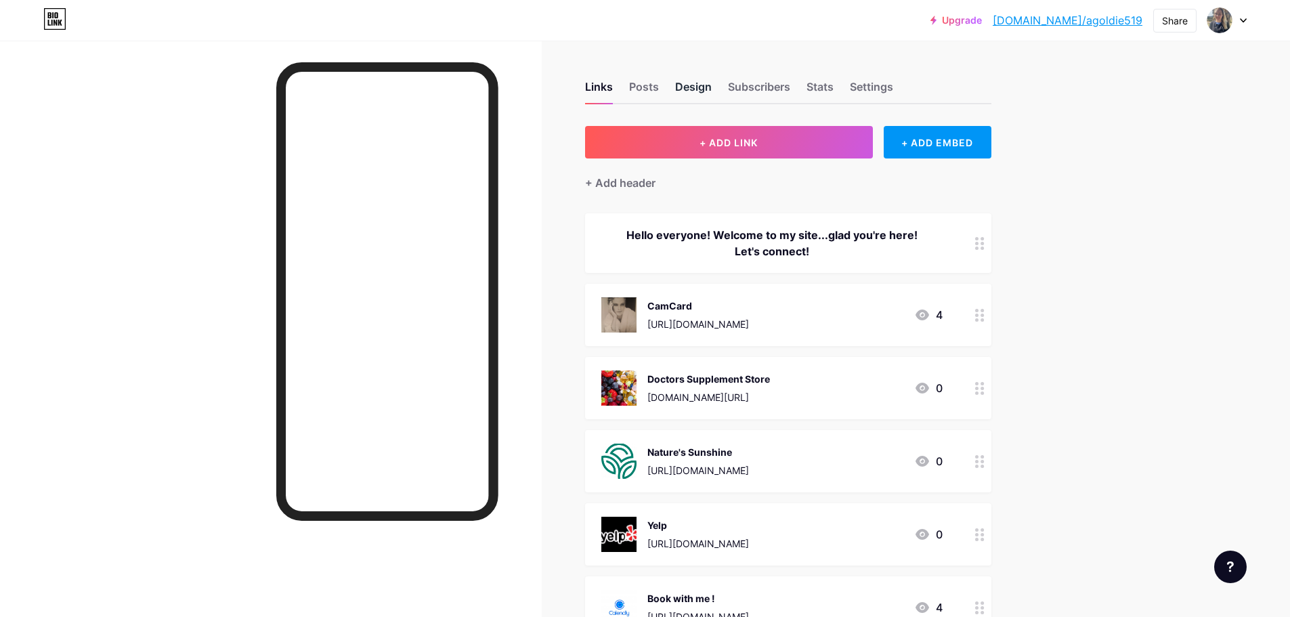
drag, startPoint x: 655, startPoint y: 82, endPoint x: 679, endPoint y: 83, distance: 23.7
click at [655, 83] on div "Posts" at bounding box center [644, 91] width 30 height 24
click at [696, 85] on div "Design" at bounding box center [693, 91] width 37 height 24
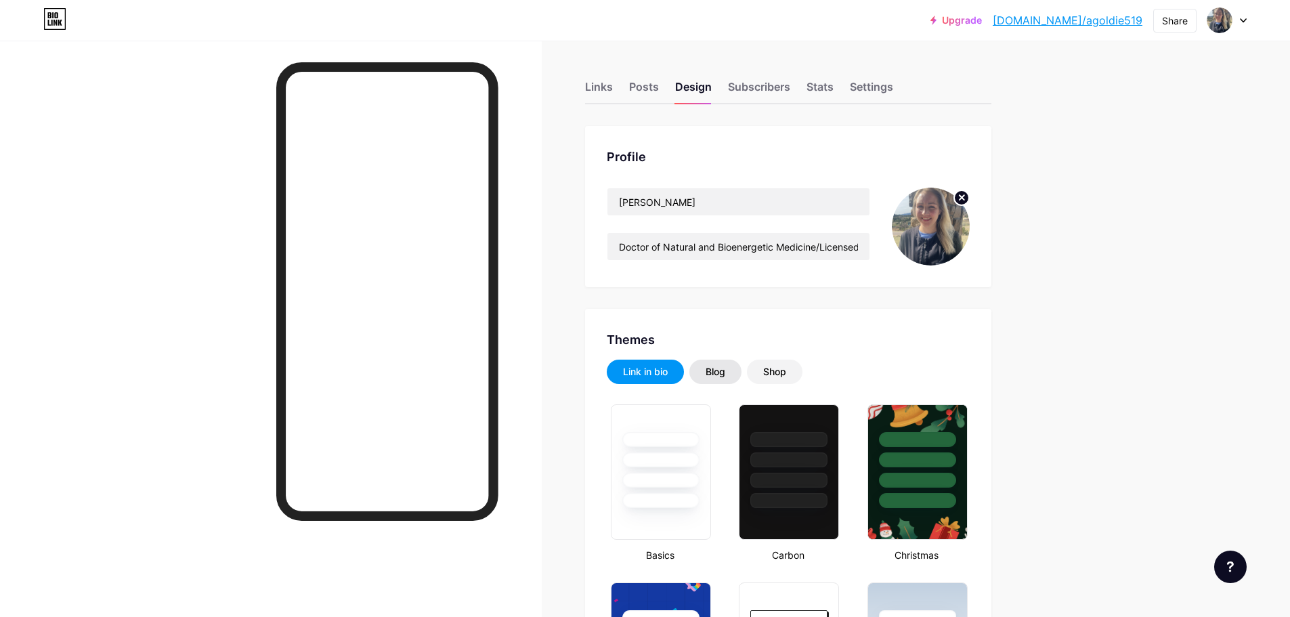
click at [725, 370] on div "Blog" at bounding box center [716, 372] width 20 height 14
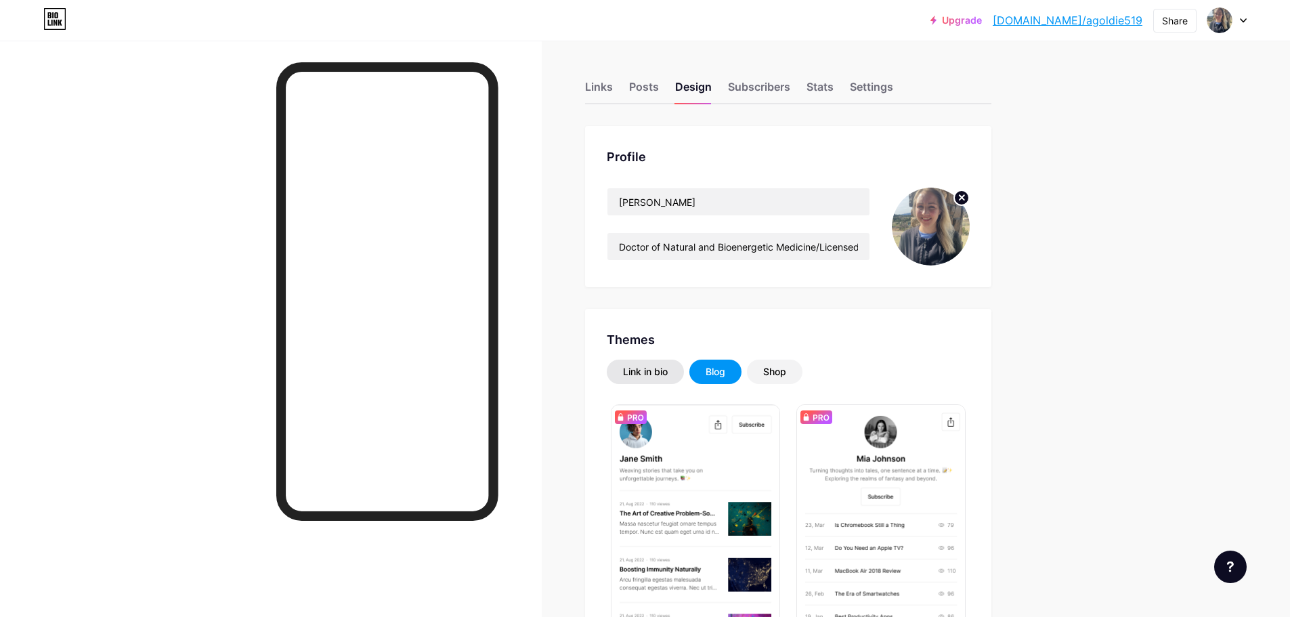
click at [660, 368] on div "Link in bio" at bounding box center [645, 372] width 45 height 14
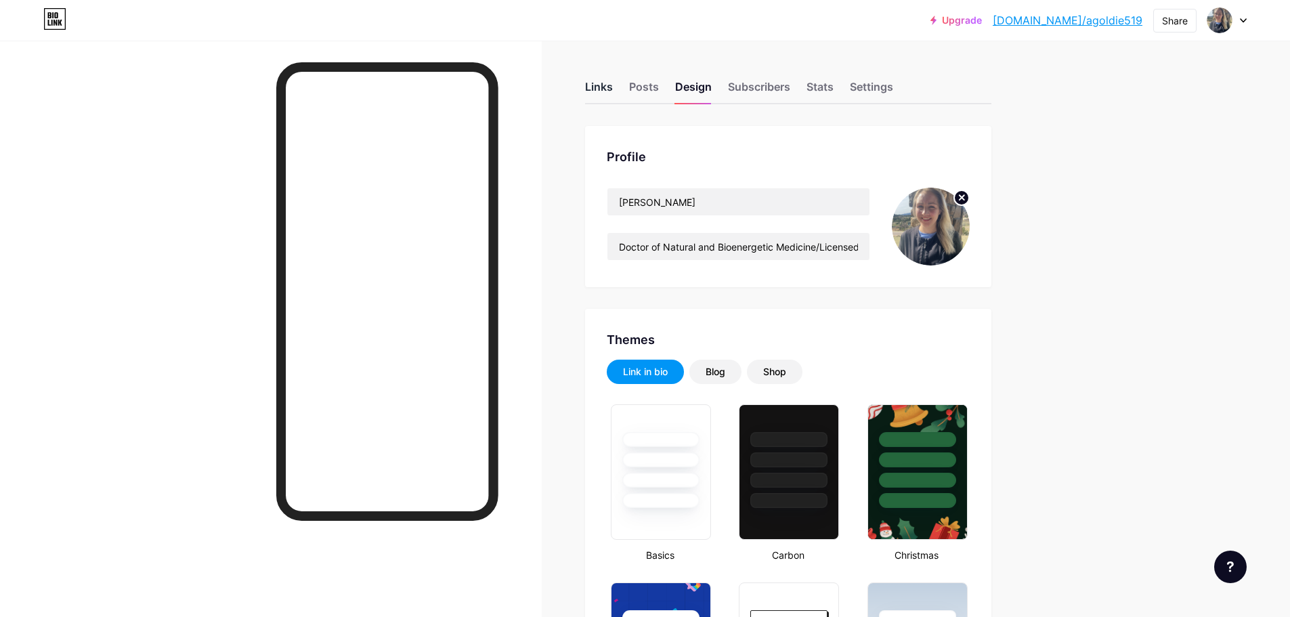
click at [597, 89] on div "Links" at bounding box center [599, 91] width 28 height 24
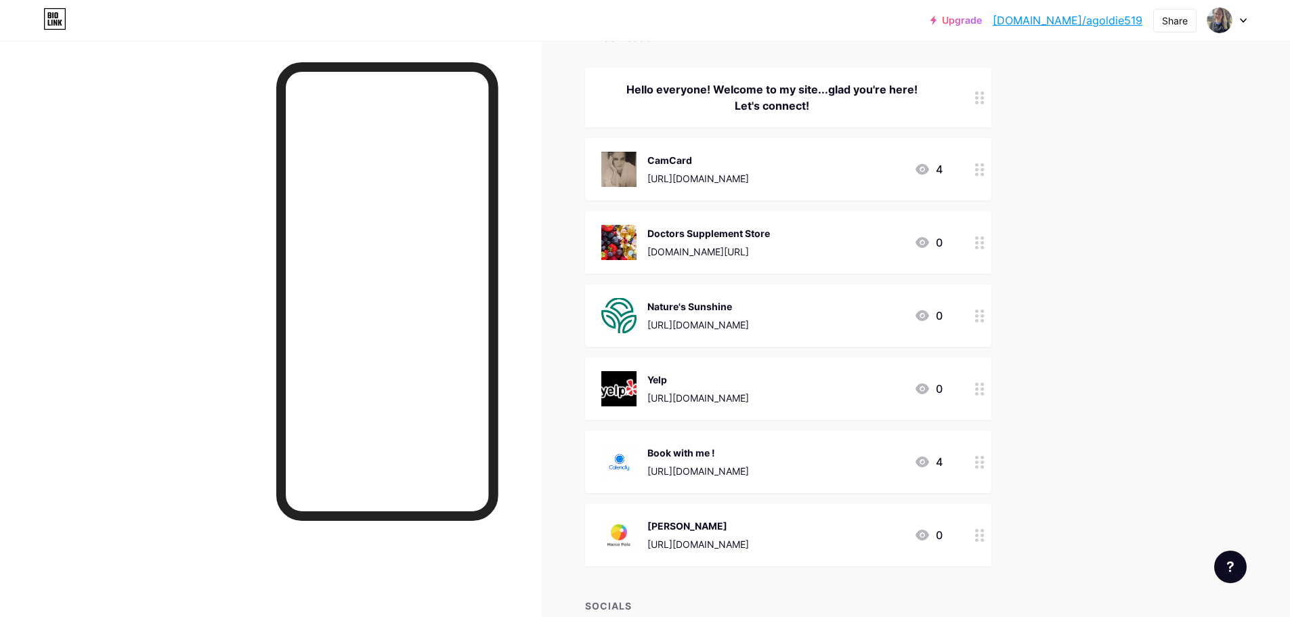
scroll to position [203, 0]
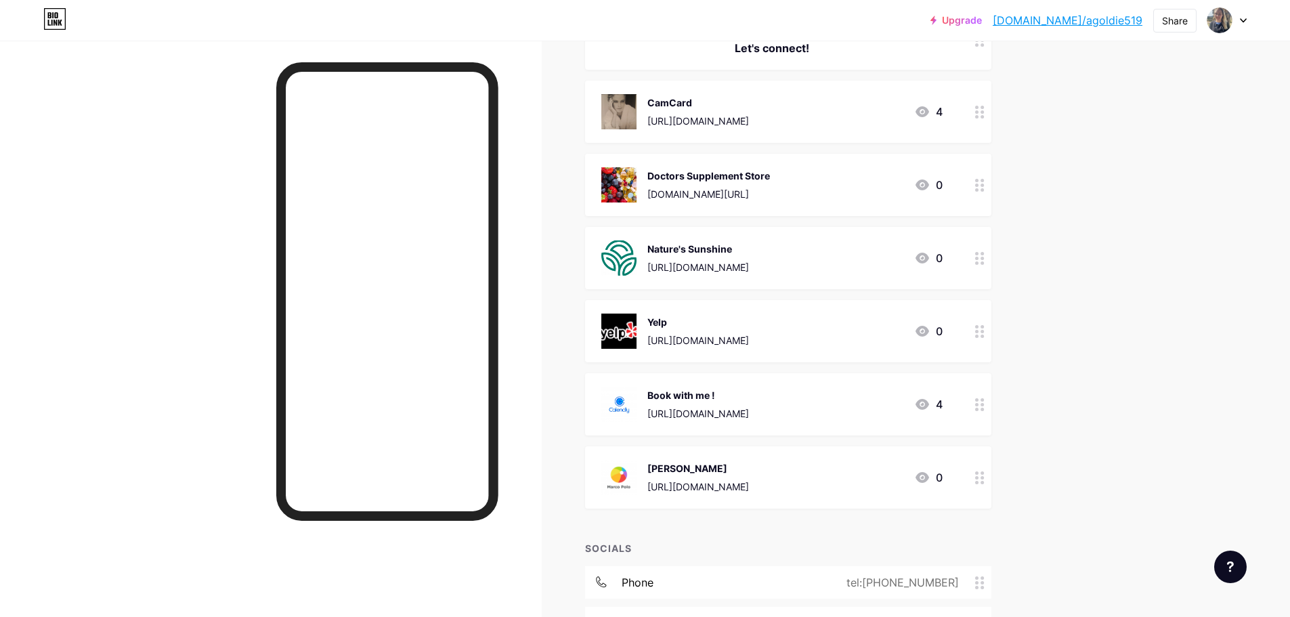
click at [1149, 329] on div "Upgrade [DOMAIN_NAME]/agoldi... [DOMAIN_NAME]/agoldie519 Share Switch accounts …" at bounding box center [645, 455] width 1290 height 1317
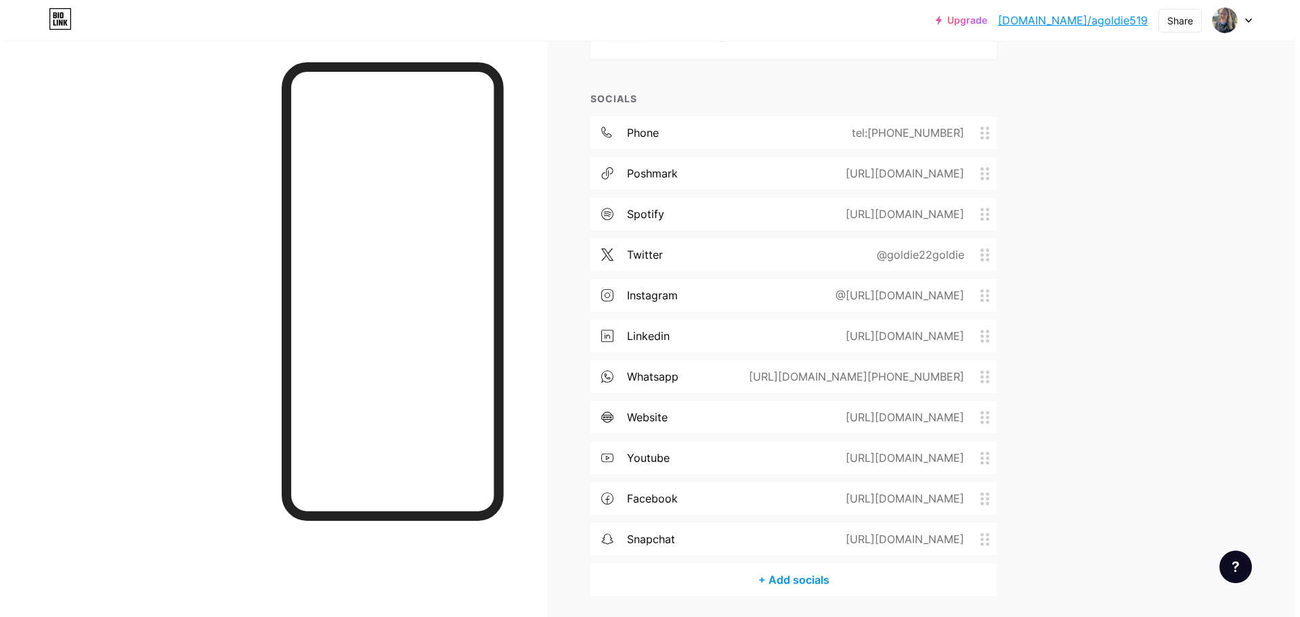
scroll to position [699, 0]
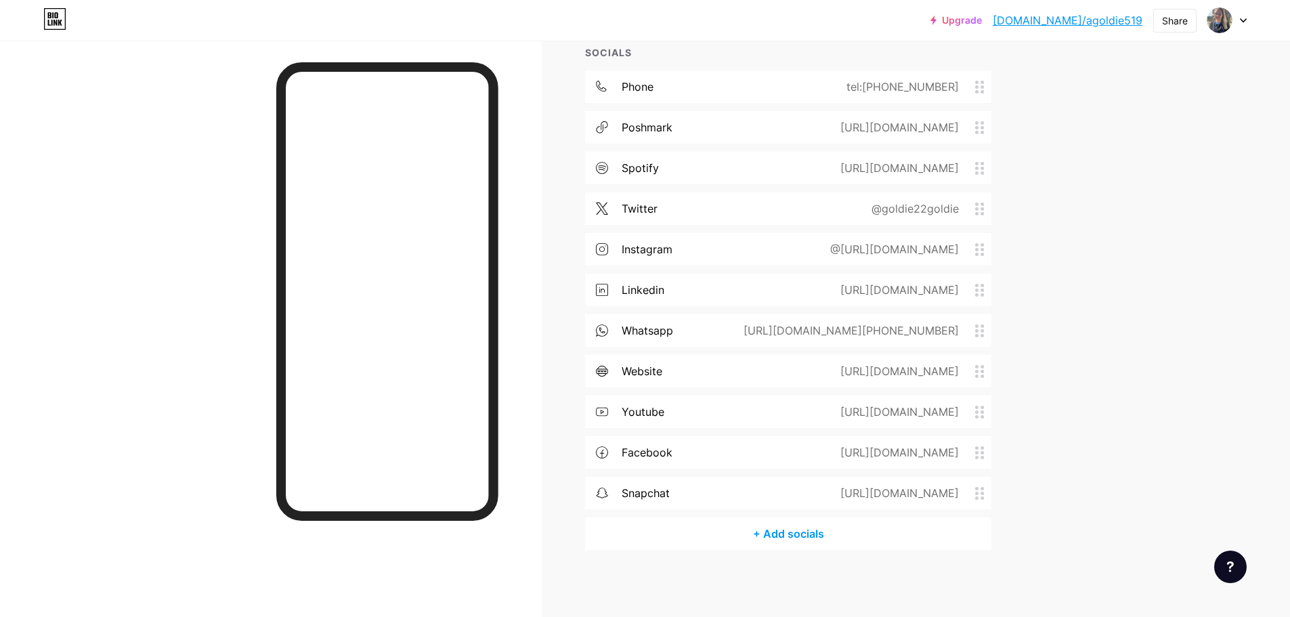
click at [810, 534] on div "+ Add socials" at bounding box center [788, 533] width 406 height 33
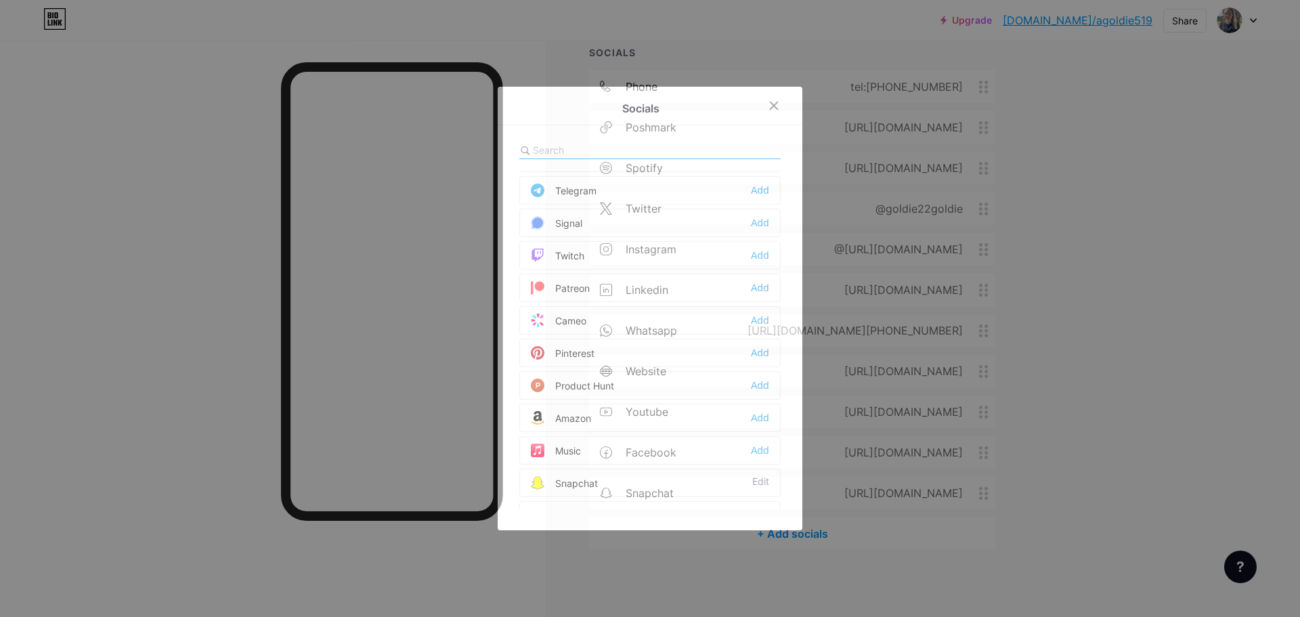
scroll to position [677, 0]
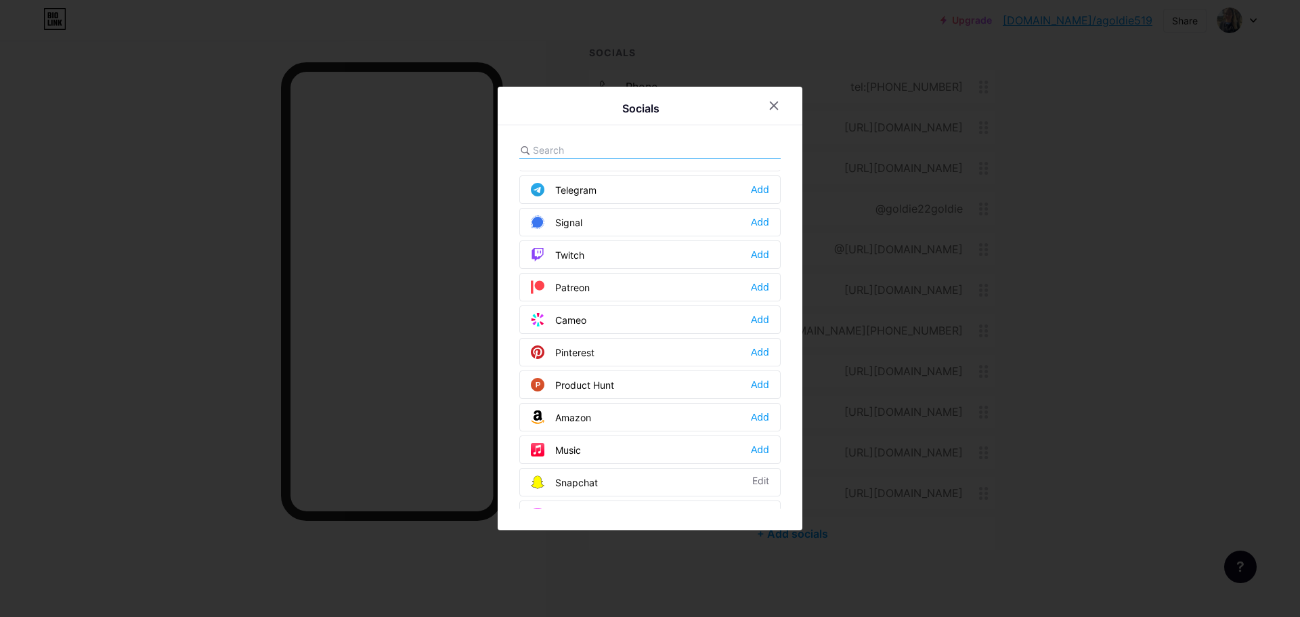
drag, startPoint x: 756, startPoint y: 351, endPoint x: 923, endPoint y: 380, distance: 169.7
click at [756, 351] on div "Add" at bounding box center [760, 352] width 18 height 14
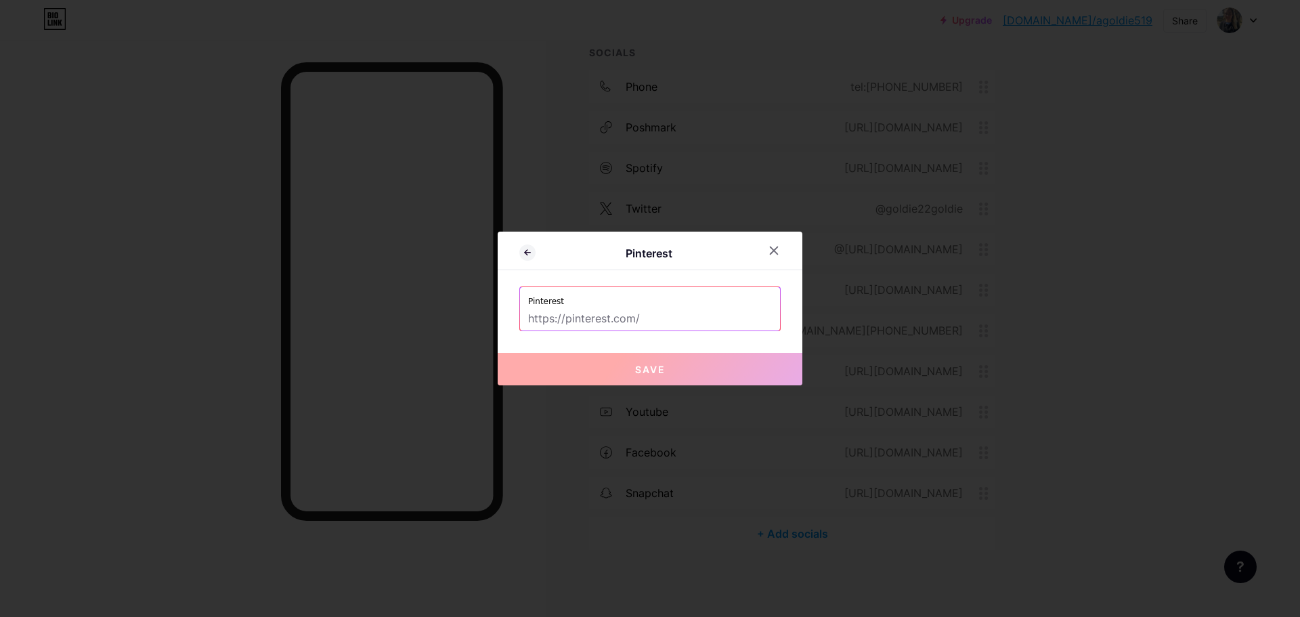
click at [640, 324] on input "text" at bounding box center [650, 318] width 244 height 23
paste input "[URL][DOMAIN_NAME]"
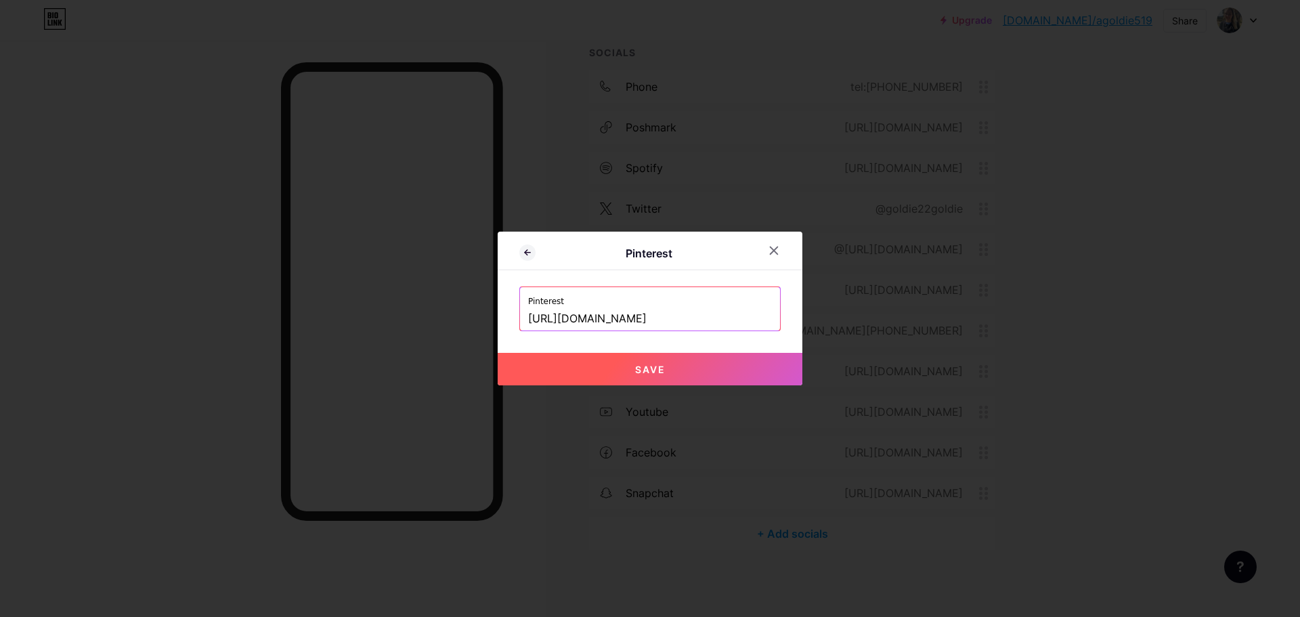
scroll to position [0, 11]
type input "[URL][DOMAIN_NAME]"
click at [691, 368] on button "Save" at bounding box center [650, 369] width 305 height 33
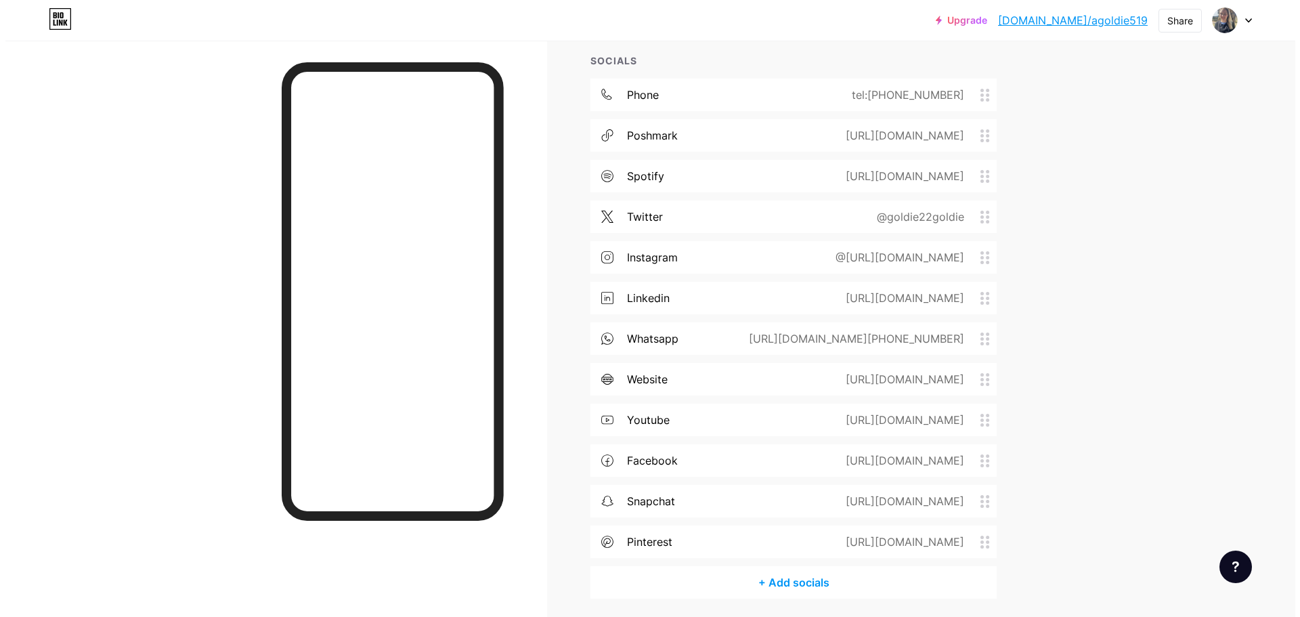
scroll to position [740, 0]
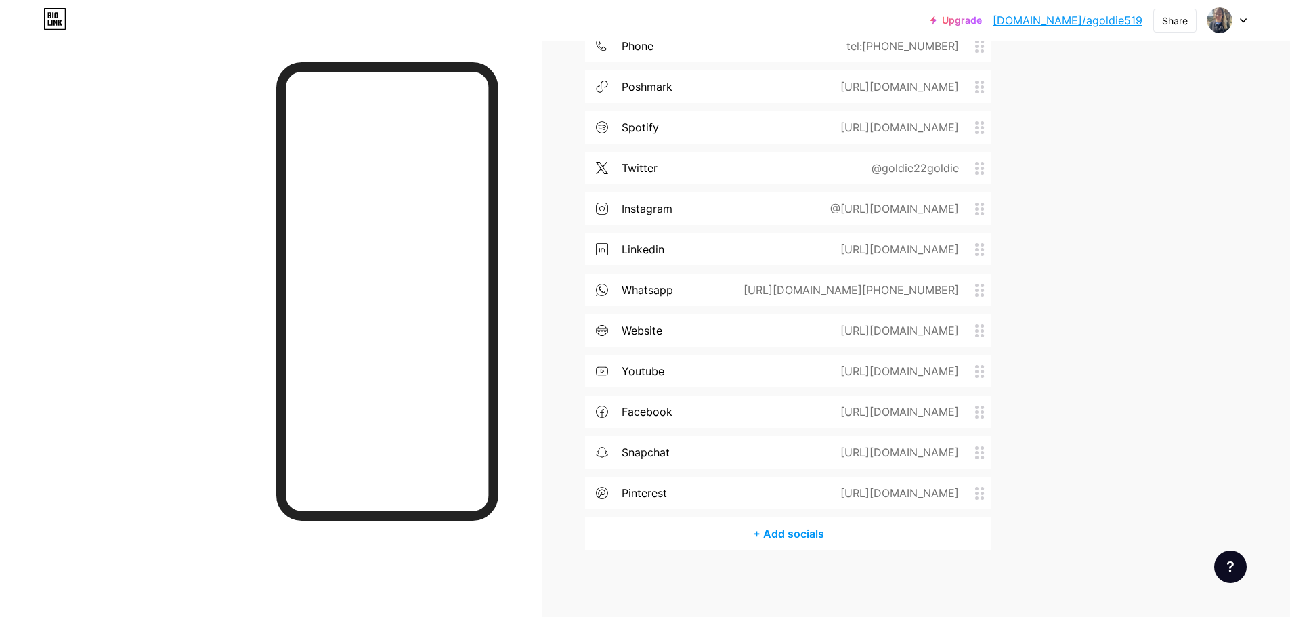
click at [788, 536] on div "+ Add socials" at bounding box center [788, 533] width 406 height 33
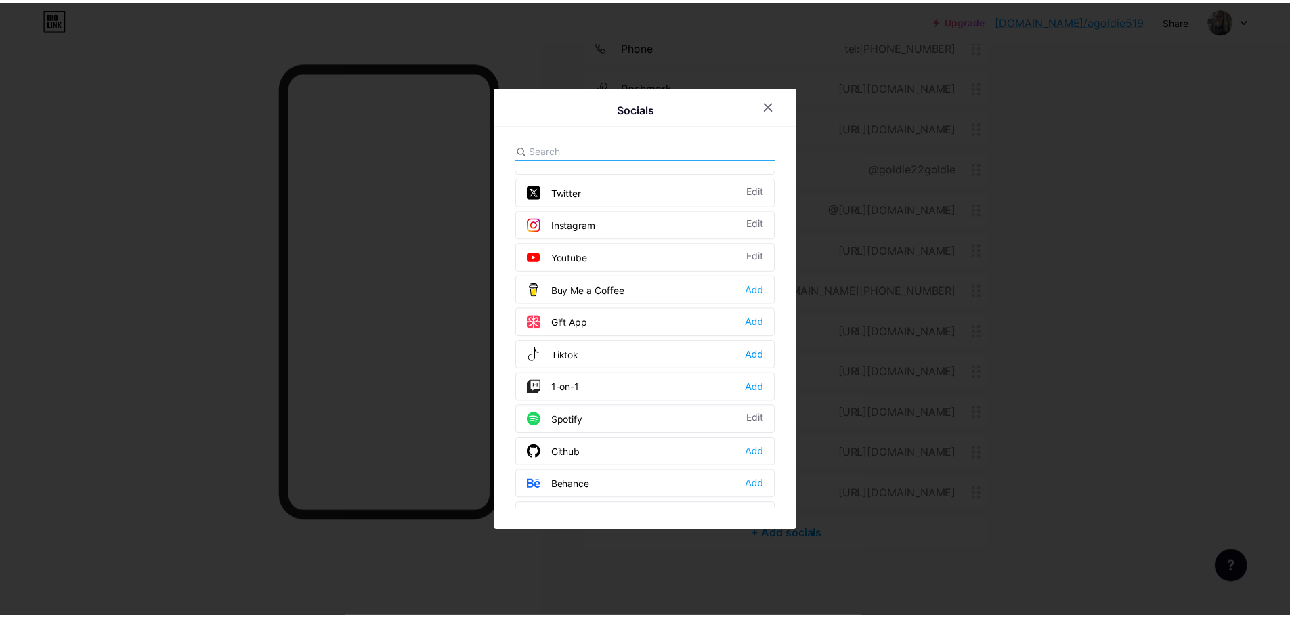
scroll to position [0, 0]
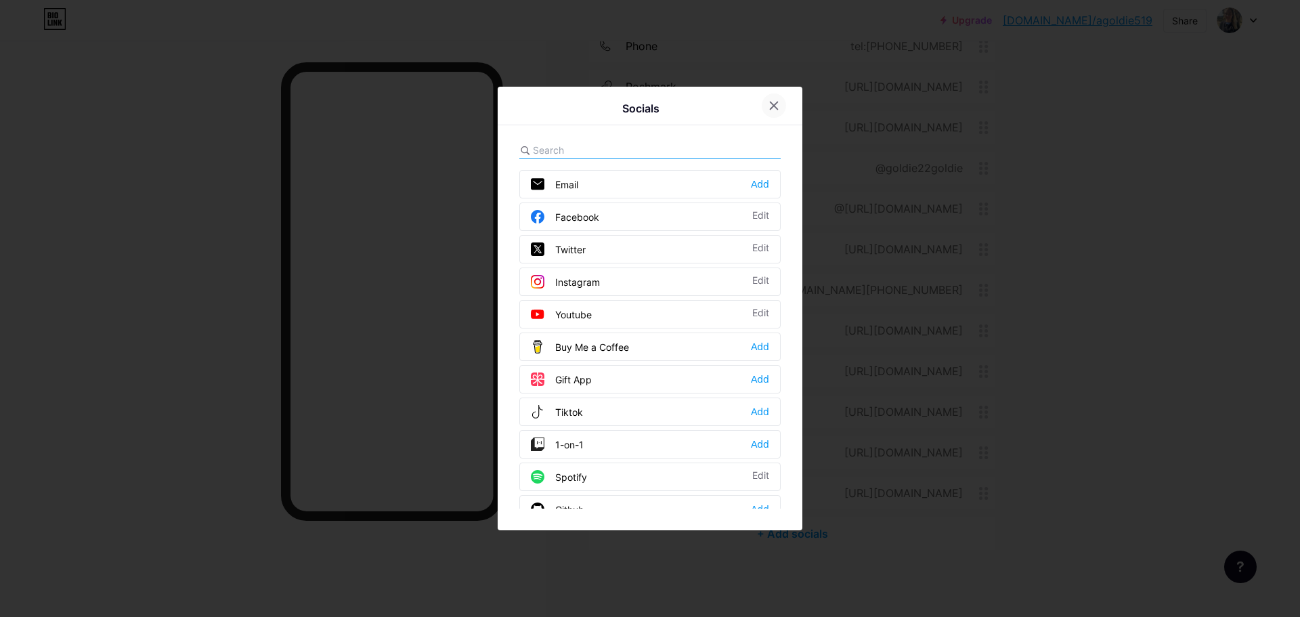
click at [774, 102] on icon at bounding box center [774, 105] width 11 height 11
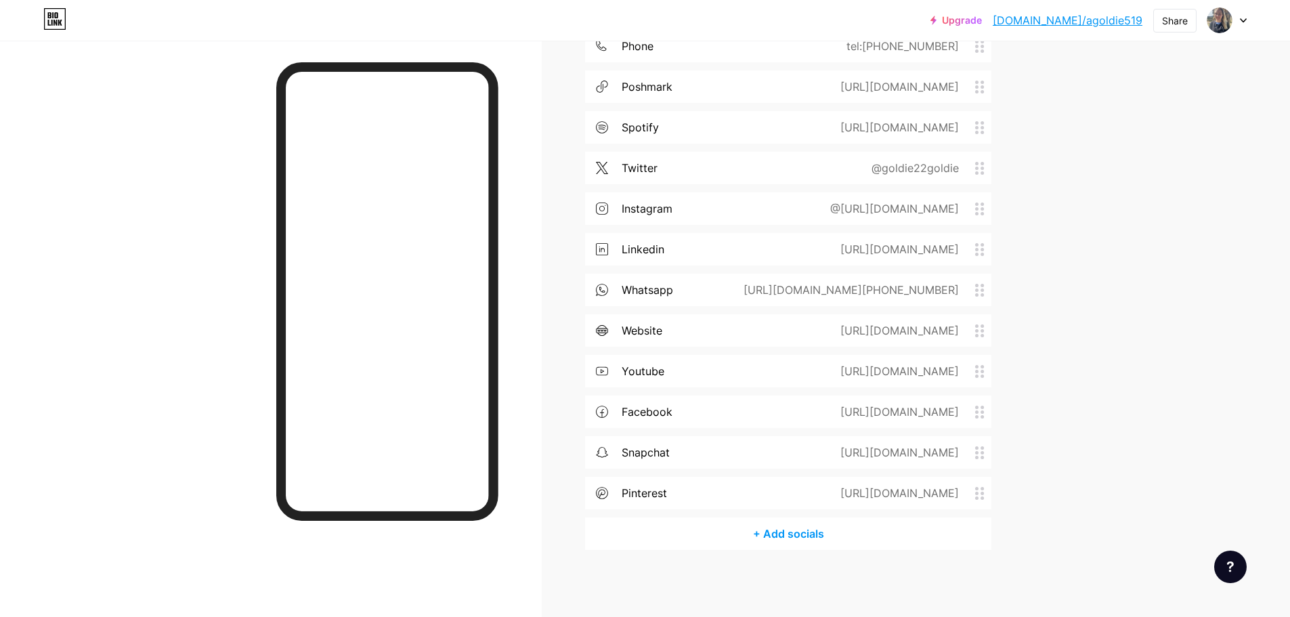
click at [811, 532] on div "+ Add socials" at bounding box center [788, 533] width 406 height 33
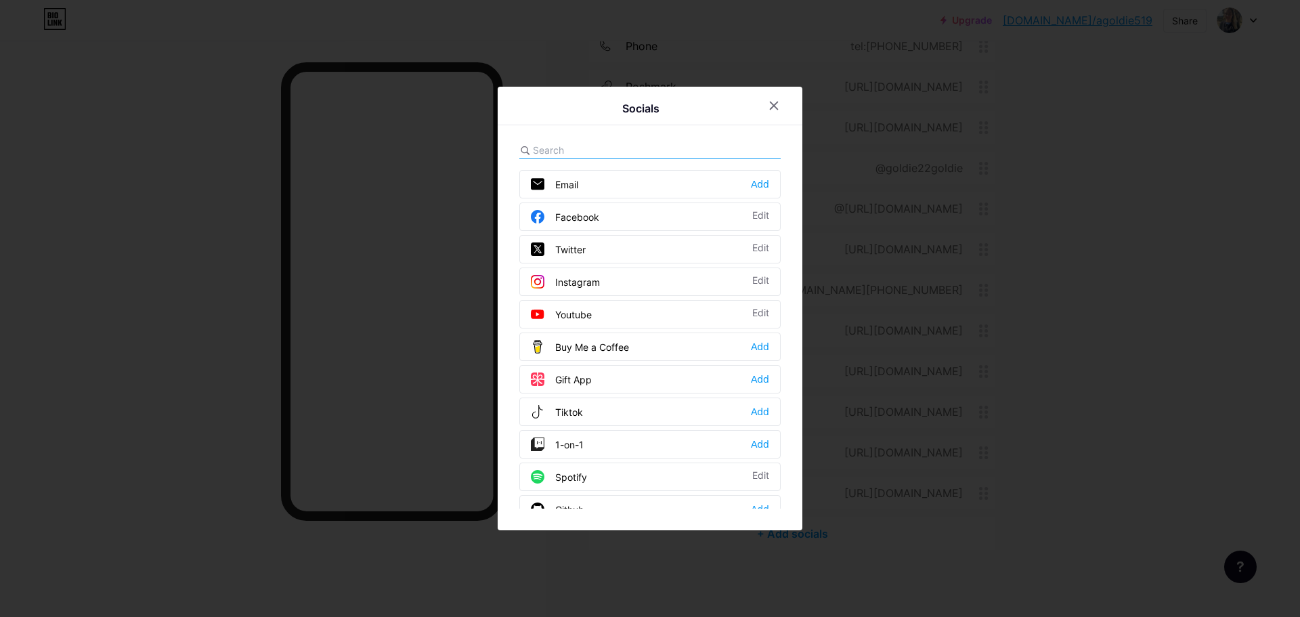
click at [609, 186] on div "Email Add" at bounding box center [649, 184] width 261 height 28
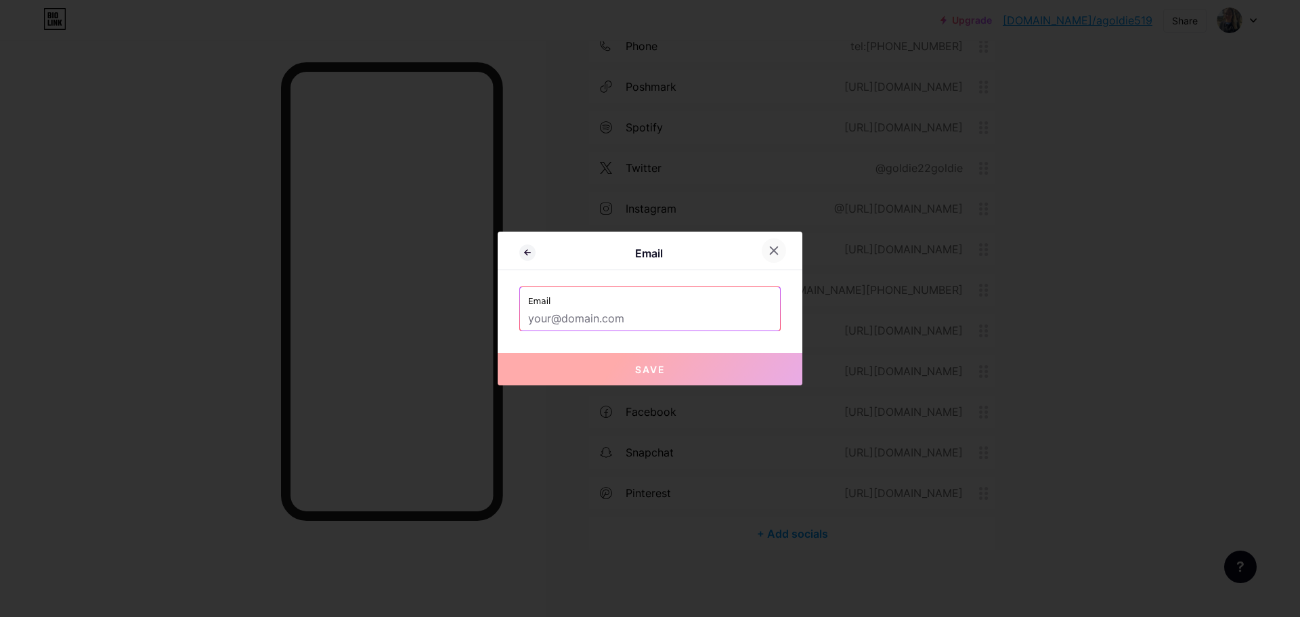
click at [782, 251] on div at bounding box center [774, 250] width 24 height 24
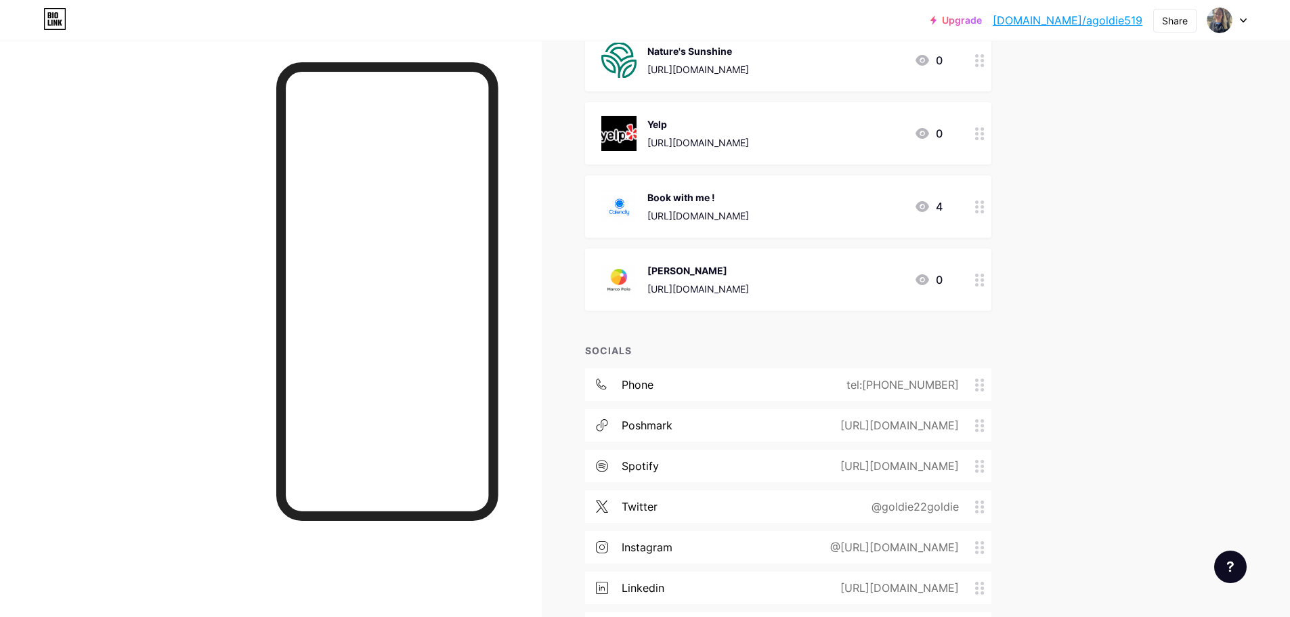
scroll to position [740, 0]
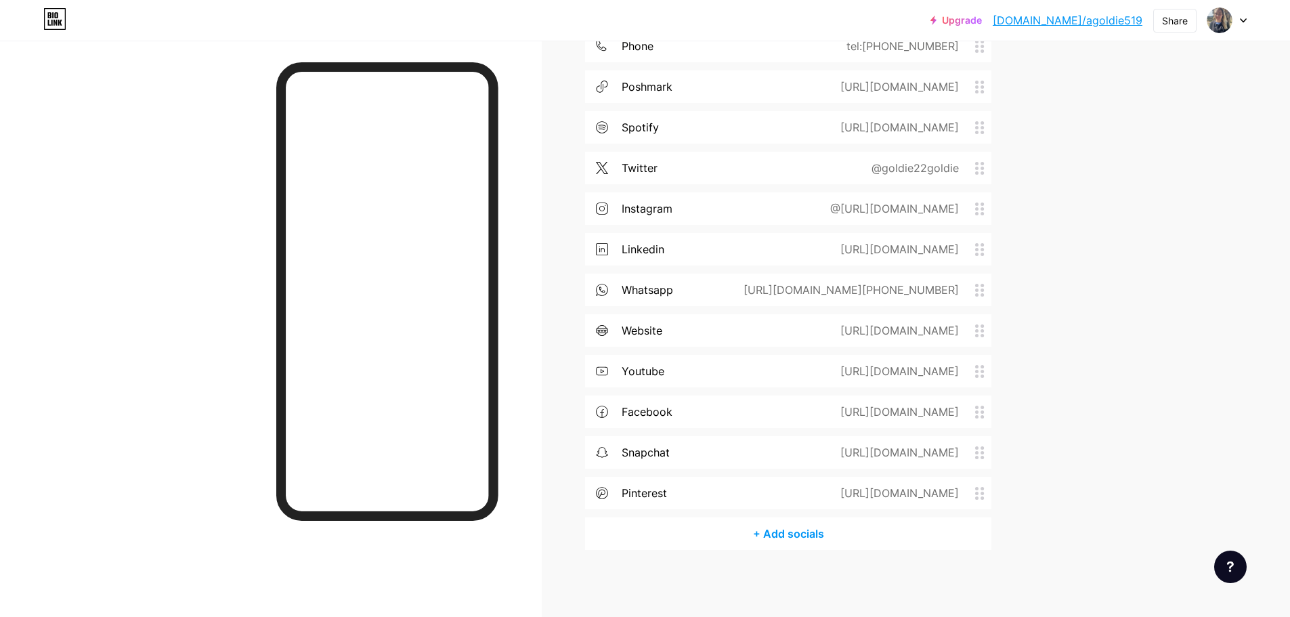
click at [805, 534] on div "+ Add socials" at bounding box center [788, 533] width 406 height 33
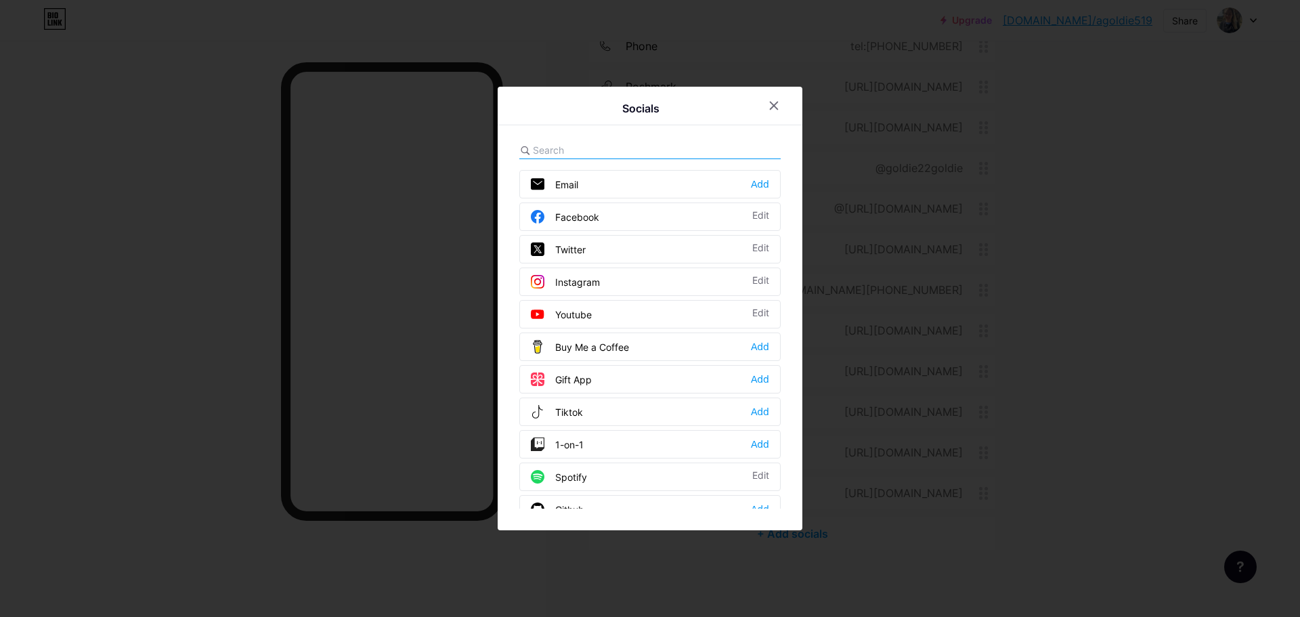
click at [585, 185] on div "Email Add" at bounding box center [649, 184] width 261 height 28
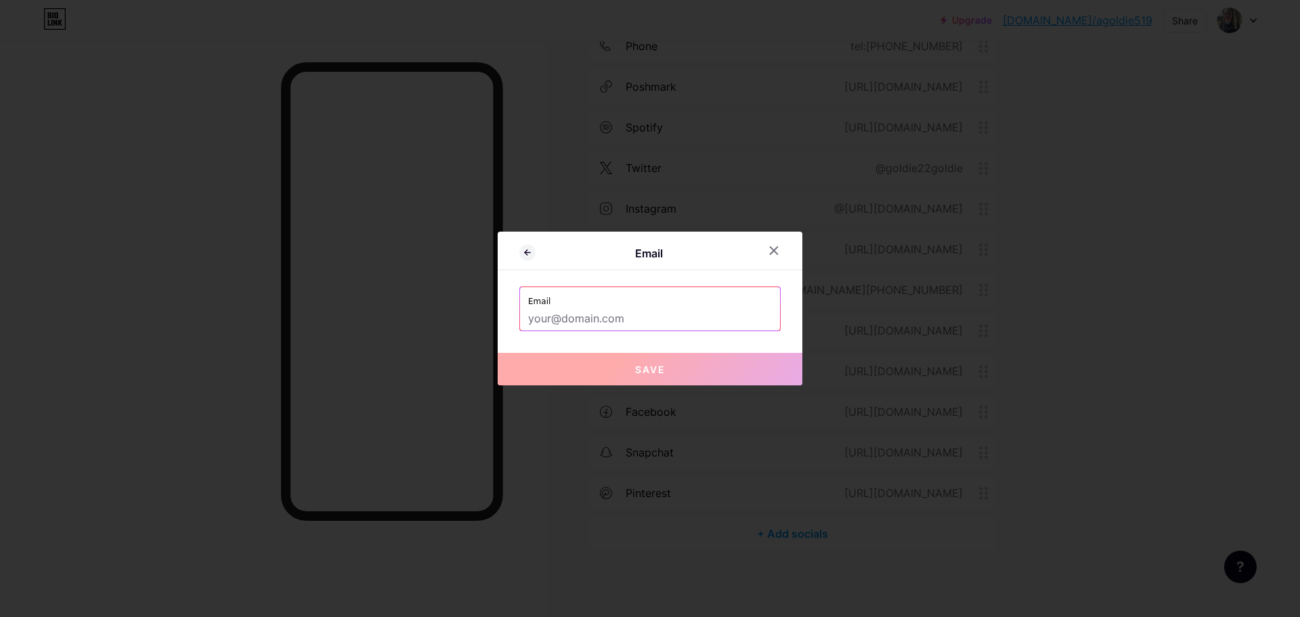
click at [626, 312] on input "text" at bounding box center [650, 318] width 244 height 23
drag, startPoint x: 771, startPoint y: 256, endPoint x: 996, endPoint y: 280, distance: 226.8
click at [771, 257] on div at bounding box center [774, 250] width 24 height 24
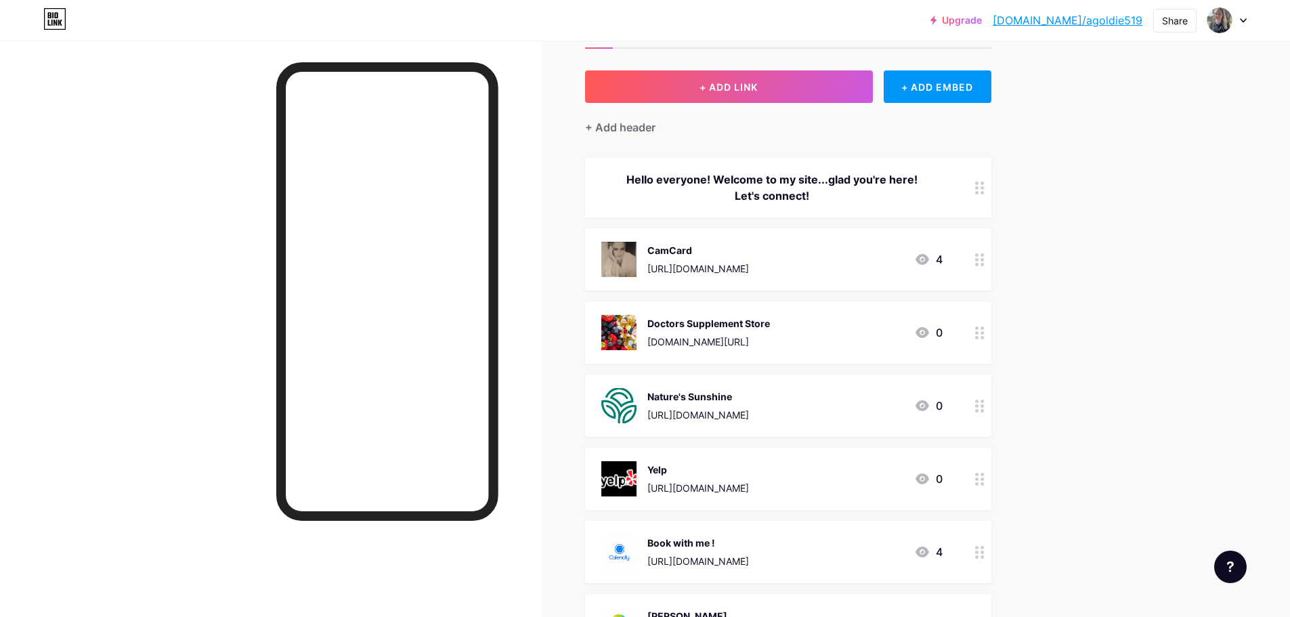
scroll to position [0, 0]
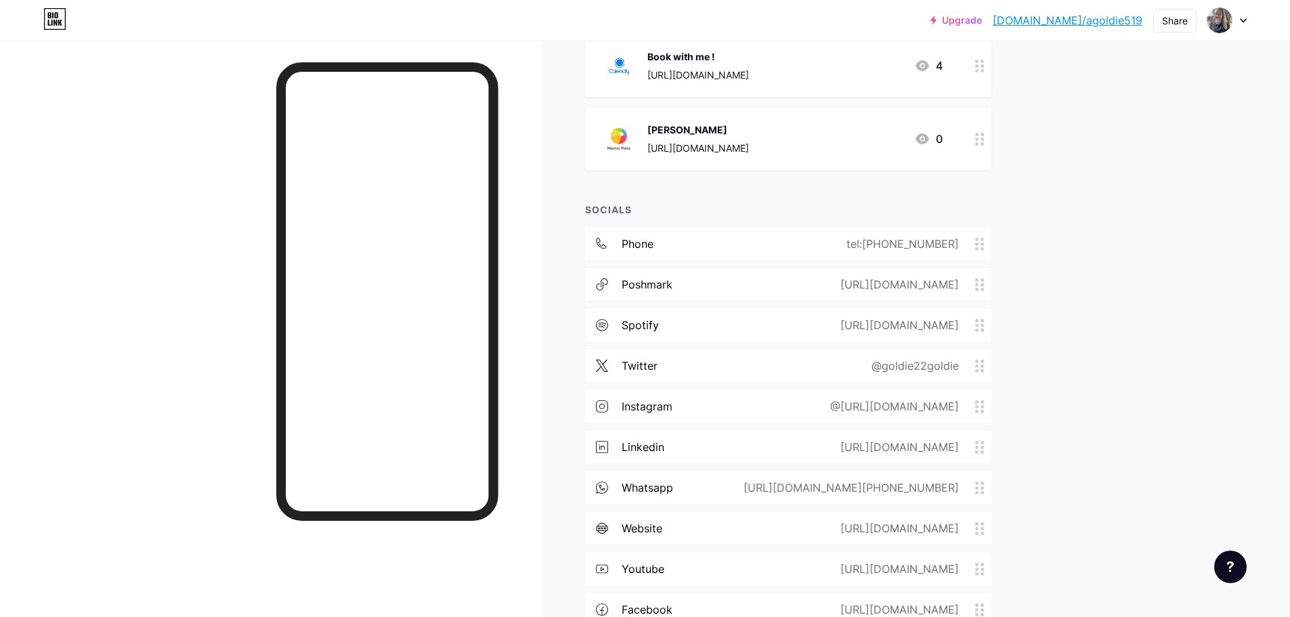
scroll to position [406, 0]
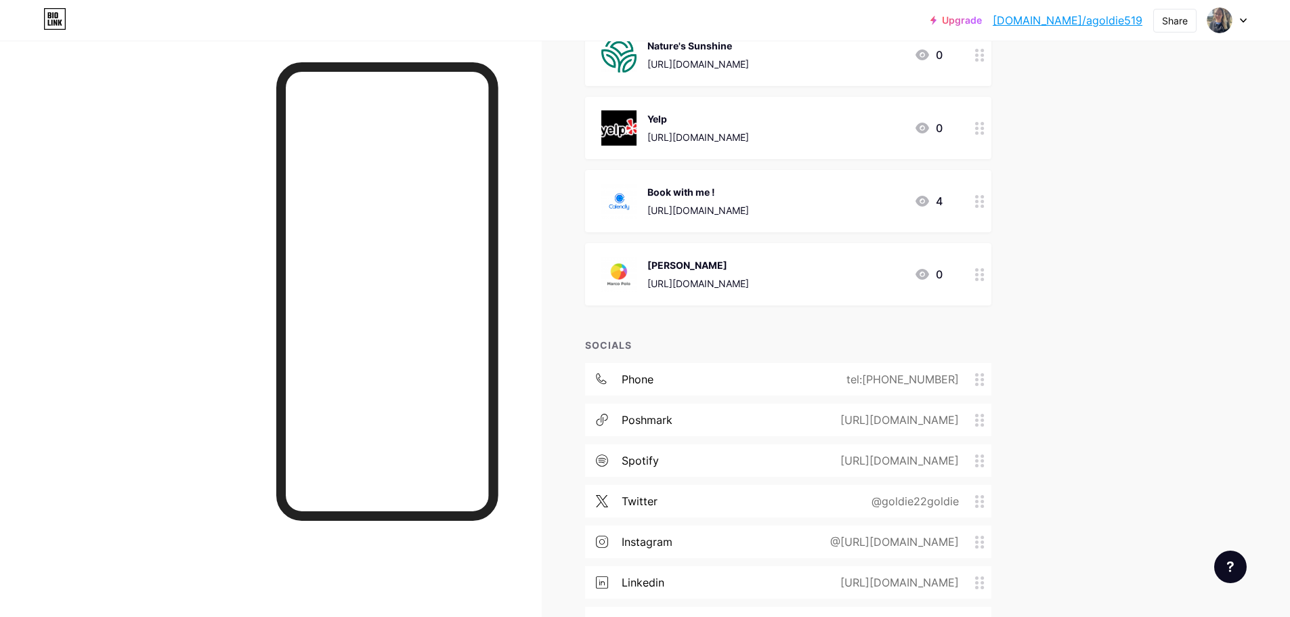
click at [749, 214] on div "[URL][DOMAIN_NAME]" at bounding box center [698, 210] width 102 height 14
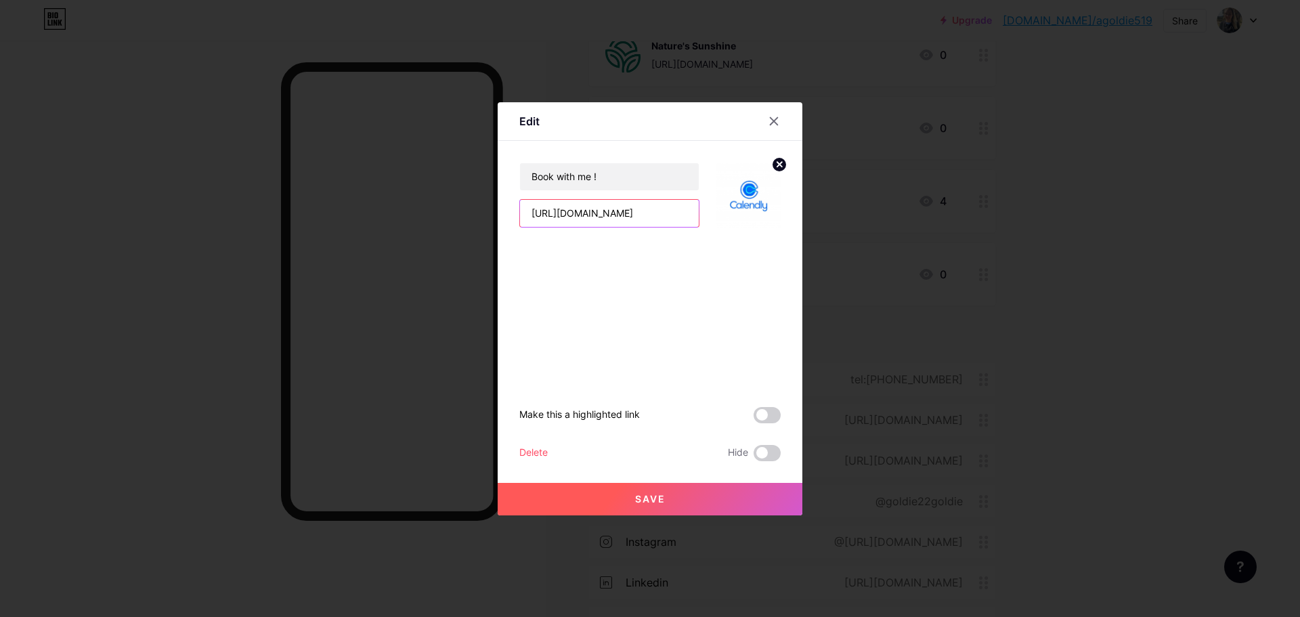
drag, startPoint x: 669, startPoint y: 214, endPoint x: 437, endPoint y: 205, distance: 232.5
click at [437, 205] on div "Edit Book with me ! [URL][DOMAIN_NAME] Make this a highlighted link Delete Hide…" at bounding box center [650, 308] width 1300 height 617
click at [654, 145] on div "Book with me ! https://calendly.com/agold22" at bounding box center [649, 184] width 261 height 87
click at [784, 125] on div at bounding box center [774, 121] width 24 height 24
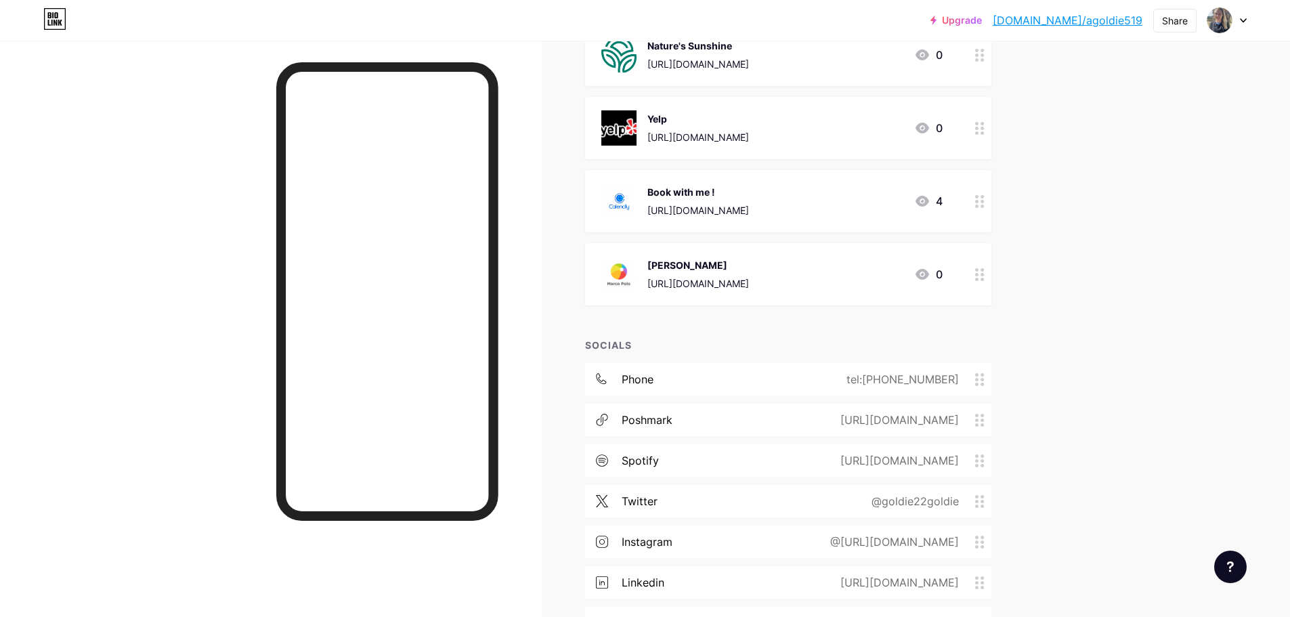
click at [1206, 393] on div "Upgrade [DOMAIN_NAME]/agoldi... [DOMAIN_NAME]/agoldie519 Share Switch accounts …" at bounding box center [645, 272] width 1290 height 1357
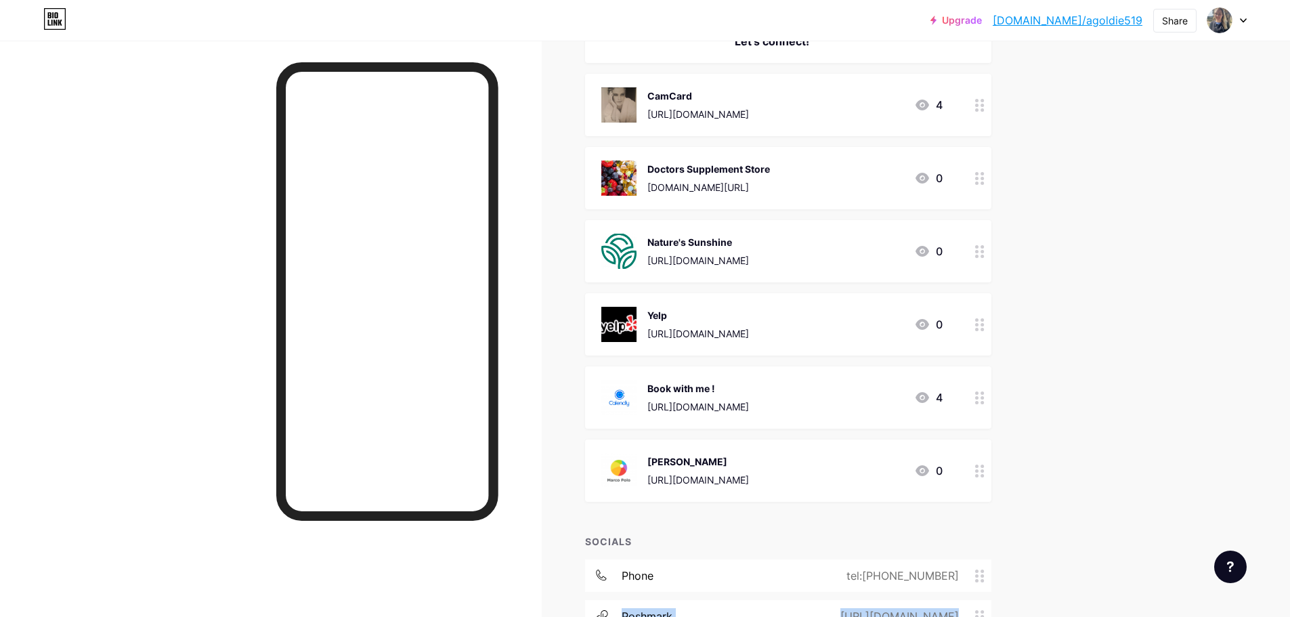
scroll to position [0, 0]
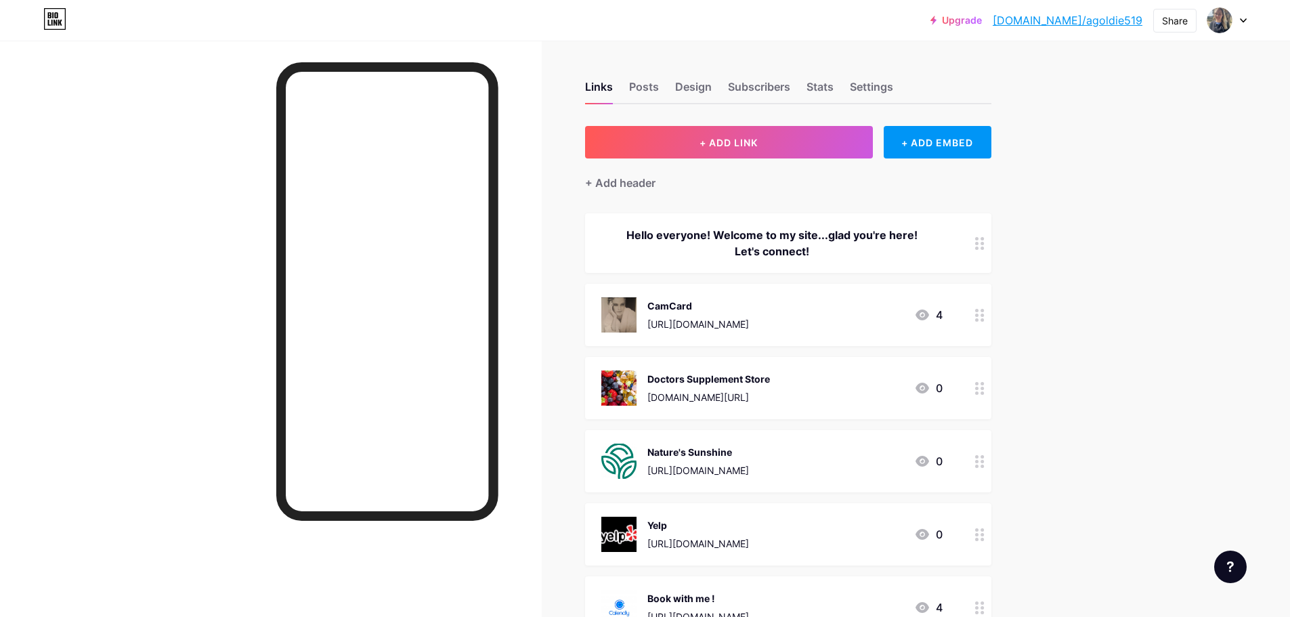
click at [1245, 21] on icon at bounding box center [1243, 20] width 5 height 3
click at [1111, 190] on li "Logout" at bounding box center [1162, 190] width 168 height 37
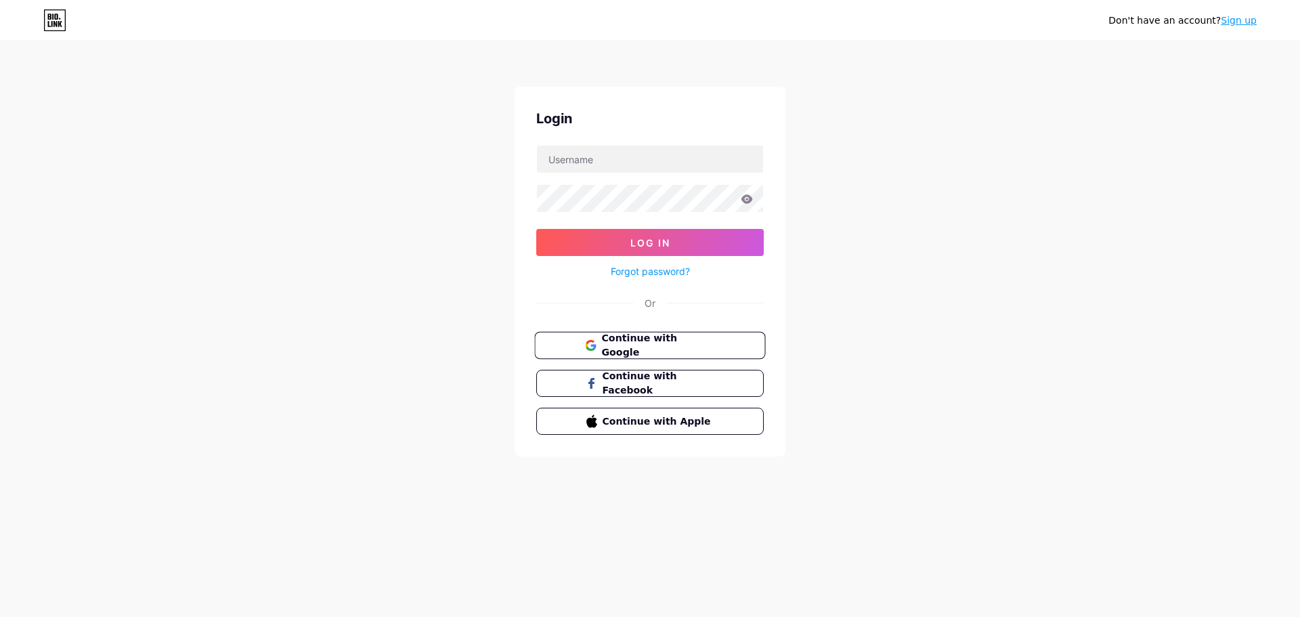
click at [683, 356] on button "Continue with Google" at bounding box center [649, 346] width 231 height 28
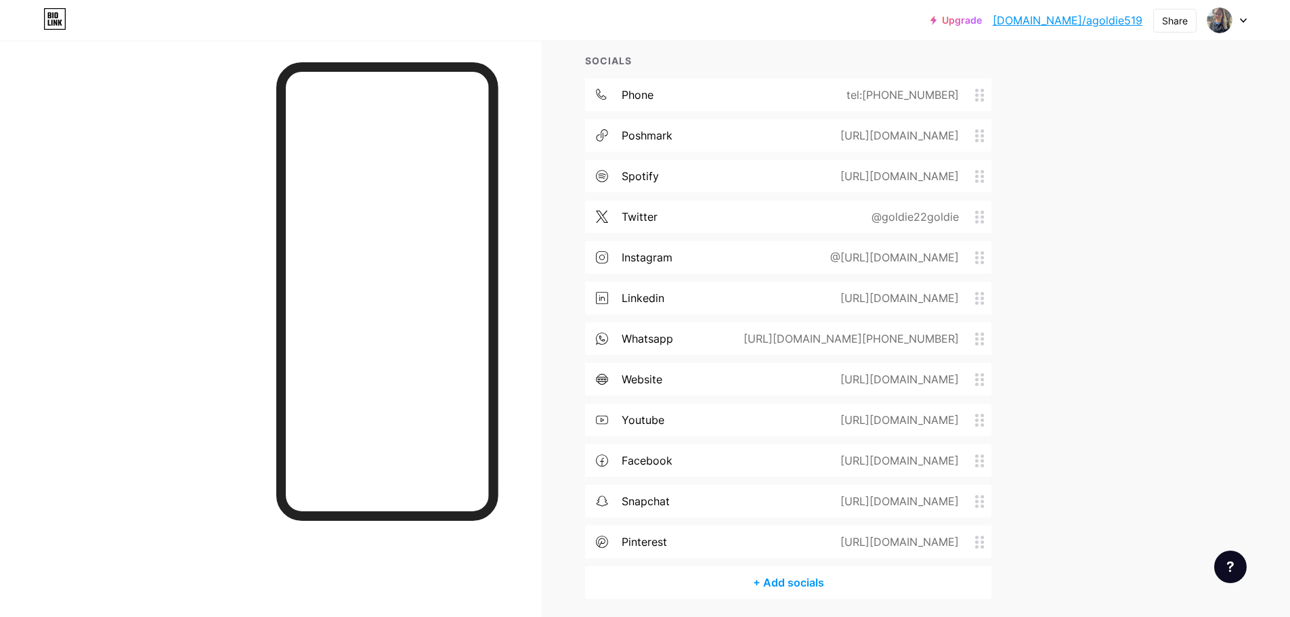
scroll to position [740, 0]
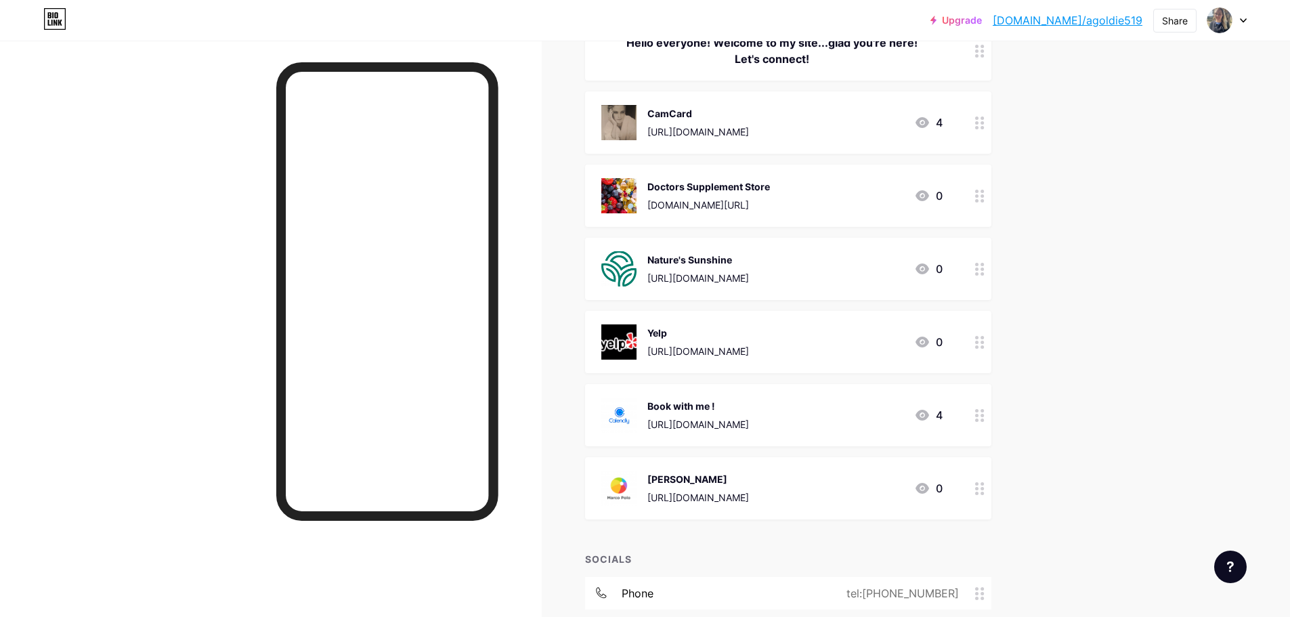
scroll to position [203, 0]
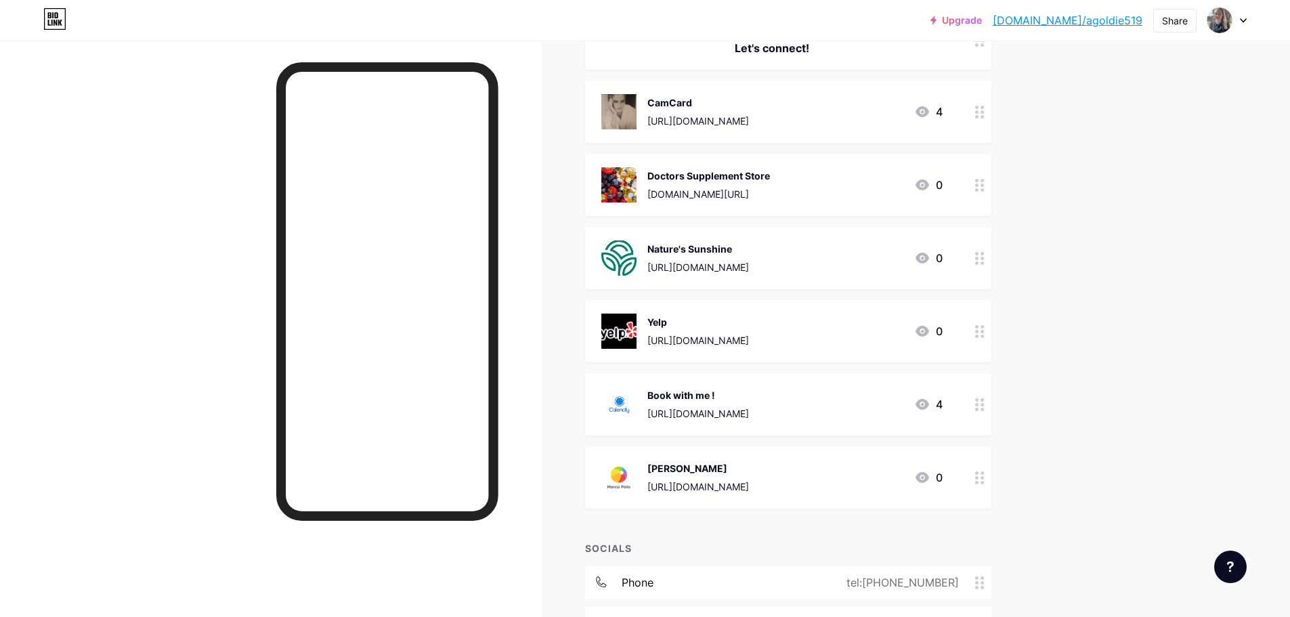
click at [1095, 365] on div "Upgrade [DOMAIN_NAME]/agoldi... [DOMAIN_NAME]/agoldie519 Share Switch accounts …" at bounding box center [645, 475] width 1290 height 1357
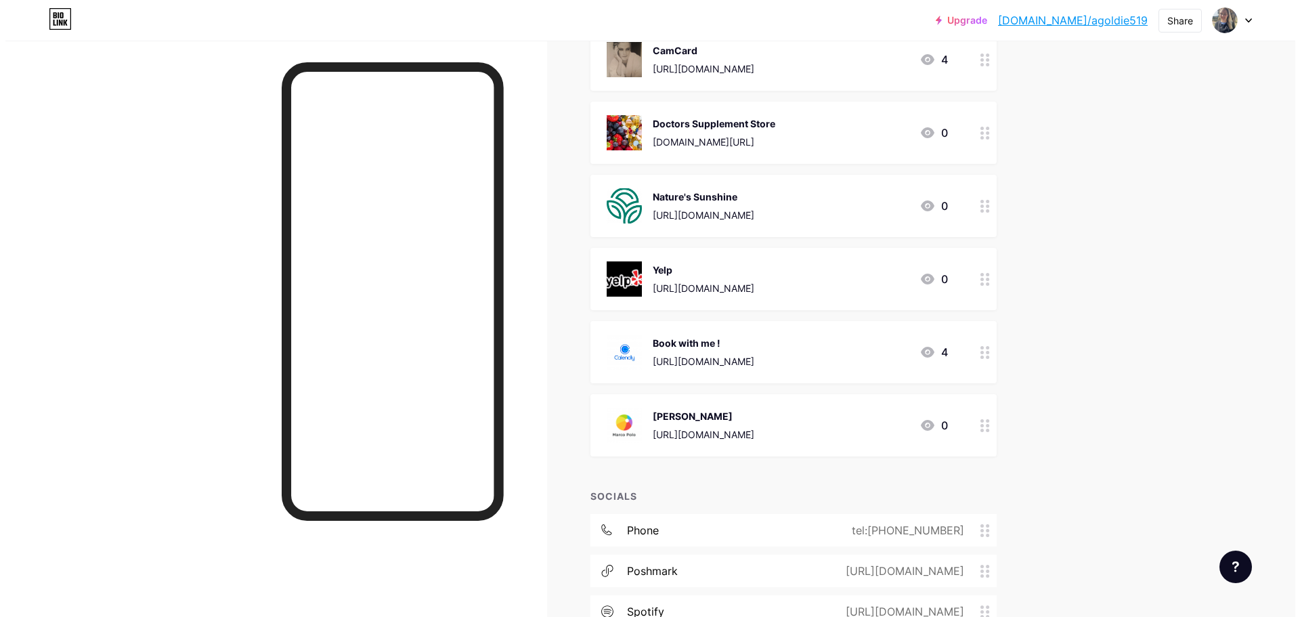
scroll to position [0, 0]
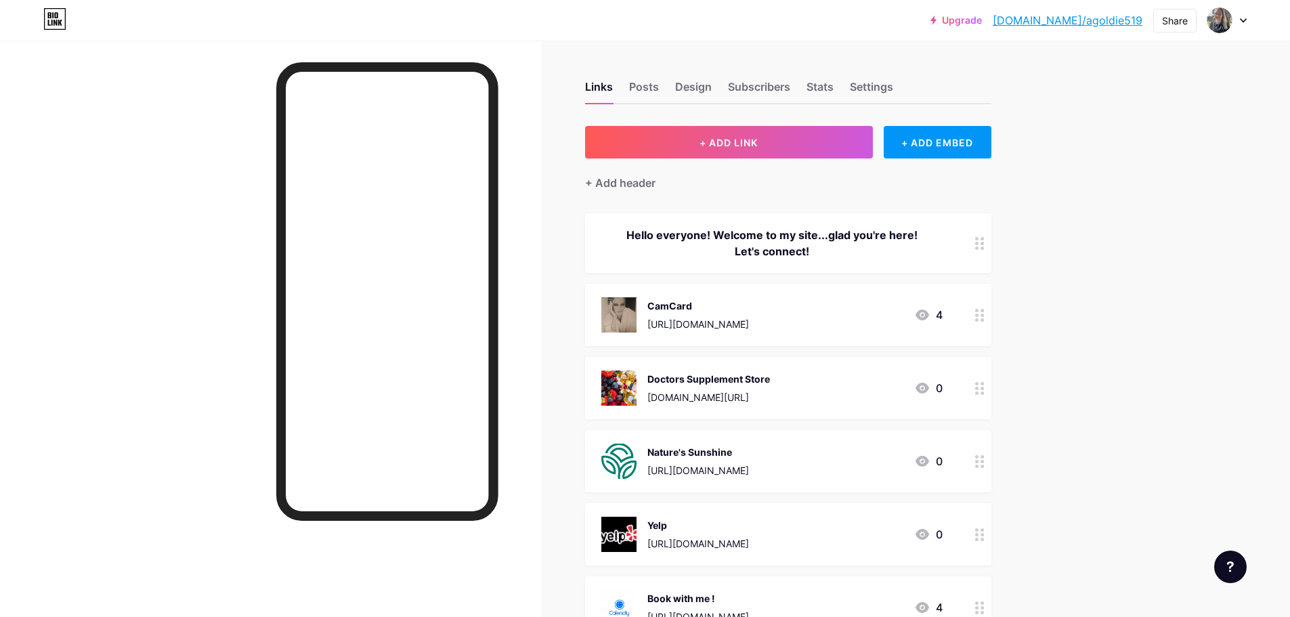
click at [1241, 22] on icon at bounding box center [1243, 20] width 7 height 5
click at [1115, 194] on li "Logout" at bounding box center [1162, 190] width 168 height 37
